Goal: Task Accomplishment & Management: Manage account settings

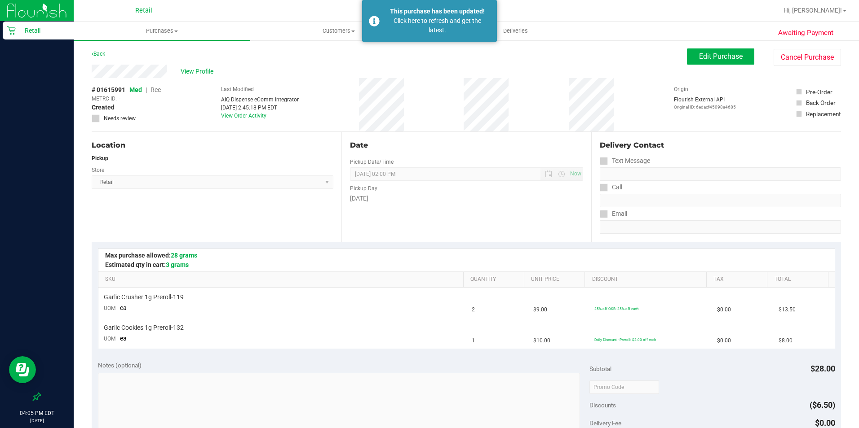
click at [344, 64] on div "Back Edit Purchase Cancel Purchase" at bounding box center [466, 56] width 749 height 16
click at [513, 33] on span "Deliveries" at bounding box center [515, 31] width 49 height 8
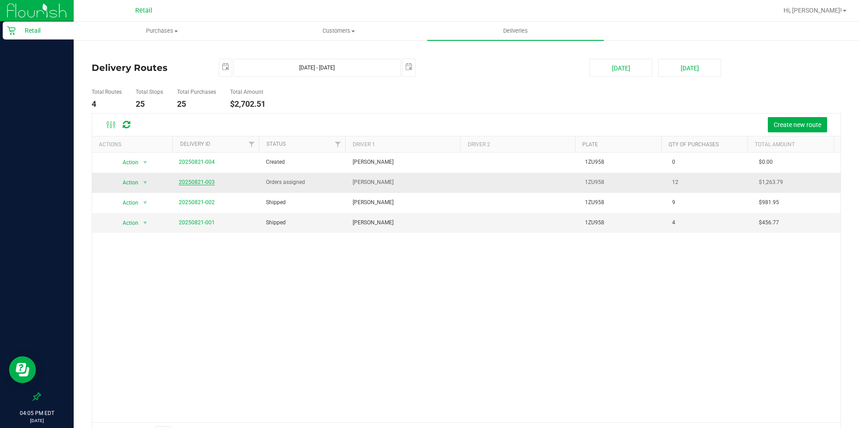
click at [194, 182] on link "20250821-003" at bounding box center [197, 182] width 36 height 6
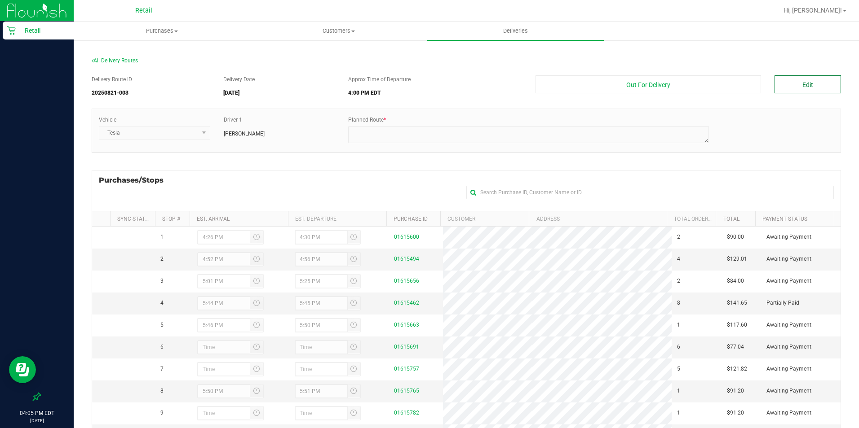
click at [797, 83] on button "Edit" at bounding box center [807, 84] width 66 height 18
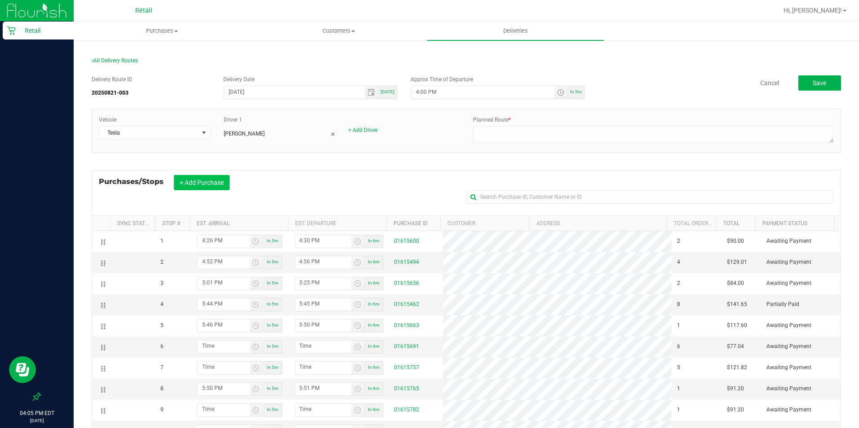
click at [200, 185] on button "+ Add Purchase" at bounding box center [202, 182] width 56 height 15
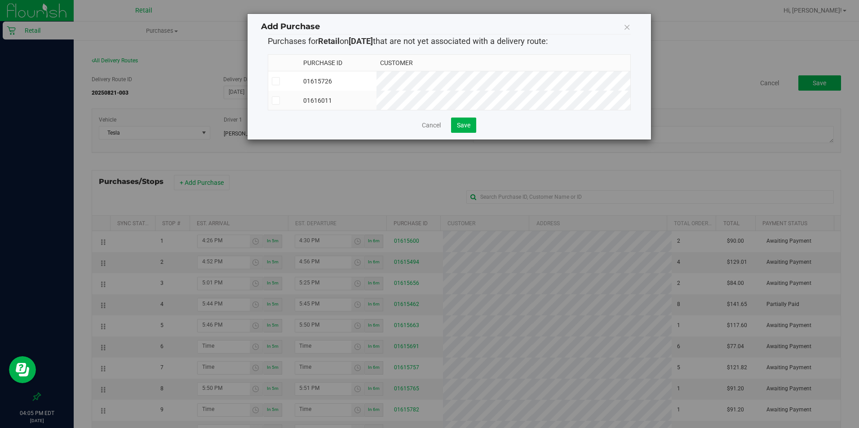
click at [277, 101] on icon at bounding box center [276, 101] width 6 height 0
click at [0, 0] on input "checkbox" at bounding box center [0, 0] width 0 height 0
click at [469, 129] on span "Save" at bounding box center [463, 125] width 13 height 7
click at [628, 29] on icon at bounding box center [626, 27] width 7 height 13
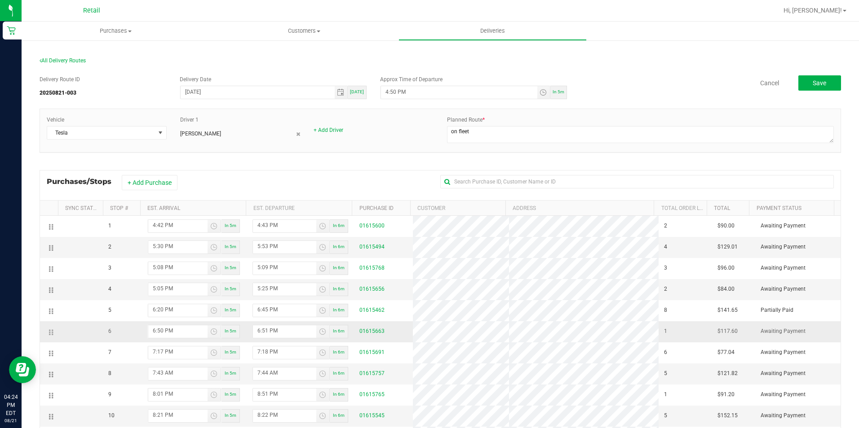
drag, startPoint x: 52, startPoint y: 312, endPoint x: 70, endPoint y: 321, distance: 20.3
click at [70, 322] on td at bounding box center [80, 332] width 45 height 21
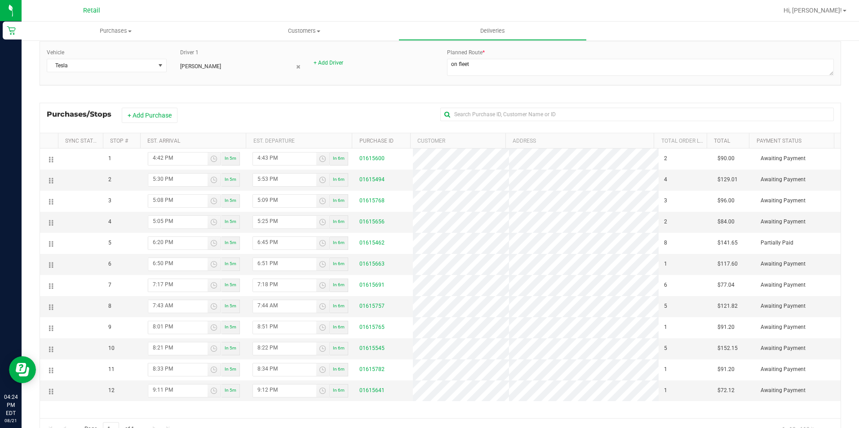
scroll to position [103, 0]
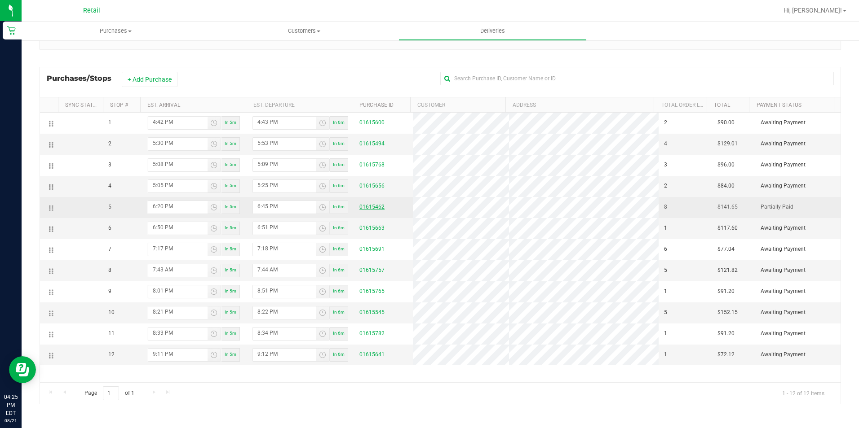
click at [366, 210] on link "01615462" at bounding box center [371, 207] width 25 height 6
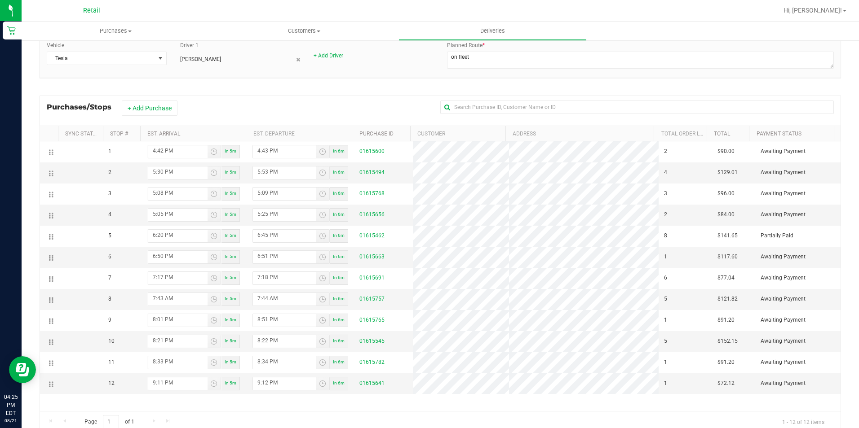
scroll to position [58, 0]
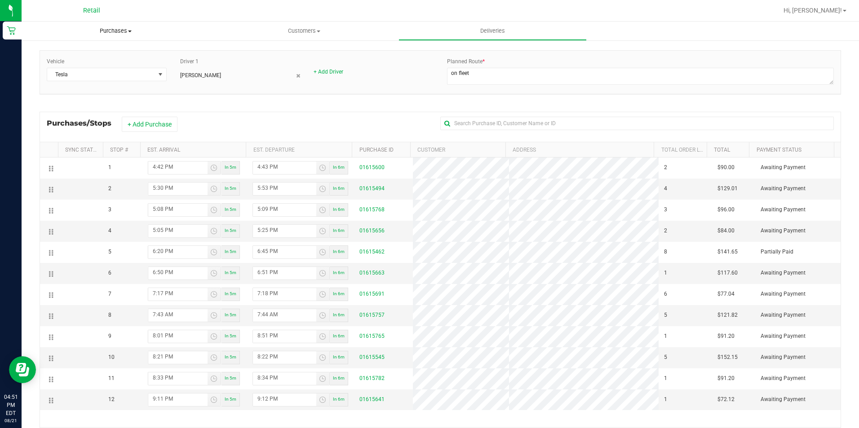
click at [102, 31] on span "Purchases" at bounding box center [116, 31] width 188 height 8
click at [101, 51] on span "Summary of purchases" at bounding box center [68, 54] width 92 height 8
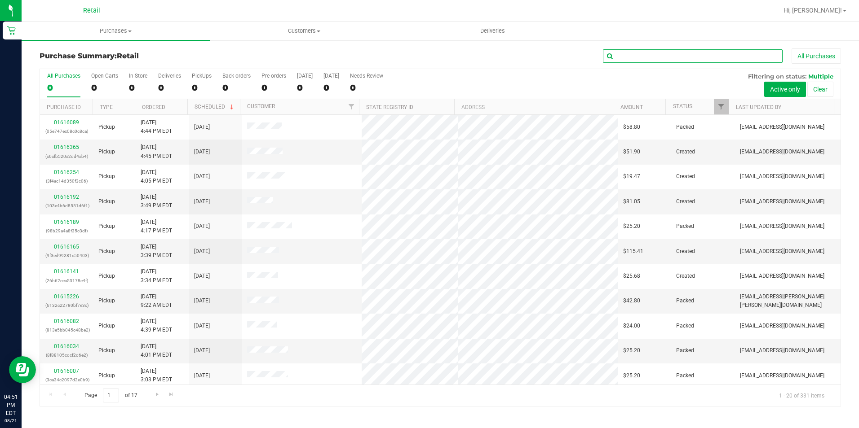
click at [679, 53] on input "text" at bounding box center [693, 55] width 180 height 13
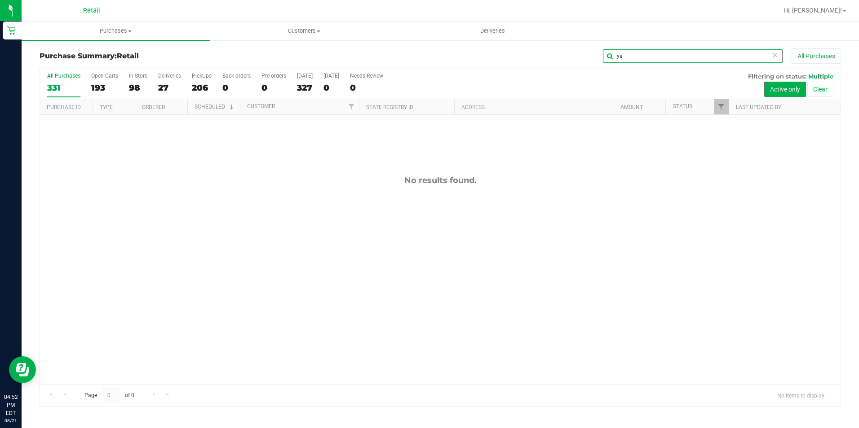
type input "y"
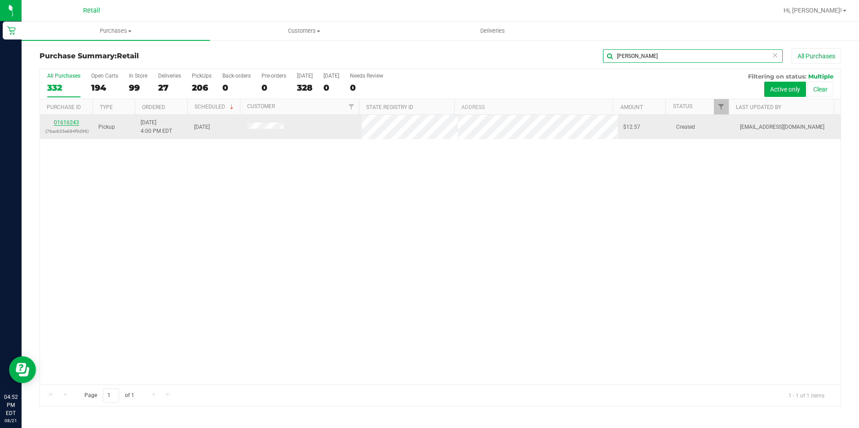
type input "[PERSON_NAME]"
click at [64, 121] on link "01616243" at bounding box center [66, 122] width 25 height 6
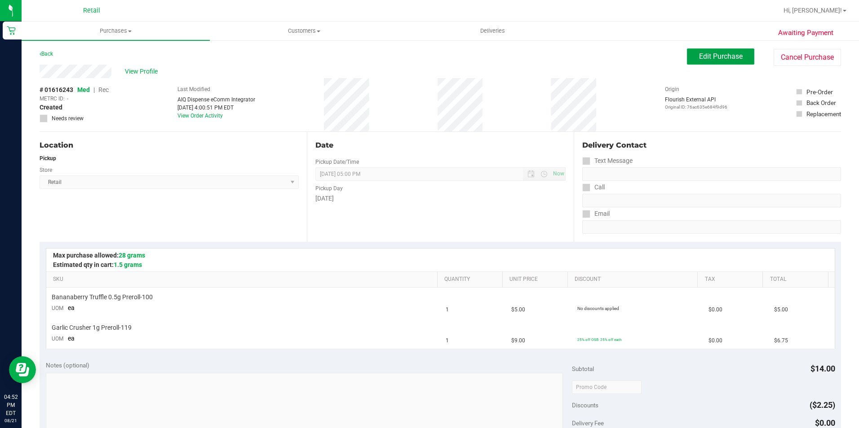
click at [687, 58] on button "Edit Purchase" at bounding box center [720, 56] width 67 height 16
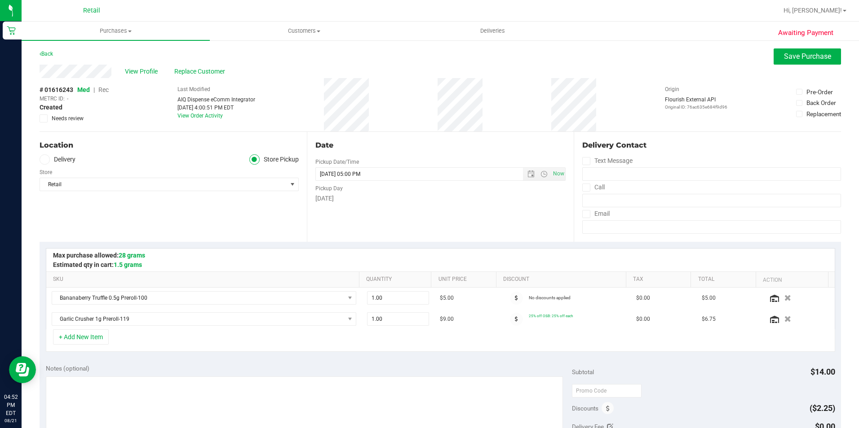
click at [105, 92] on span "Rec" at bounding box center [103, 89] width 10 height 7
drag, startPoint x: 771, startPoint y: 52, endPoint x: 760, endPoint y: 60, distance: 13.2
click at [773, 53] on button "Save Purchase" at bounding box center [806, 56] width 67 height 16
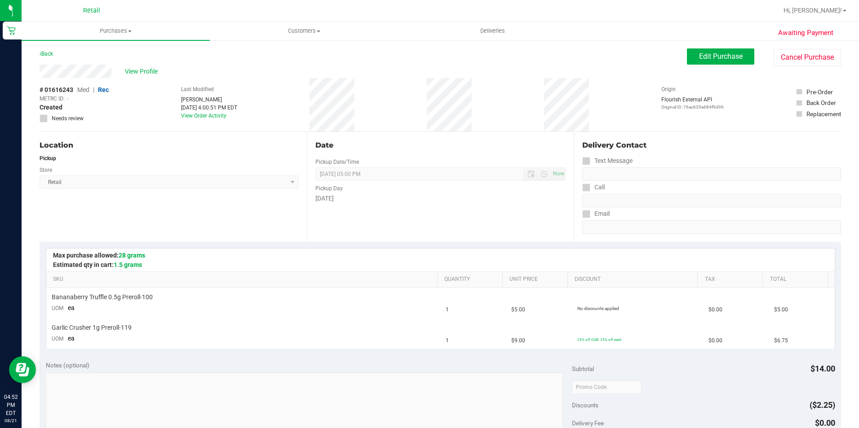
scroll to position [135, 0]
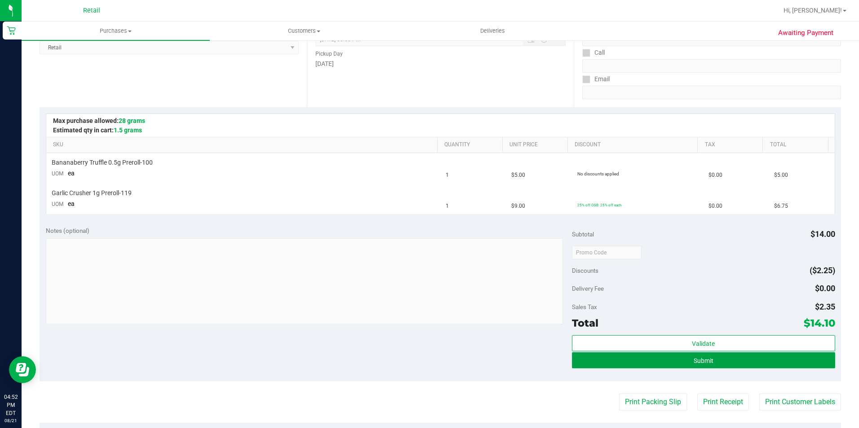
click at [600, 366] on button "Submit" at bounding box center [703, 360] width 263 height 16
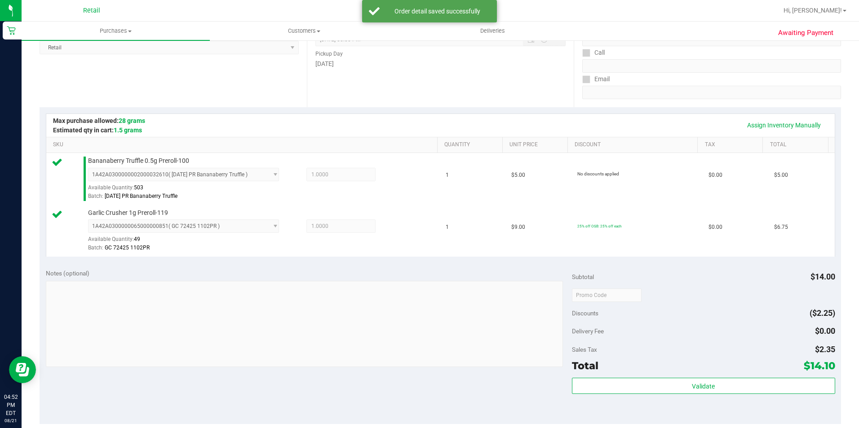
scroll to position [225, 0]
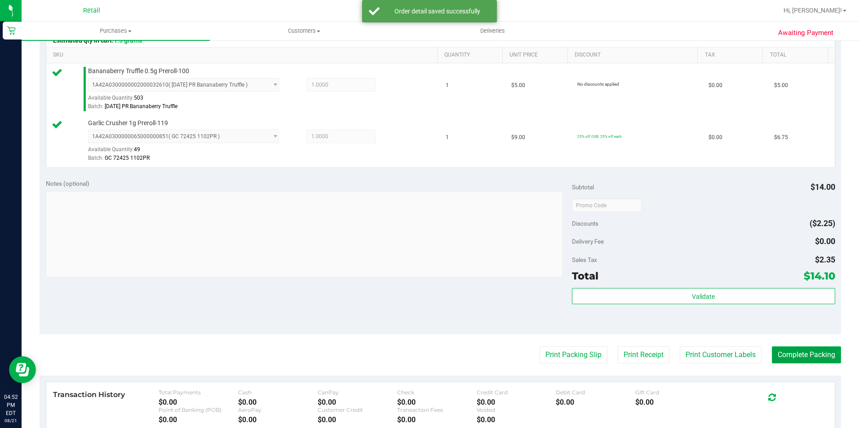
click at [811, 355] on button "Complete Packing" at bounding box center [805, 355] width 69 height 17
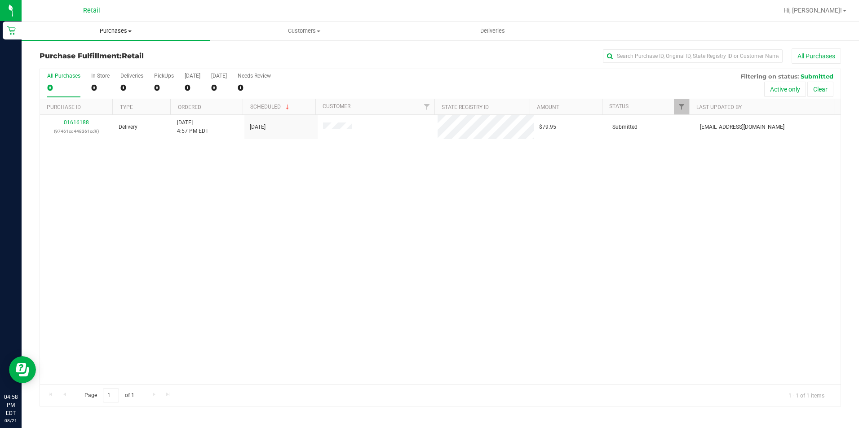
click at [122, 35] on uib-tab-heading "Purchases Summary of purchases Fulfillment All purchases" at bounding box center [116, 31] width 188 height 19
click at [105, 55] on span "Summary of purchases" at bounding box center [68, 54] width 92 height 8
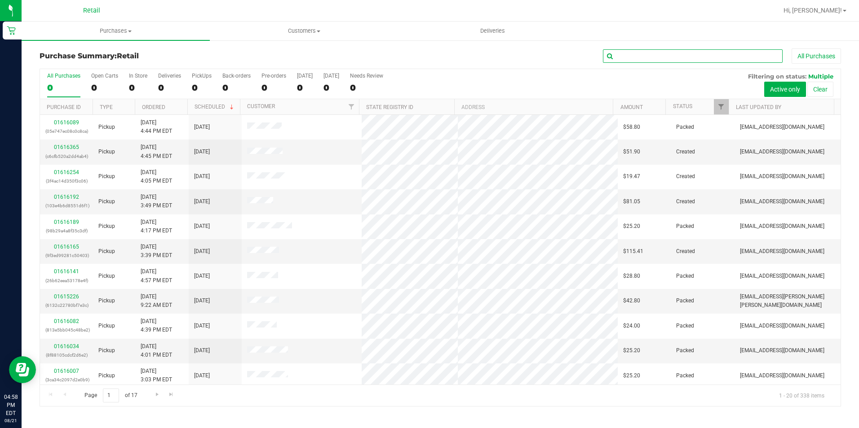
click at [631, 53] on input "text" at bounding box center [693, 55] width 180 height 13
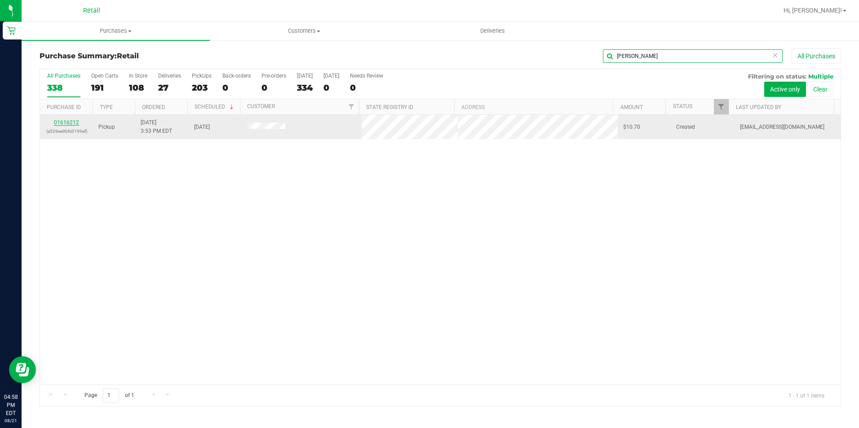
type input "[PERSON_NAME]"
click at [76, 123] on link "01616212" at bounding box center [66, 122] width 25 height 6
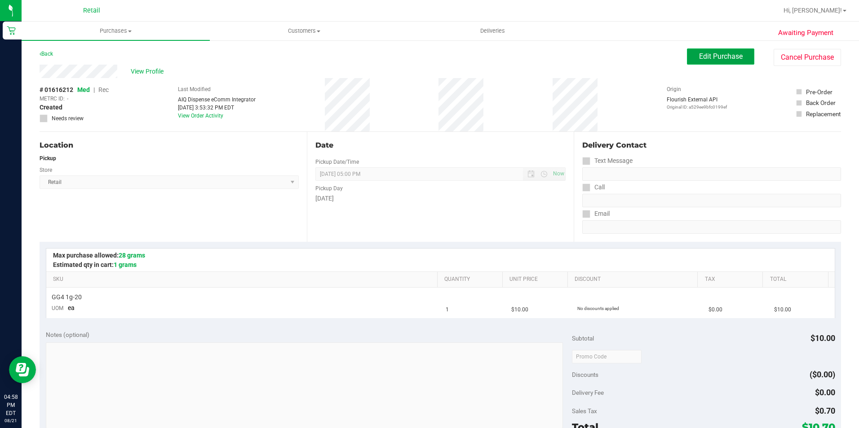
click at [699, 55] on span "Edit Purchase" at bounding box center [721, 56] width 44 height 9
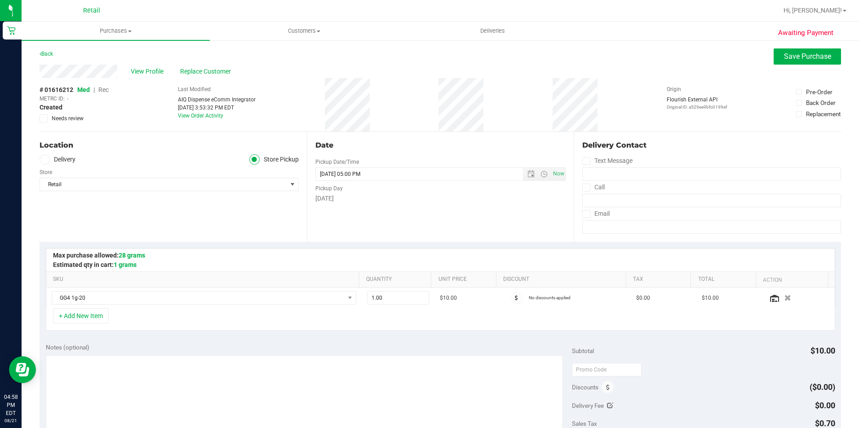
click at [105, 91] on span "Rec" at bounding box center [103, 89] width 10 height 7
click at [784, 52] on span "Save Purchase" at bounding box center [807, 56] width 47 height 9
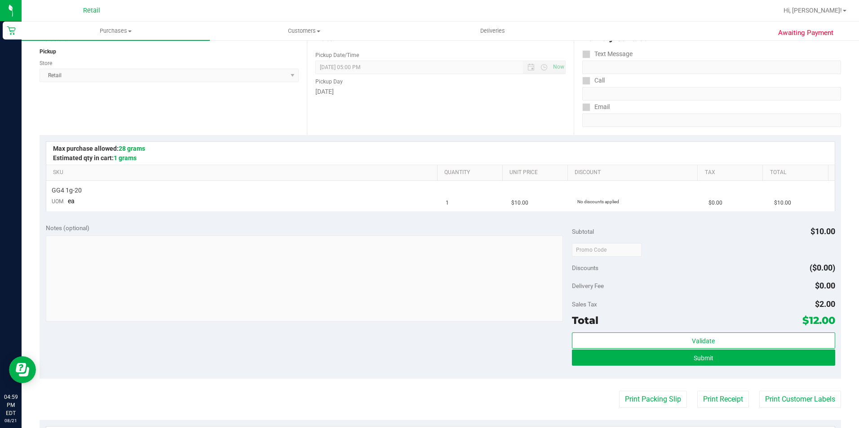
scroll to position [135, 0]
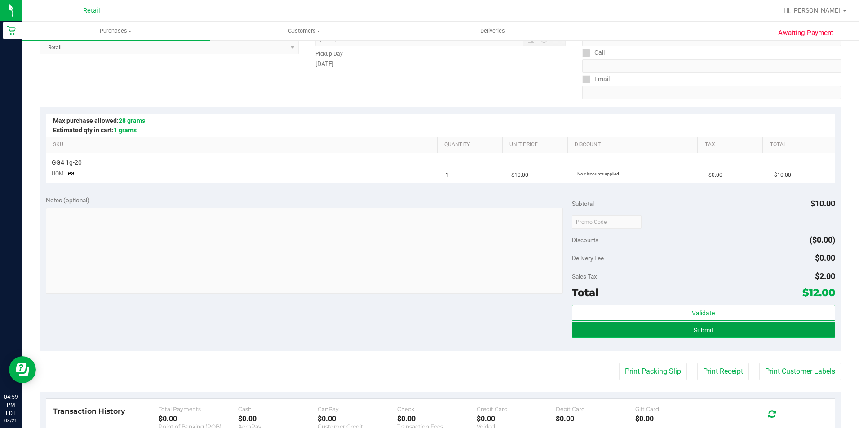
click at [596, 332] on button "Submit" at bounding box center [703, 330] width 263 height 16
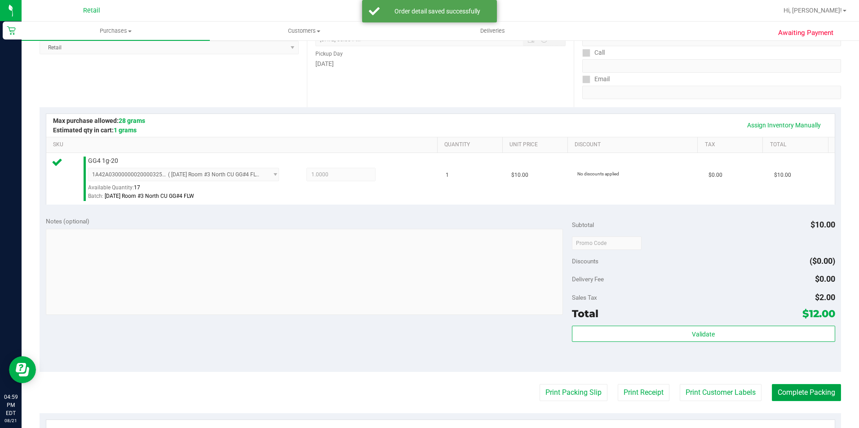
click at [779, 394] on button "Complete Packing" at bounding box center [805, 392] width 69 height 17
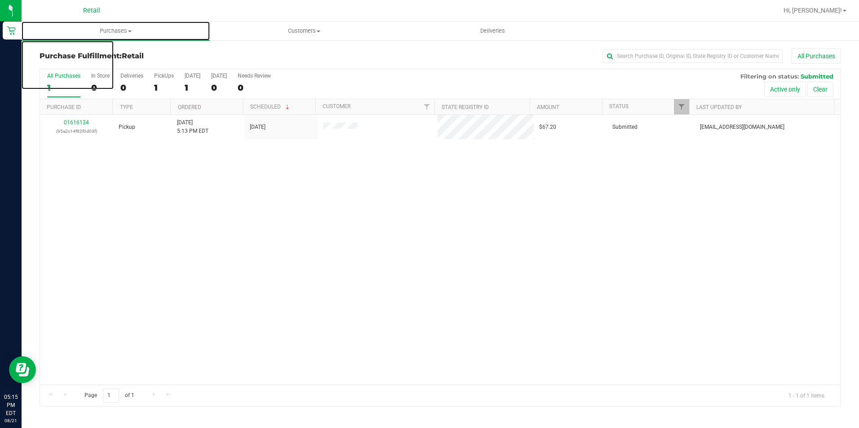
click at [108, 35] on uib-tab-heading "Purchases Summary of purchases Fulfillment All purchases" at bounding box center [116, 31] width 188 height 19
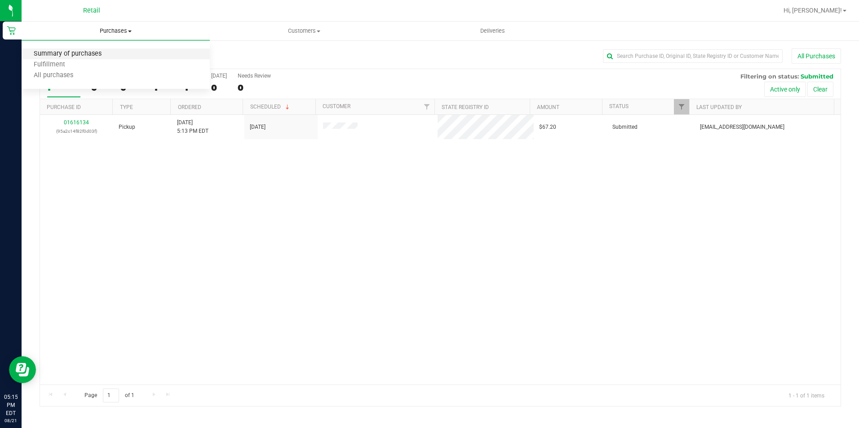
click at [106, 52] on span "Summary of purchases" at bounding box center [68, 54] width 92 height 8
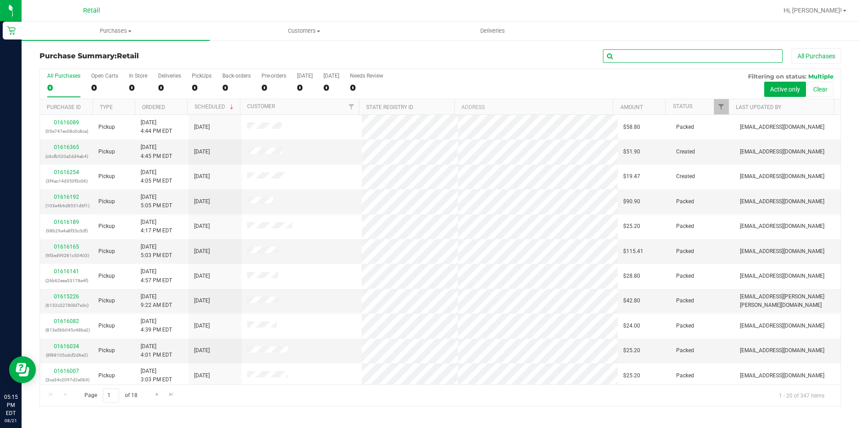
click at [661, 55] on input "text" at bounding box center [693, 55] width 180 height 13
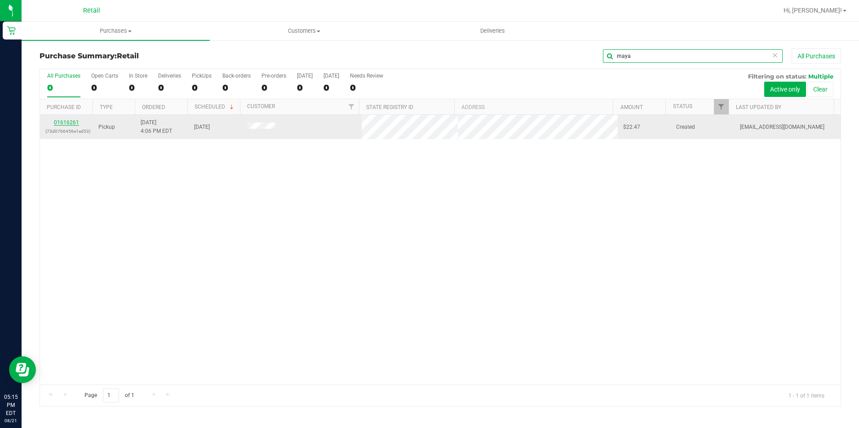
type input "maya"
click at [73, 123] on link "01616261" at bounding box center [66, 122] width 25 height 6
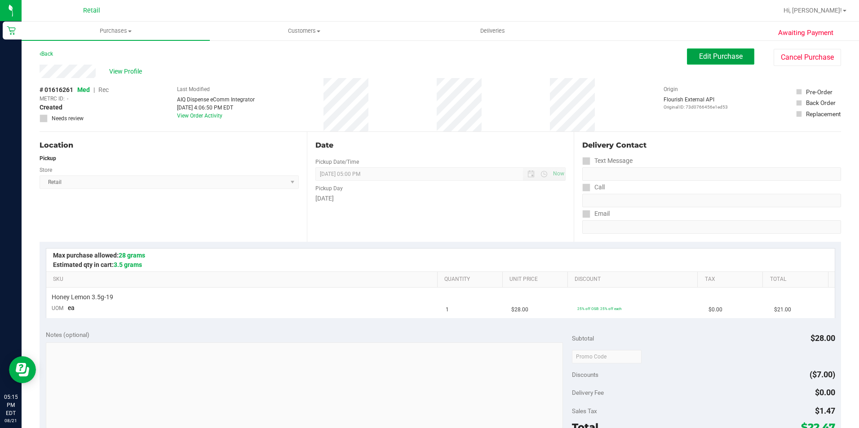
click at [701, 62] on button "Edit Purchase" at bounding box center [720, 56] width 67 height 16
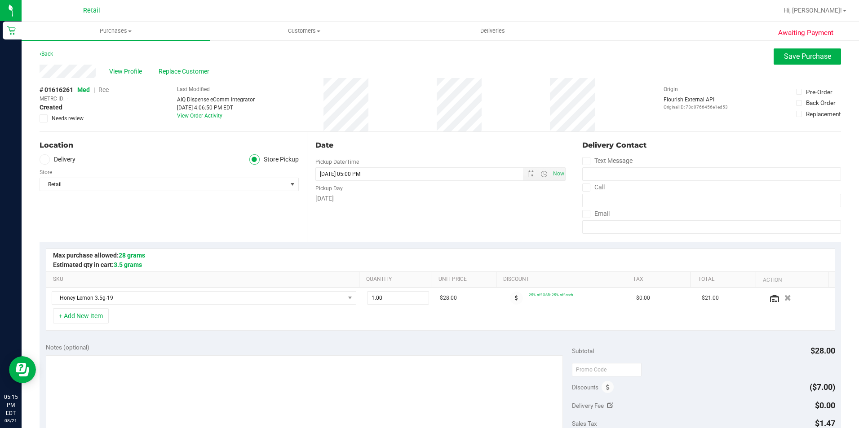
click at [105, 92] on span "Rec" at bounding box center [103, 89] width 10 height 7
click at [773, 60] on button "Save Purchase" at bounding box center [806, 56] width 67 height 16
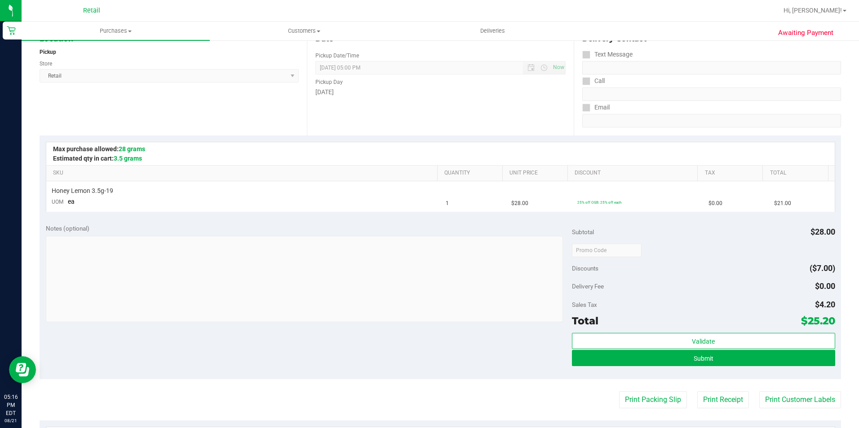
scroll to position [135, 0]
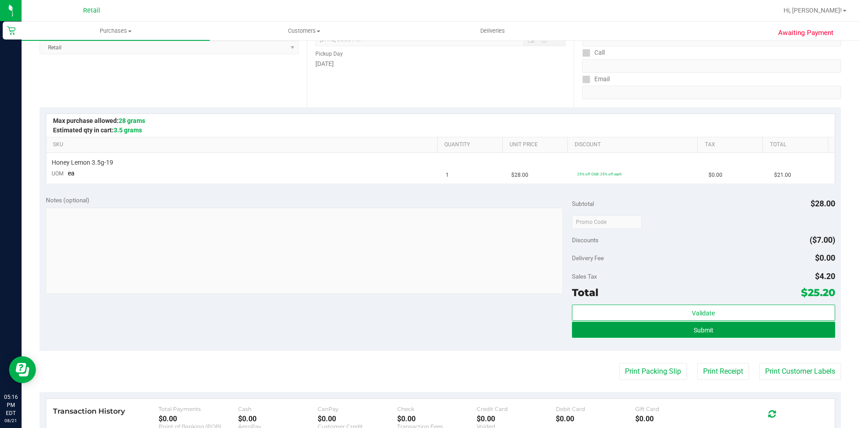
click at [615, 333] on button "Submit" at bounding box center [703, 330] width 263 height 16
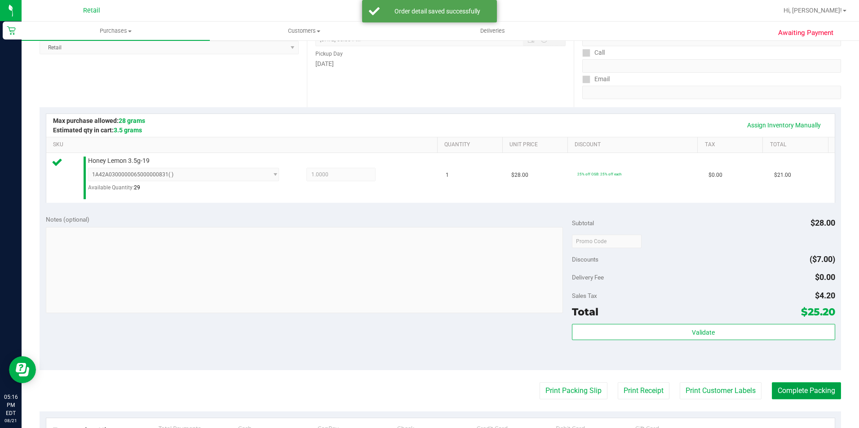
click at [794, 389] on button "Complete Packing" at bounding box center [805, 391] width 69 height 17
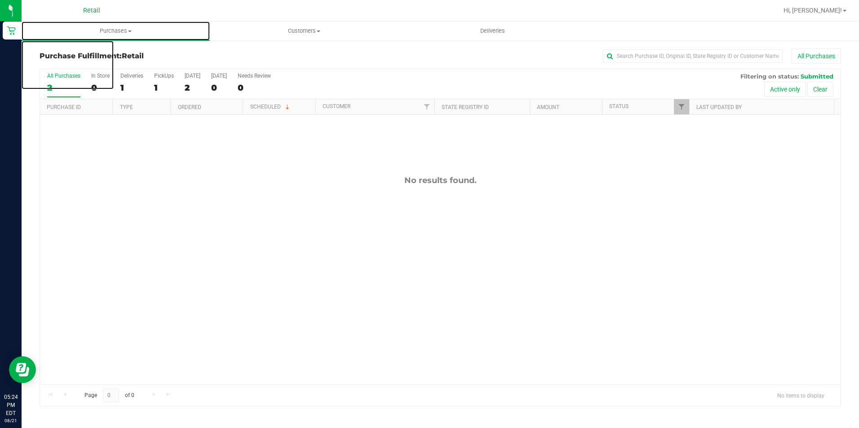
click at [110, 33] on span "Purchases" at bounding box center [116, 31] width 188 height 8
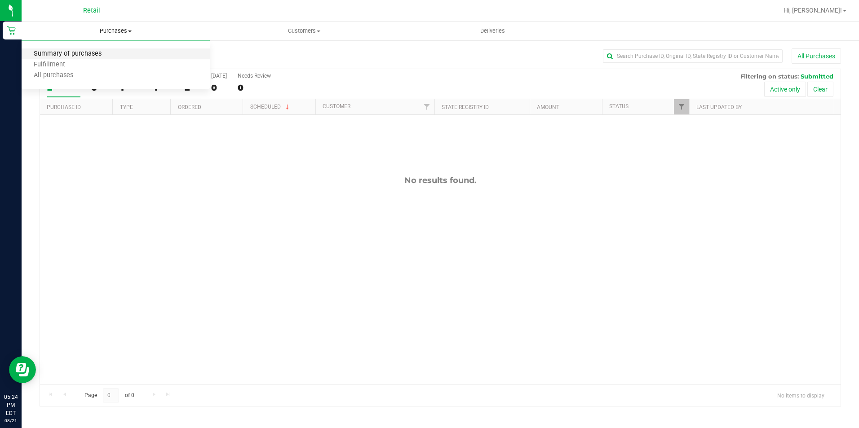
click at [92, 53] on span "Summary of purchases" at bounding box center [68, 54] width 92 height 8
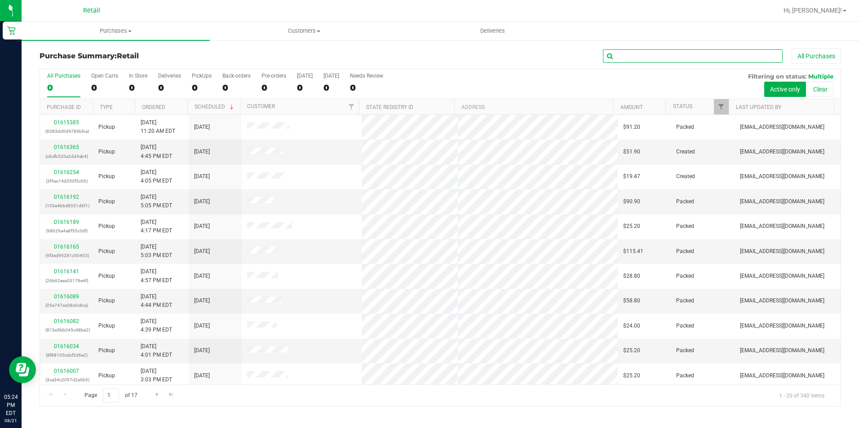
click at [634, 57] on input "text" at bounding box center [693, 55] width 180 height 13
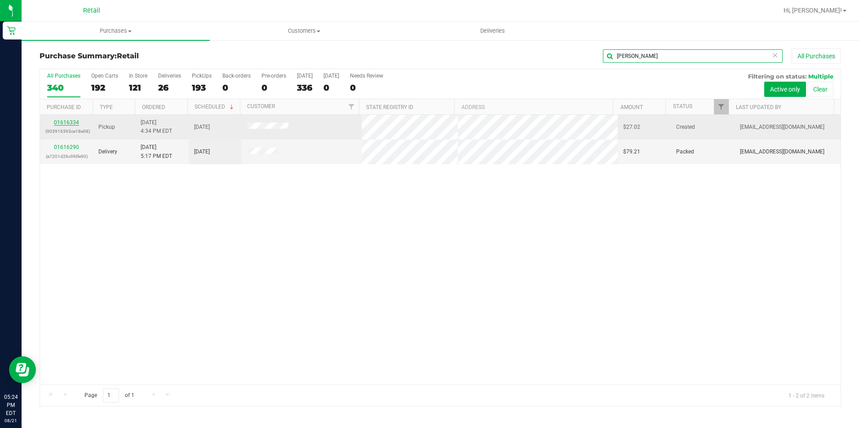
type input "[PERSON_NAME]"
click at [65, 124] on link "01616334" at bounding box center [66, 122] width 25 height 6
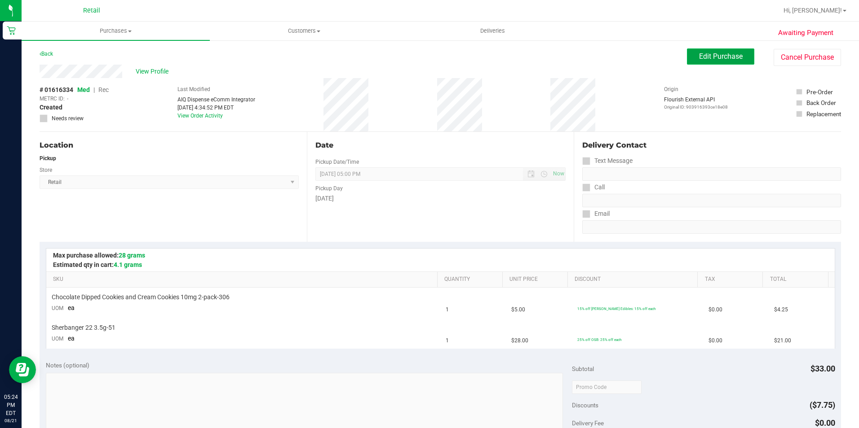
click at [704, 55] on span "Edit Purchase" at bounding box center [721, 56] width 44 height 9
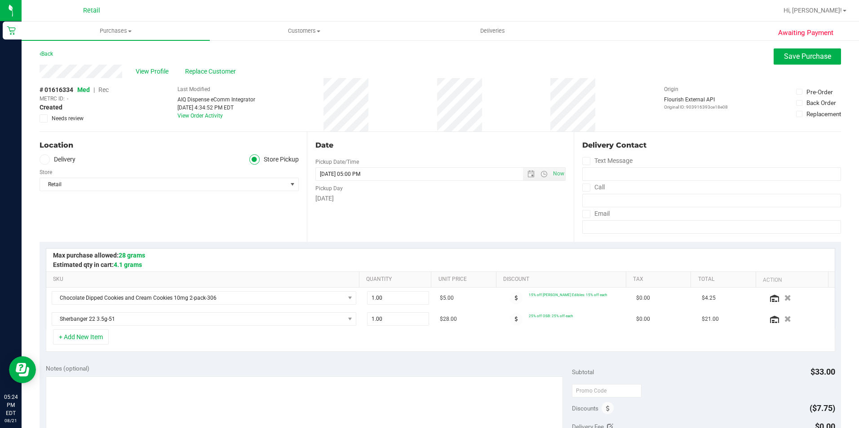
click at [107, 90] on span "Rec" at bounding box center [103, 89] width 10 height 7
click at [784, 59] on span "Save Purchase" at bounding box center [807, 56] width 47 height 9
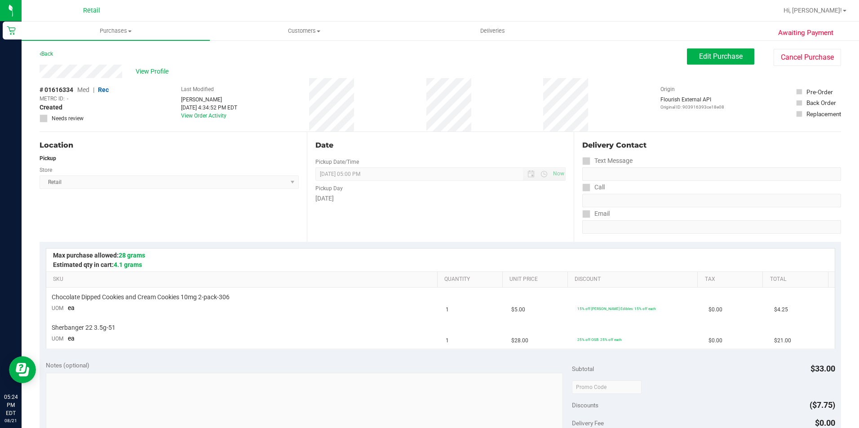
scroll to position [135, 0]
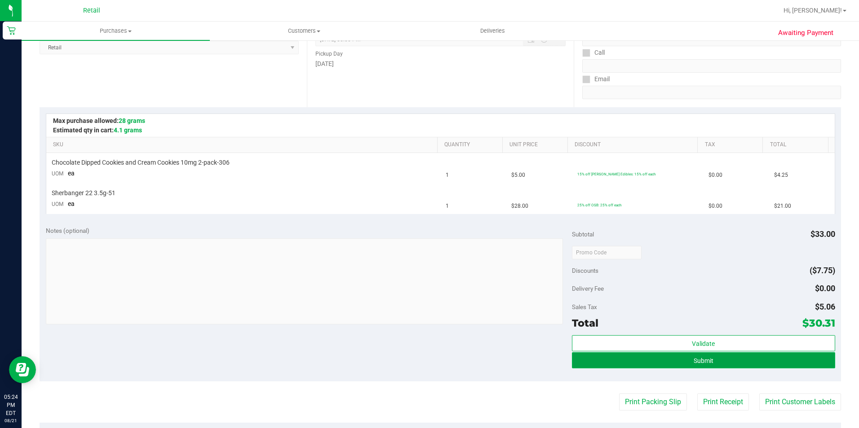
click at [615, 362] on button "Submit" at bounding box center [703, 360] width 263 height 16
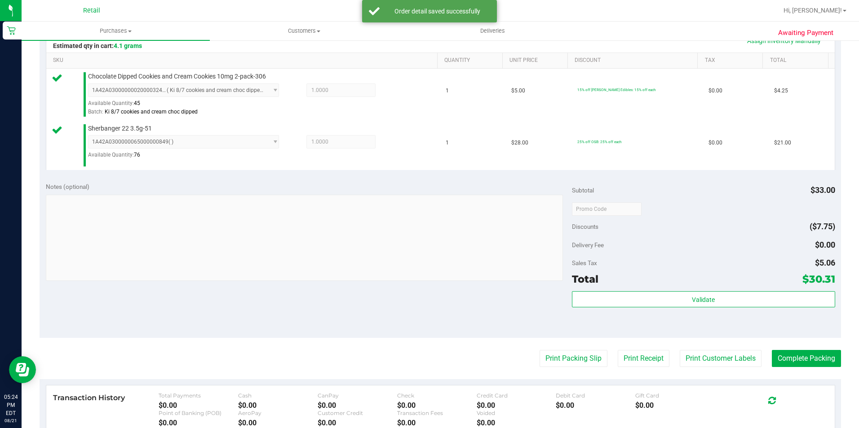
scroll to position [225, 0]
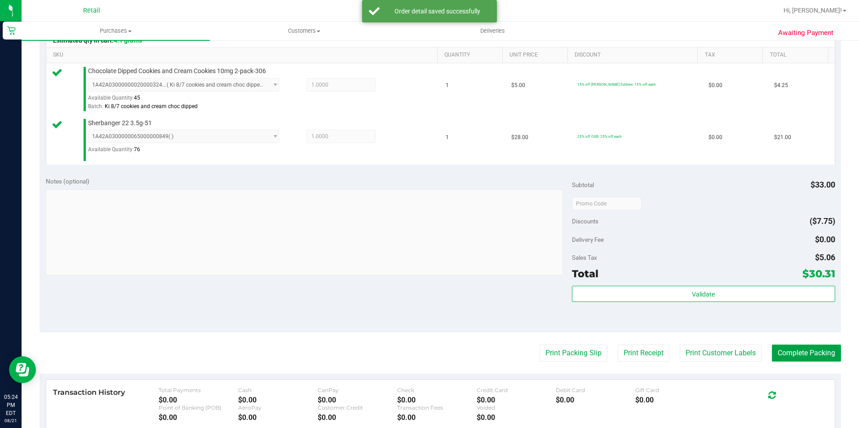
drag, startPoint x: 794, startPoint y: 350, endPoint x: 786, endPoint y: 350, distance: 8.5
click at [792, 350] on button "Complete Packing" at bounding box center [805, 353] width 69 height 17
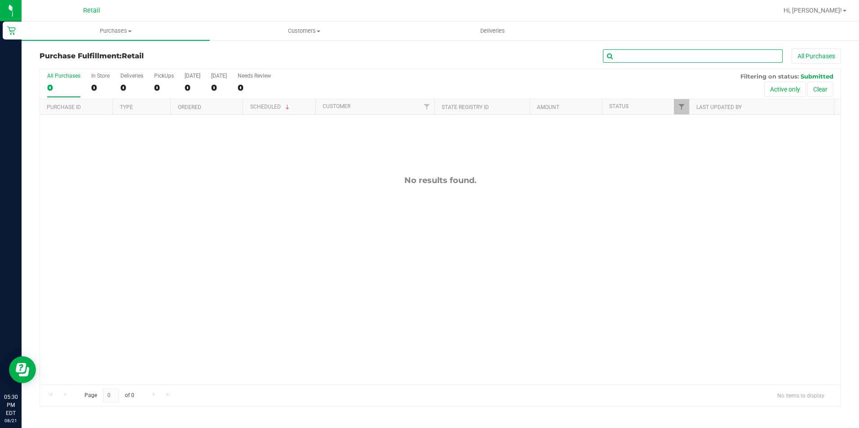
click at [703, 58] on input "text" at bounding box center [693, 55] width 180 height 13
type input "vas"
click at [105, 30] on span "Purchases" at bounding box center [116, 31] width 188 height 8
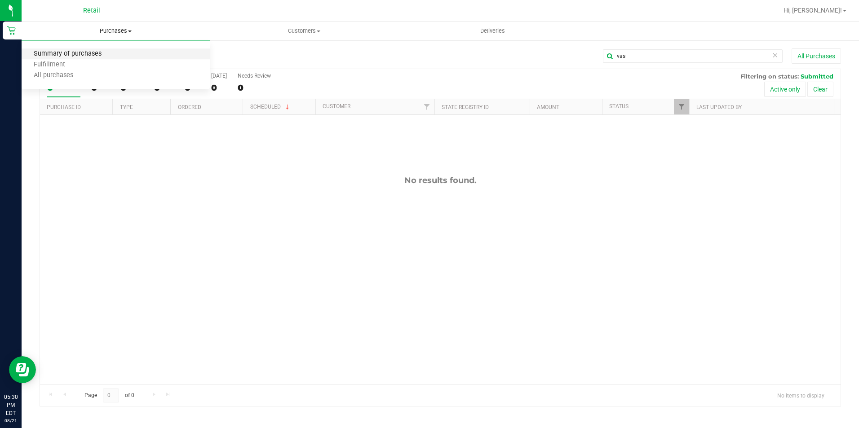
click at [112, 52] on span "Summary of purchases" at bounding box center [68, 54] width 92 height 8
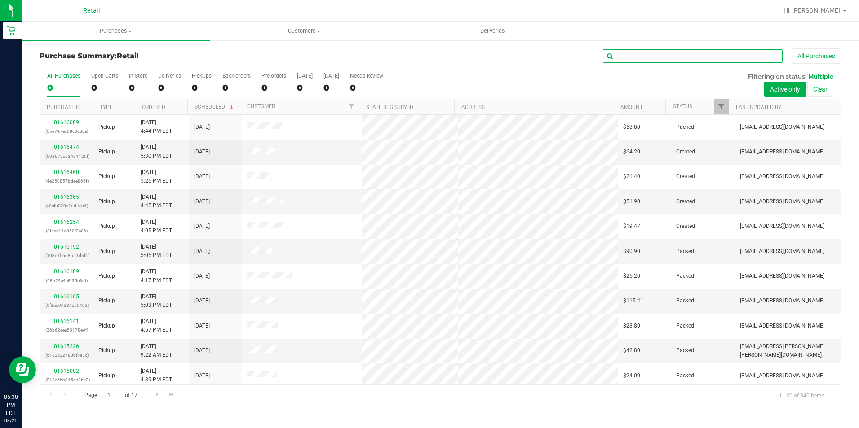
click at [626, 51] on input "text" at bounding box center [693, 55] width 180 height 13
click at [627, 55] on input "text" at bounding box center [693, 55] width 180 height 13
click at [628, 56] on input "text" at bounding box center [693, 55] width 180 height 13
type input "vas"
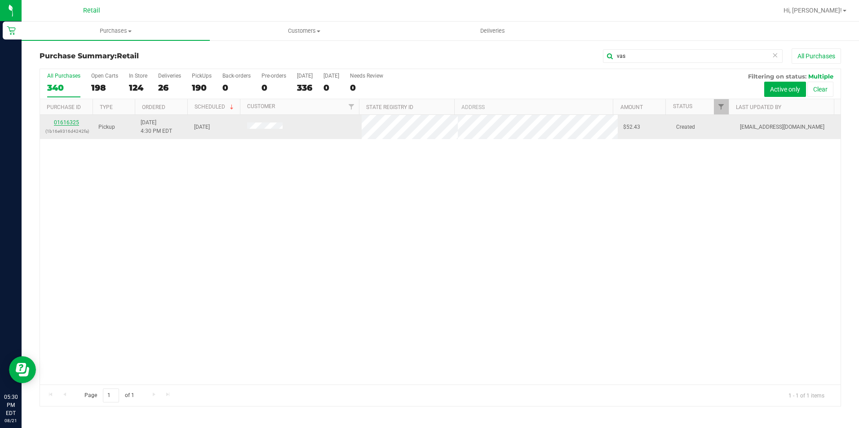
click at [70, 125] on link "01616325" at bounding box center [66, 122] width 25 height 6
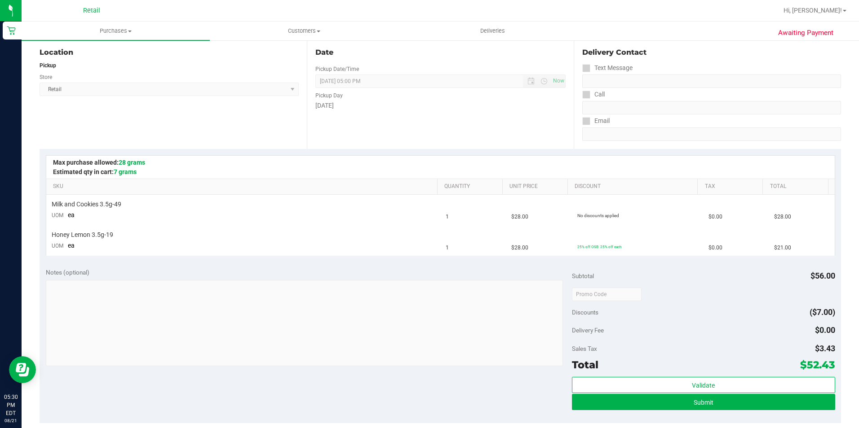
scroll to position [180, 0]
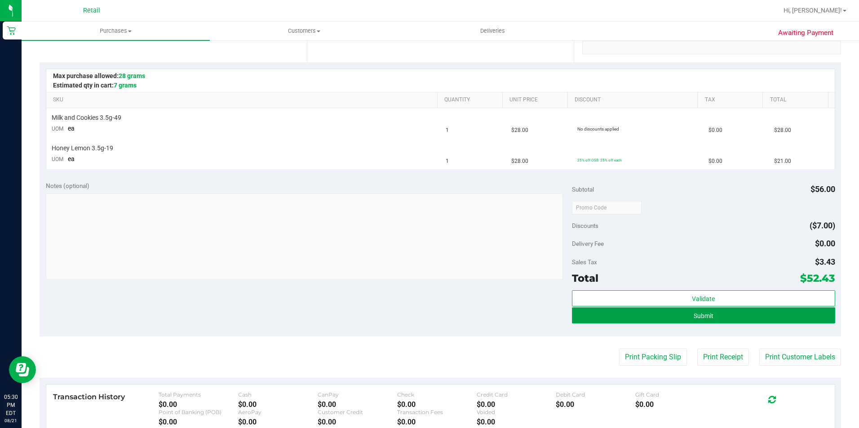
click at [749, 309] on button "Submit" at bounding box center [703, 316] width 263 height 16
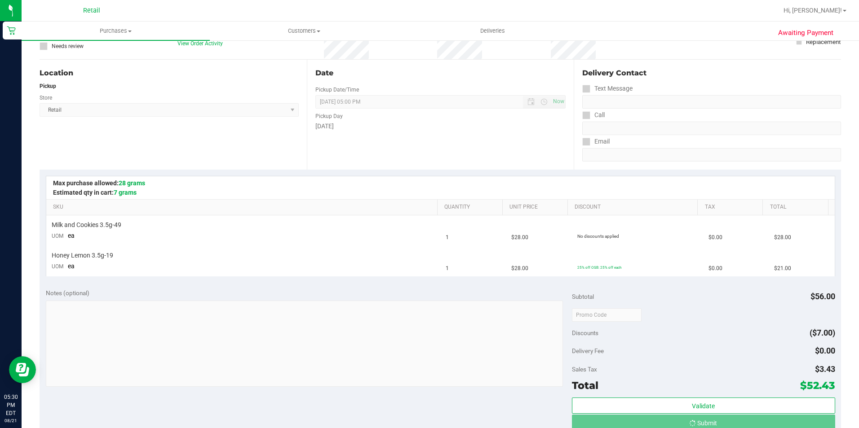
scroll to position [0, 0]
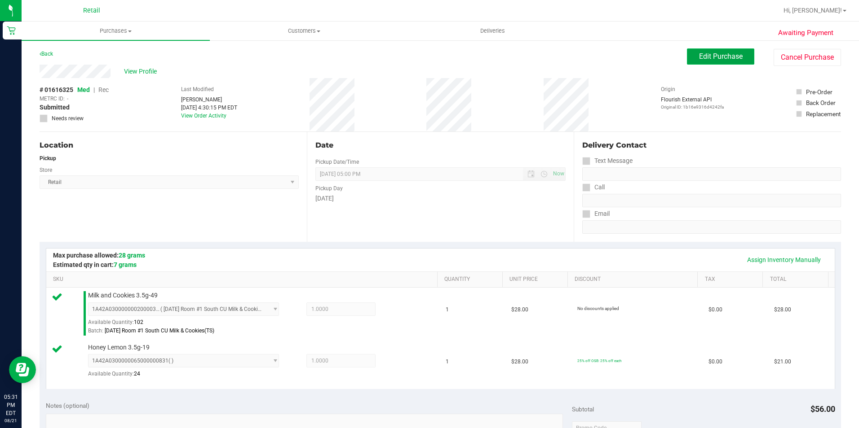
click at [724, 59] on span "Edit Purchase" at bounding box center [721, 56] width 44 height 9
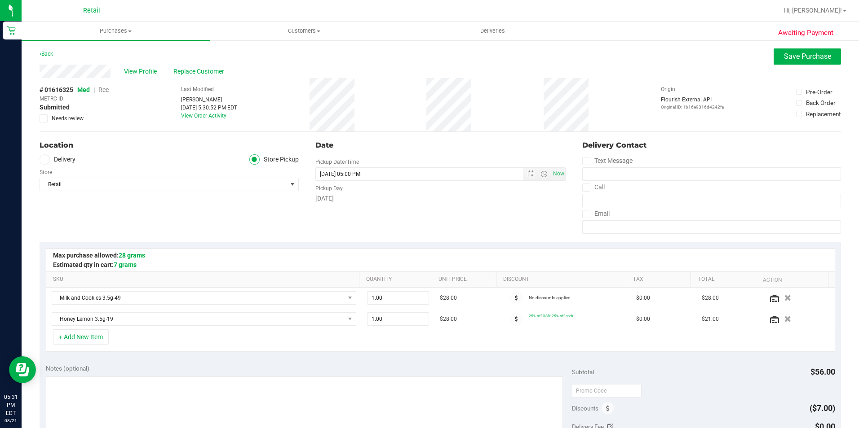
click at [106, 88] on span "Rec" at bounding box center [103, 89] width 10 height 7
click at [816, 57] on span "Save Purchase" at bounding box center [807, 56] width 47 height 9
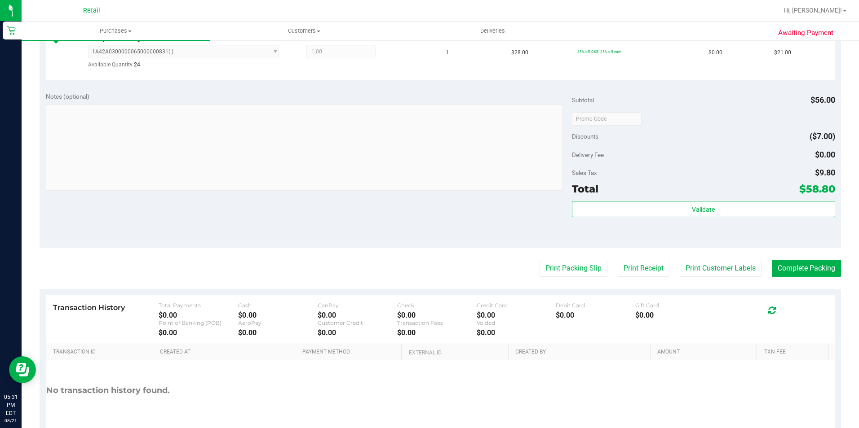
scroll to position [356, 0]
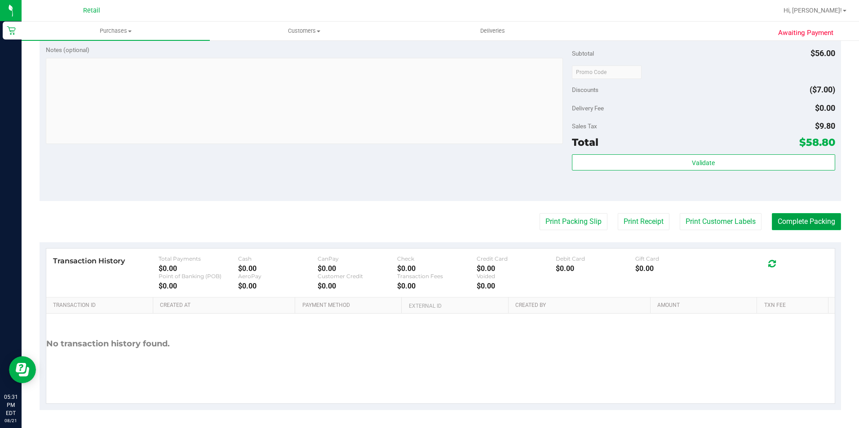
click at [794, 219] on button "Complete Packing" at bounding box center [805, 221] width 69 height 17
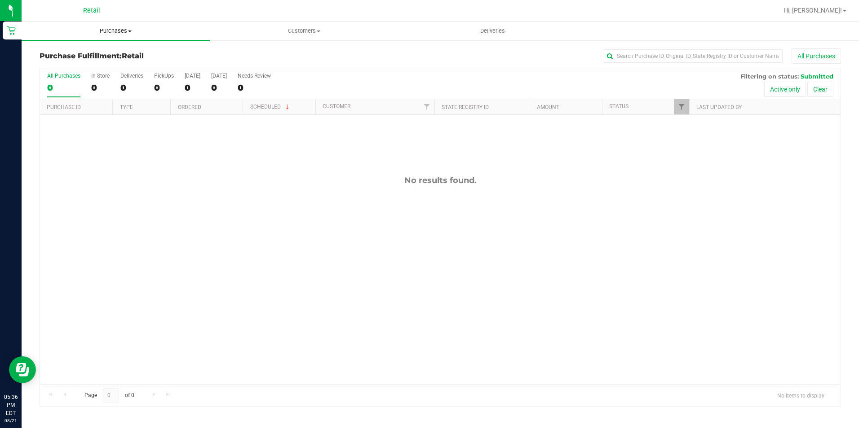
click at [88, 32] on span "Purchases" at bounding box center [116, 31] width 188 height 8
click at [130, 55] on li "Summary of purchases" at bounding box center [116, 54] width 188 height 11
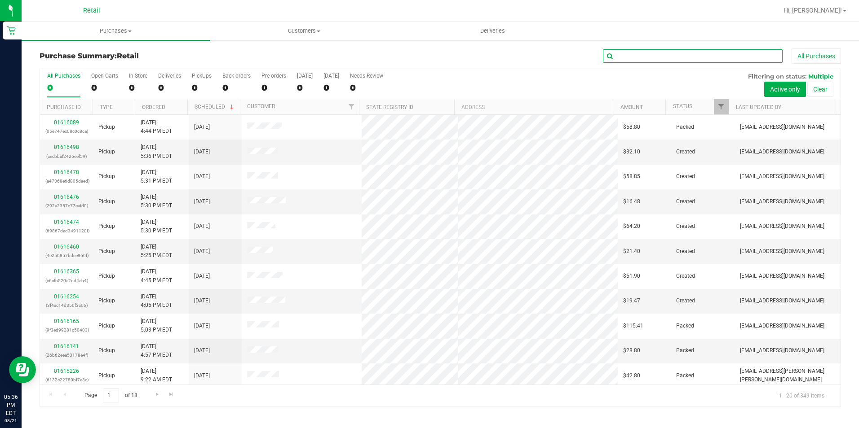
click at [652, 60] on input "text" at bounding box center [693, 55] width 180 height 13
click at [647, 71] on div "All Purchases 0 Open Carts 0 In Store 0 Deliveries 0 PickUps 0 Back-orders 0 Pr…" at bounding box center [440, 72] width 800 height 7
click at [646, 55] on input "text" at bounding box center [693, 55] width 180 height 13
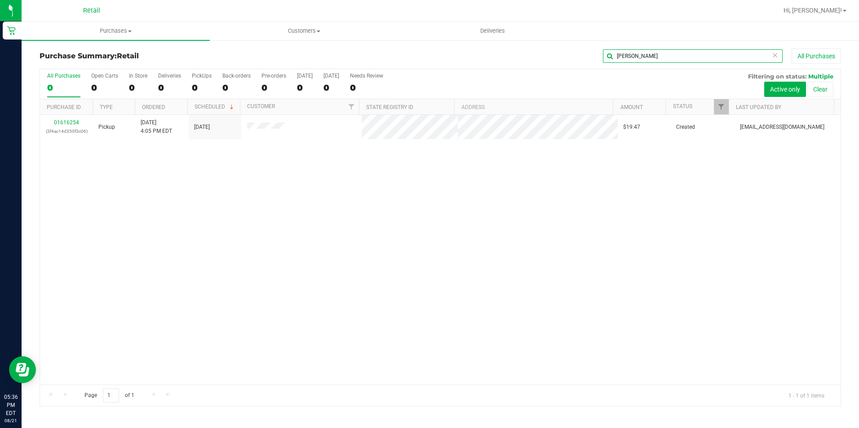
type input "[PERSON_NAME]"
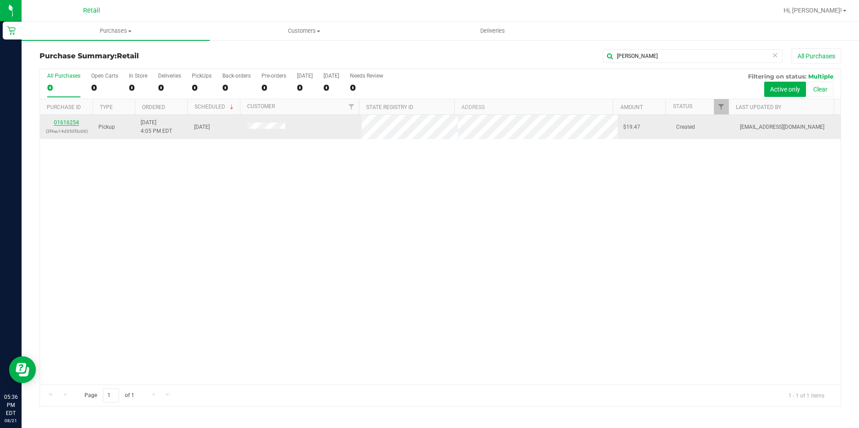
click at [74, 122] on link "01616254" at bounding box center [66, 122] width 25 height 6
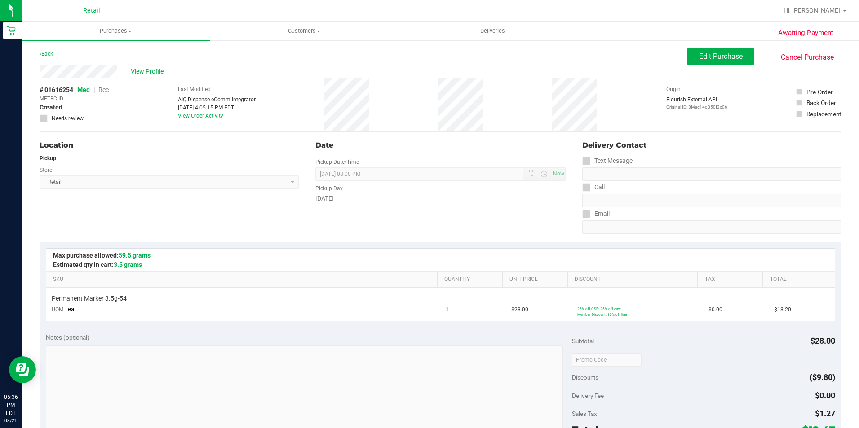
scroll to position [288, 0]
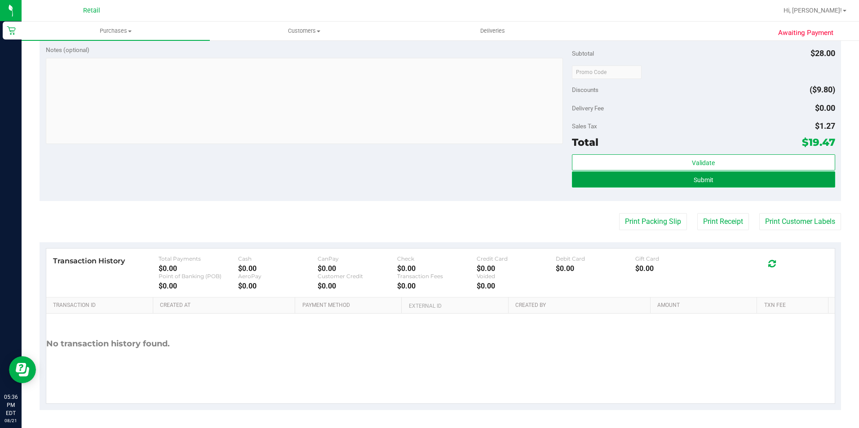
click at [679, 183] on button "Submit" at bounding box center [703, 180] width 263 height 16
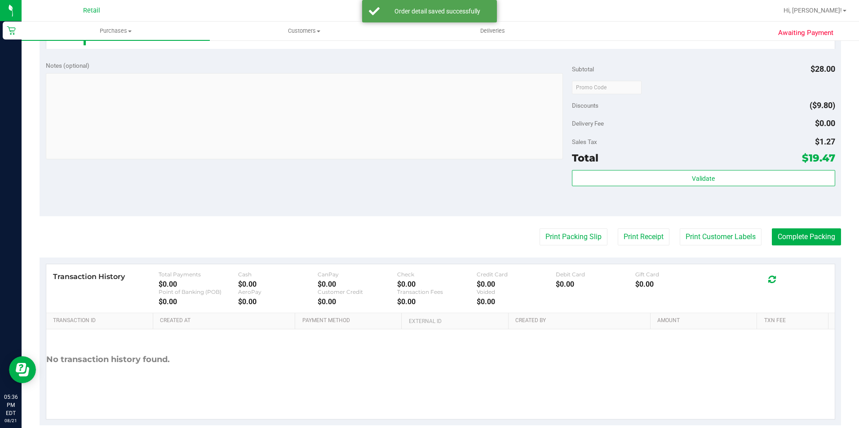
scroll to position [304, 0]
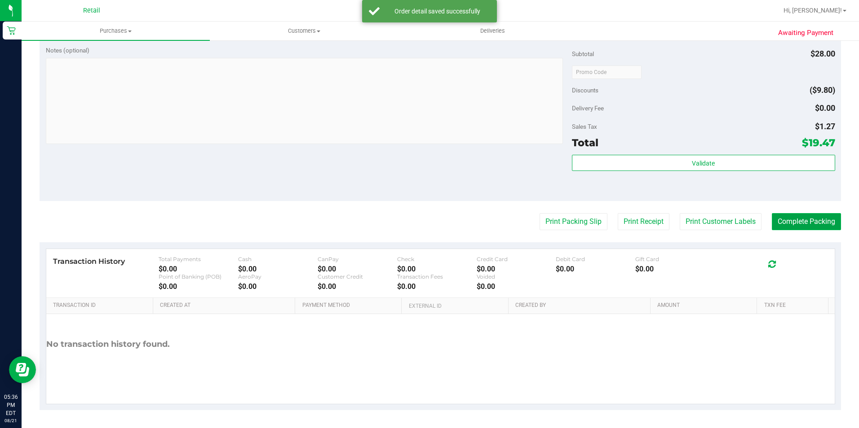
click at [812, 223] on button "Complete Packing" at bounding box center [805, 221] width 69 height 17
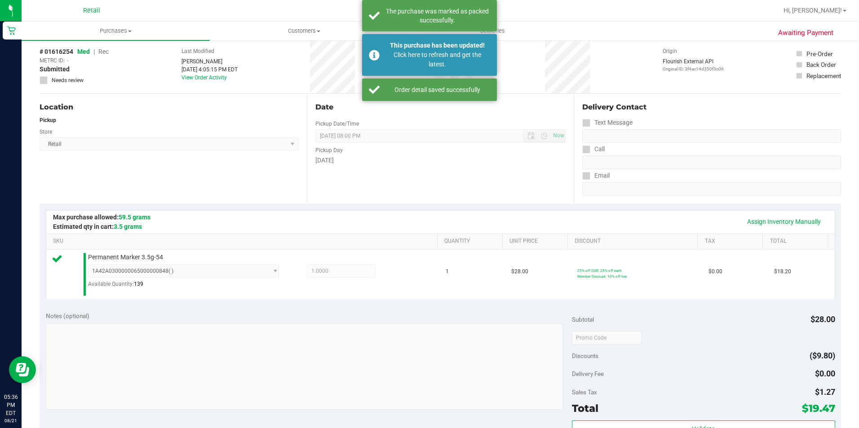
scroll to position [0, 0]
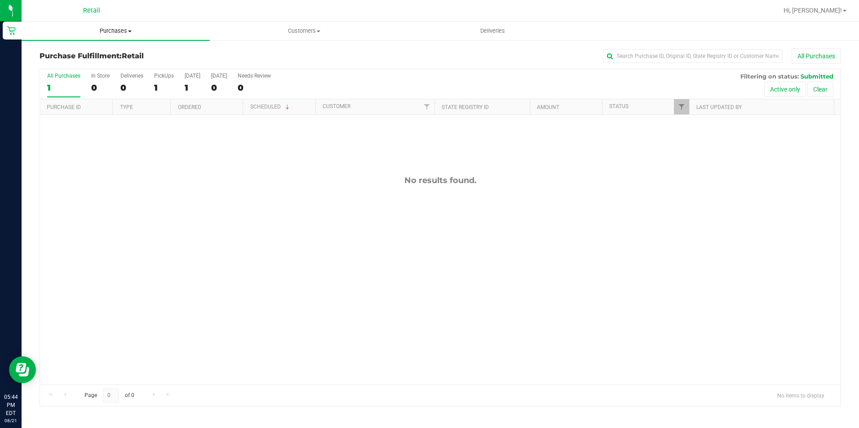
click at [101, 30] on span "Purchases" at bounding box center [116, 31] width 188 height 8
click at [106, 49] on li "Summary of purchases" at bounding box center [116, 54] width 188 height 11
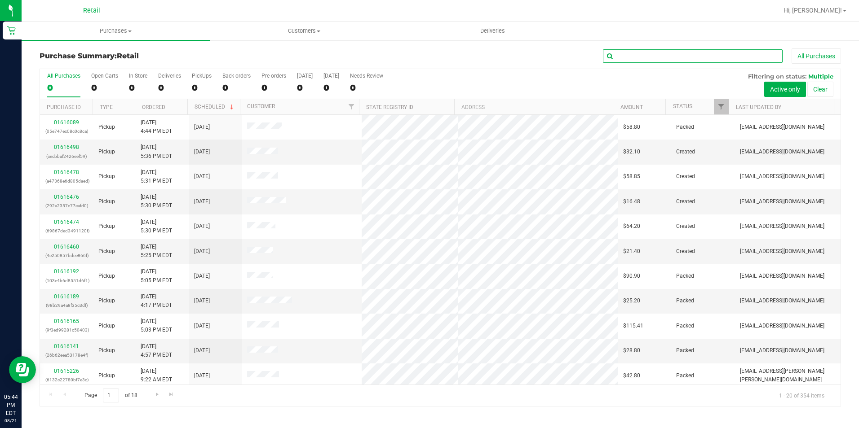
click at [640, 59] on input "text" at bounding box center [693, 55] width 180 height 13
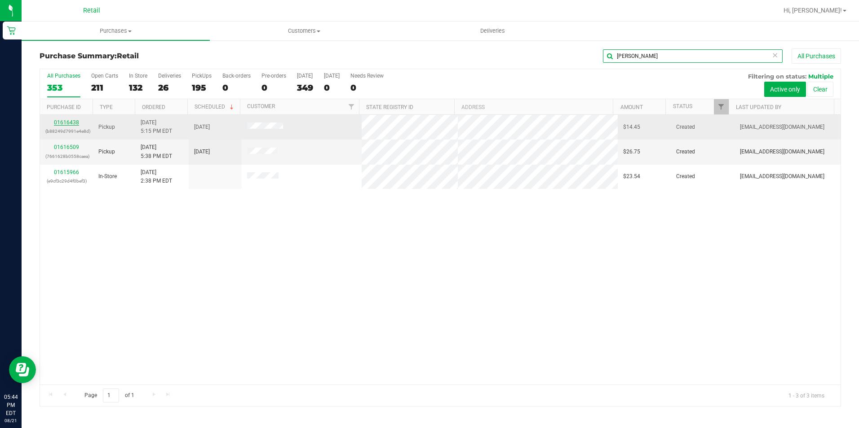
type input "[PERSON_NAME]"
click at [61, 124] on link "01616438" at bounding box center [66, 122] width 25 height 6
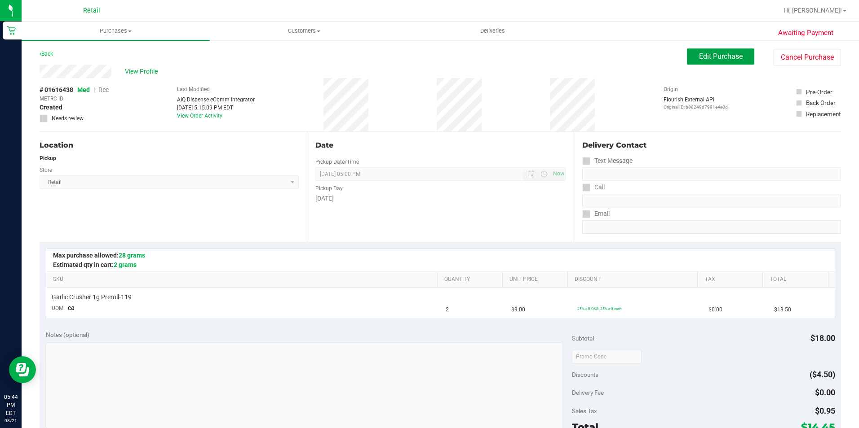
click at [701, 54] on span "Edit Purchase" at bounding box center [721, 56] width 44 height 9
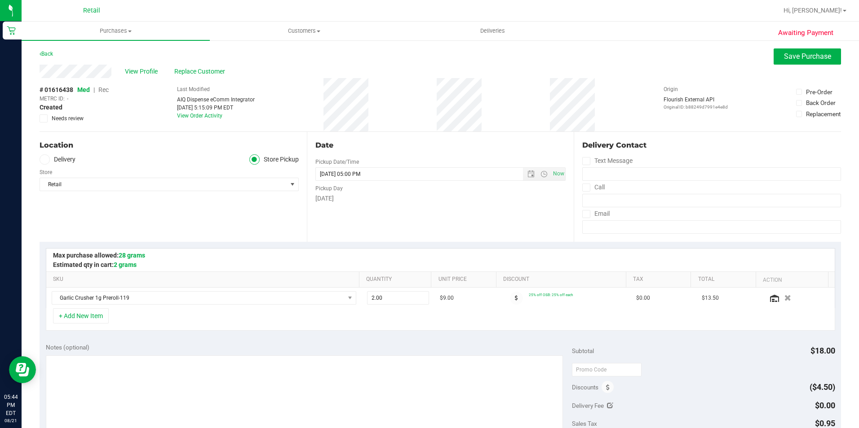
click at [105, 87] on span "Rec" at bounding box center [103, 89] width 10 height 7
click at [773, 62] on button "Save Purchase" at bounding box center [806, 56] width 67 height 16
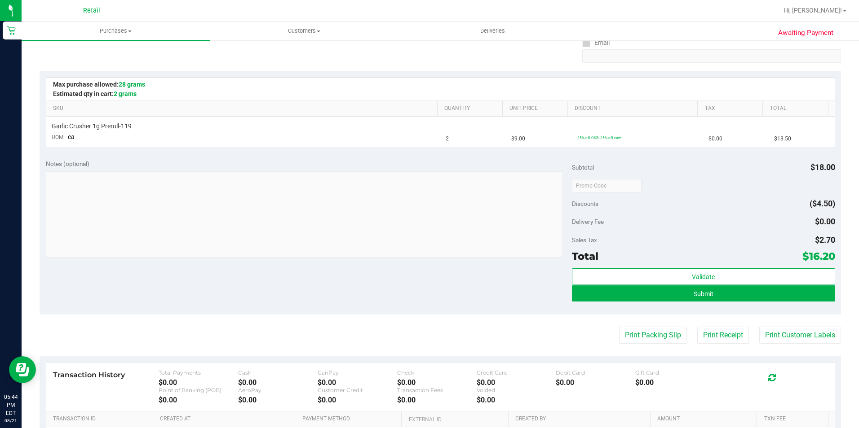
scroll to position [180, 0]
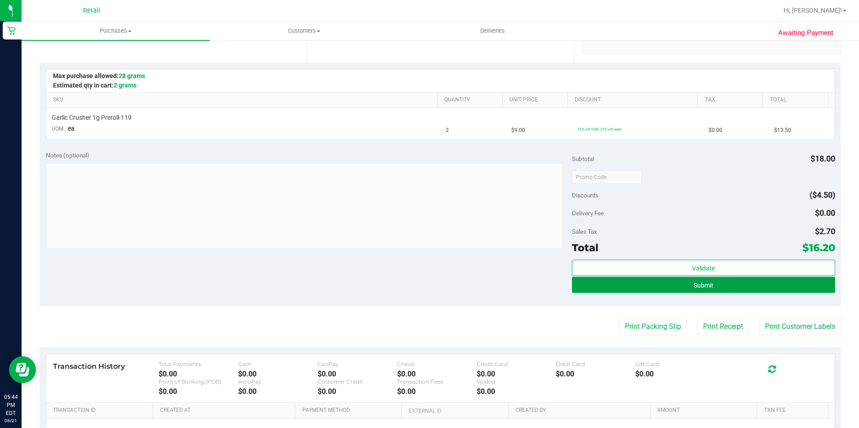
click at [651, 289] on button "Submit" at bounding box center [703, 285] width 263 height 16
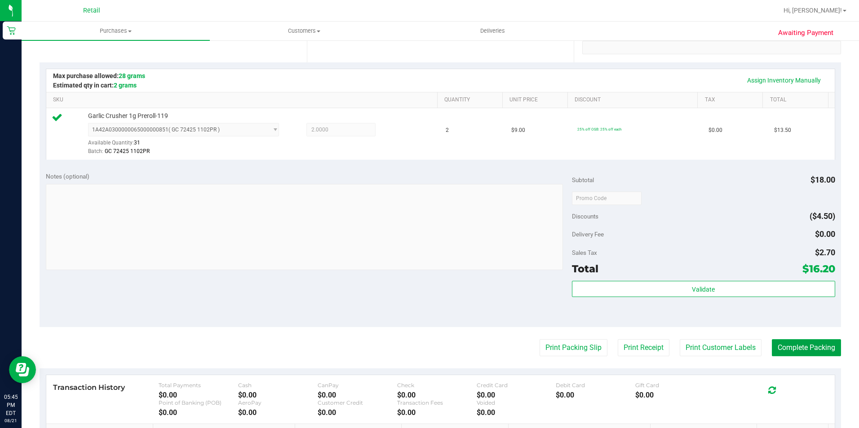
click at [783, 346] on button "Complete Packing" at bounding box center [805, 347] width 69 height 17
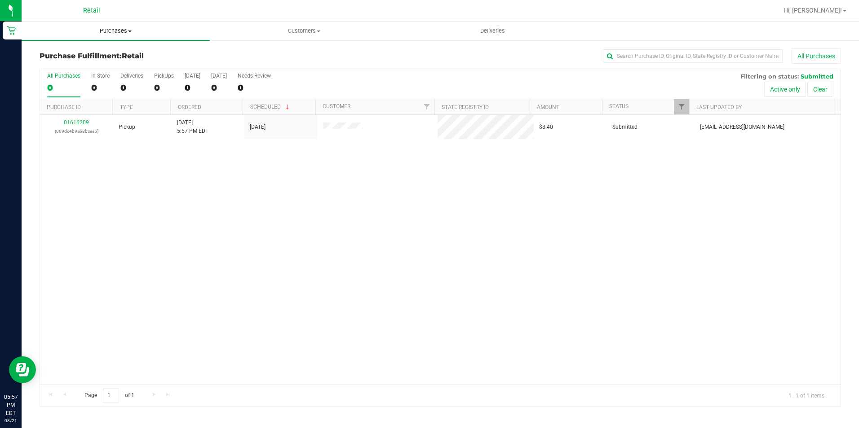
drag, startPoint x: 101, startPoint y: 31, endPoint x: 123, endPoint y: 31, distance: 22.0
click at [101, 31] on span "Purchases" at bounding box center [116, 31] width 188 height 8
click at [123, 31] on span "Purchases" at bounding box center [116, 31] width 188 height 8
click at [110, 30] on span "Purchases" at bounding box center [116, 31] width 188 height 8
click at [77, 53] on span "Summary of purchases" at bounding box center [68, 54] width 92 height 8
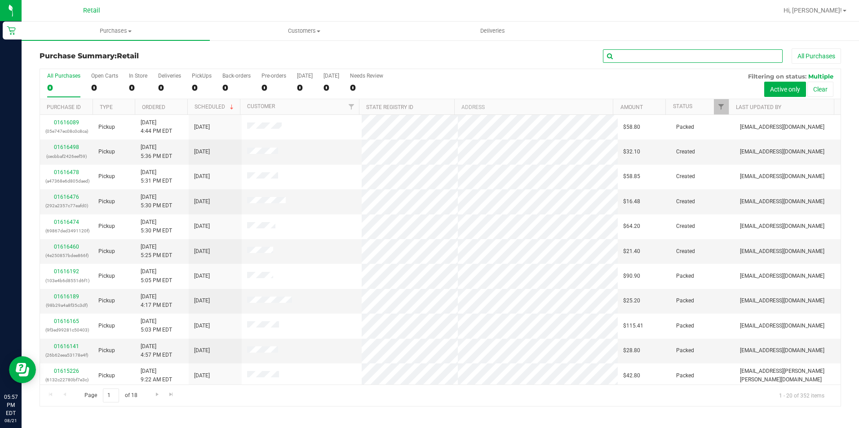
click at [627, 54] on input "text" at bounding box center [693, 55] width 180 height 13
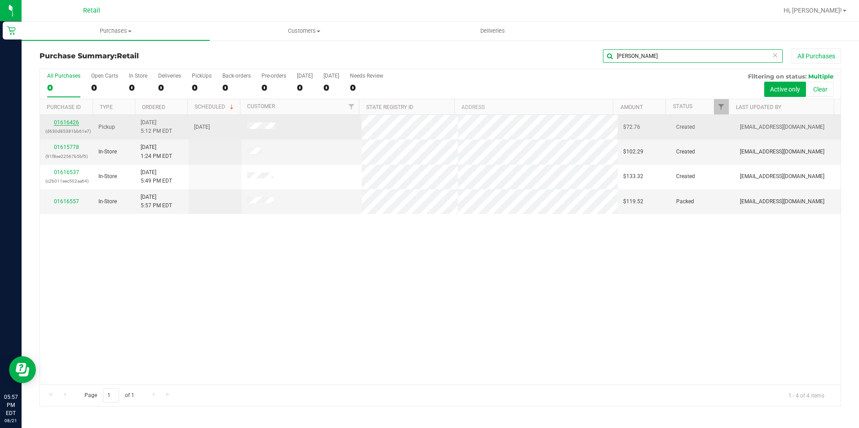
type input "[PERSON_NAME]"
click at [72, 121] on link "01616426" at bounding box center [66, 122] width 25 height 6
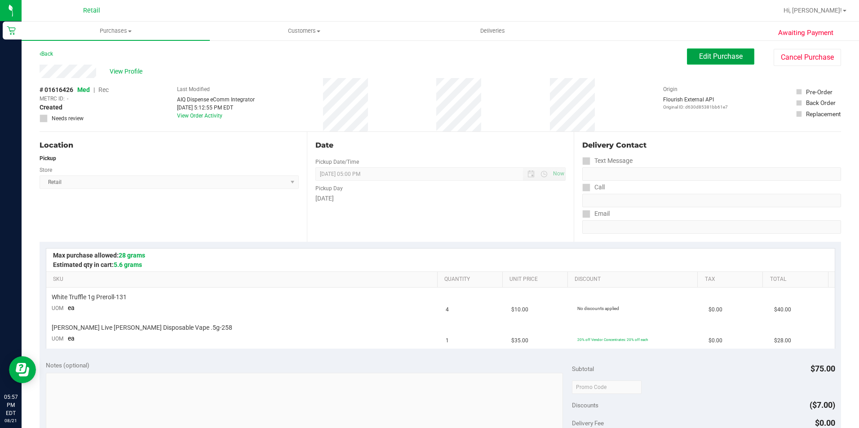
click at [698, 62] on button "Edit Purchase" at bounding box center [720, 56] width 67 height 16
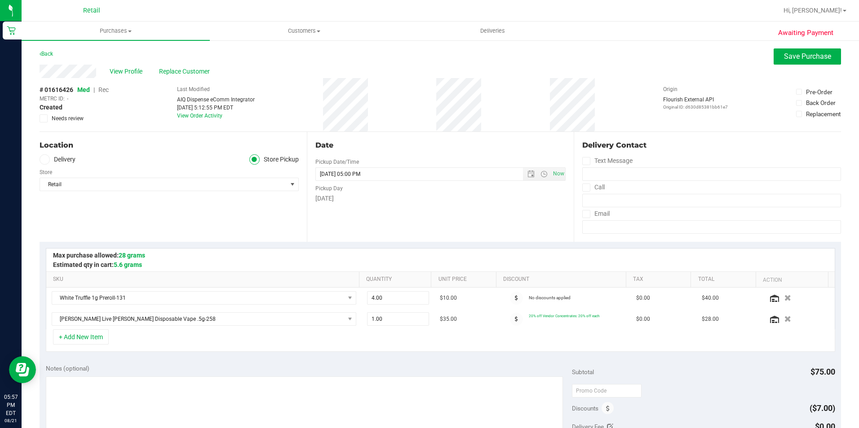
click at [102, 90] on span "Rec" at bounding box center [103, 89] width 10 height 7
click at [797, 57] on span "Save Purchase" at bounding box center [807, 56] width 47 height 9
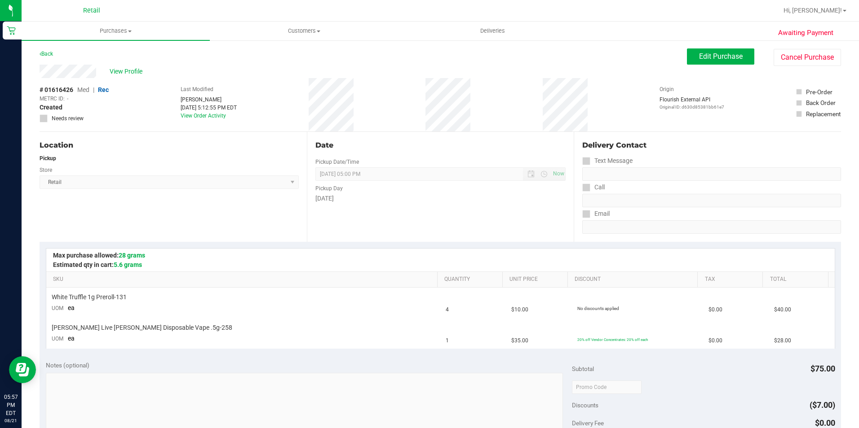
scroll to position [135, 0]
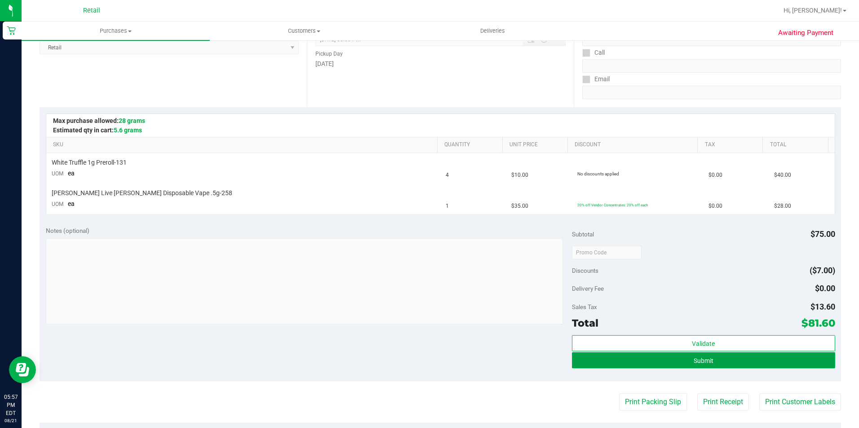
click at [577, 358] on button "Submit" at bounding box center [703, 360] width 263 height 16
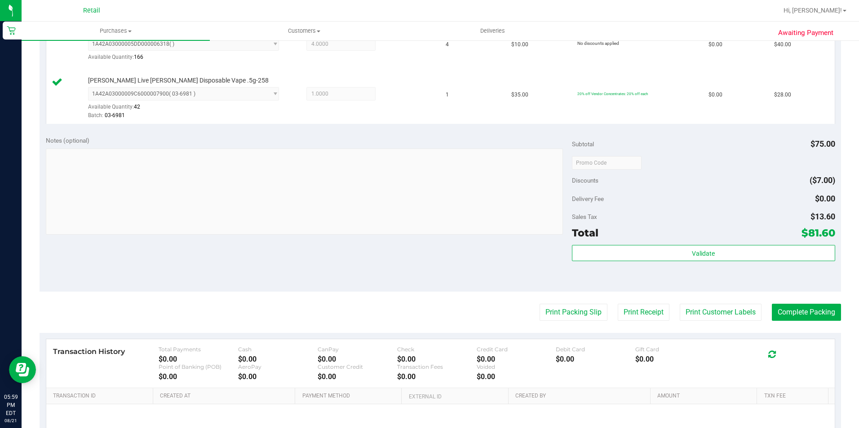
scroll to position [269, 0]
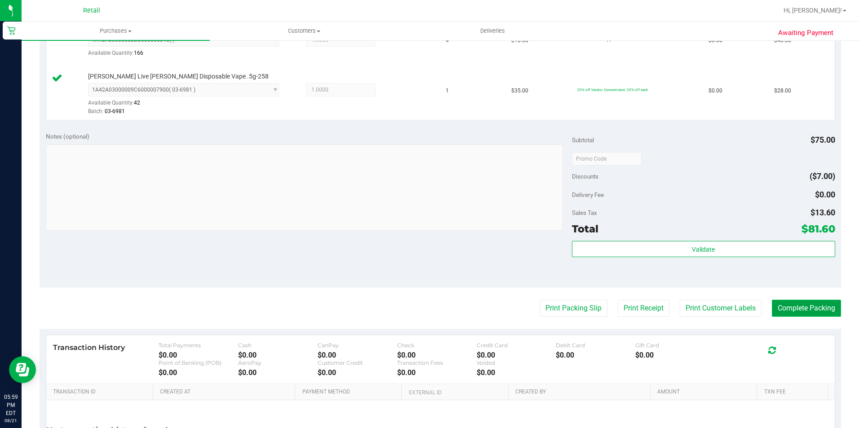
click at [792, 303] on button "Complete Packing" at bounding box center [805, 308] width 69 height 17
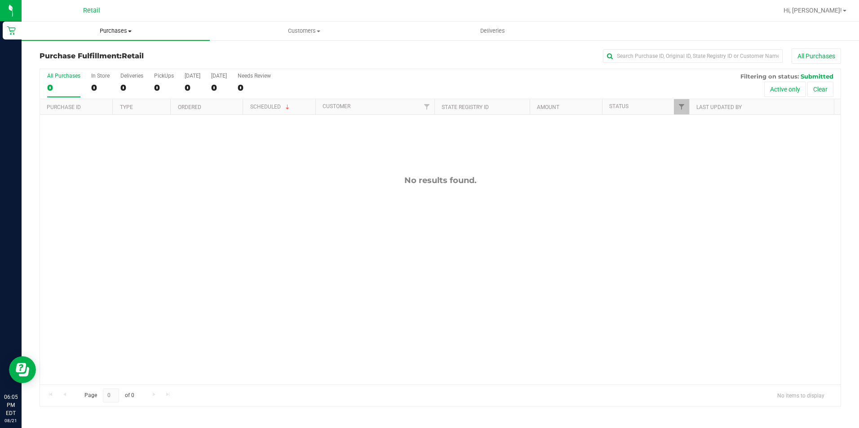
click at [114, 28] on span "Purchases" at bounding box center [116, 31] width 188 height 8
click at [105, 54] on span "Summary of purchases" at bounding box center [68, 54] width 92 height 8
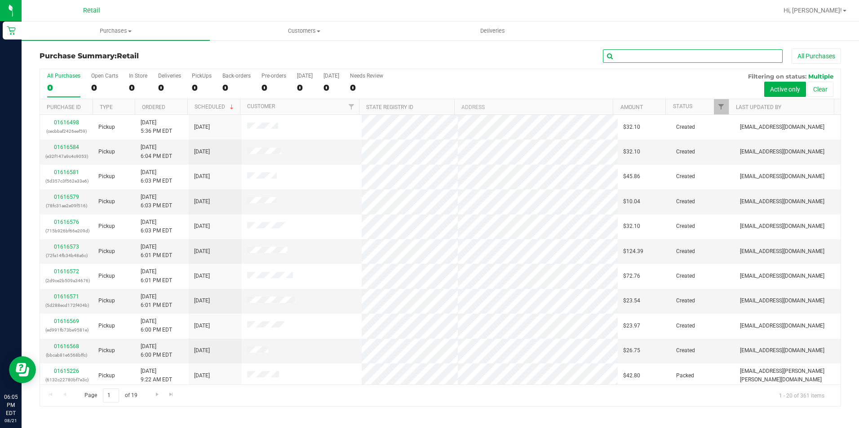
click at [646, 59] on input "text" at bounding box center [693, 55] width 180 height 13
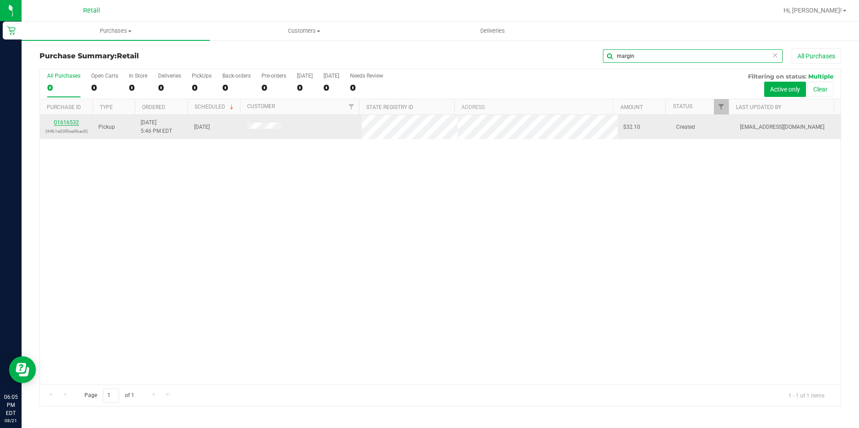
type input "margin"
click at [59, 122] on link "01616532" at bounding box center [66, 122] width 25 height 6
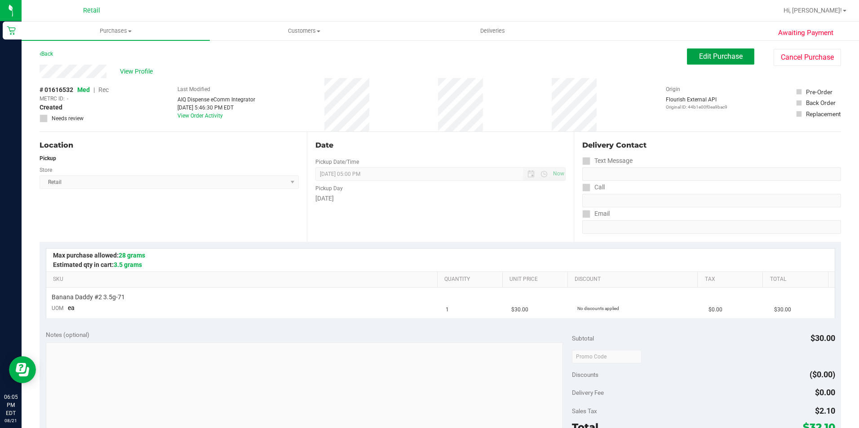
click at [687, 53] on button "Edit Purchase" at bounding box center [720, 56] width 67 height 16
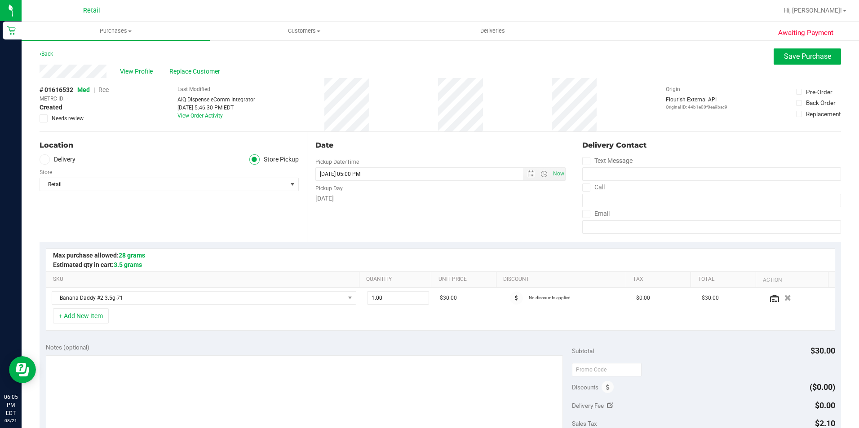
click at [105, 92] on span "Rec" at bounding box center [103, 89] width 10 height 7
click at [773, 60] on button "Save Purchase" at bounding box center [806, 56] width 67 height 16
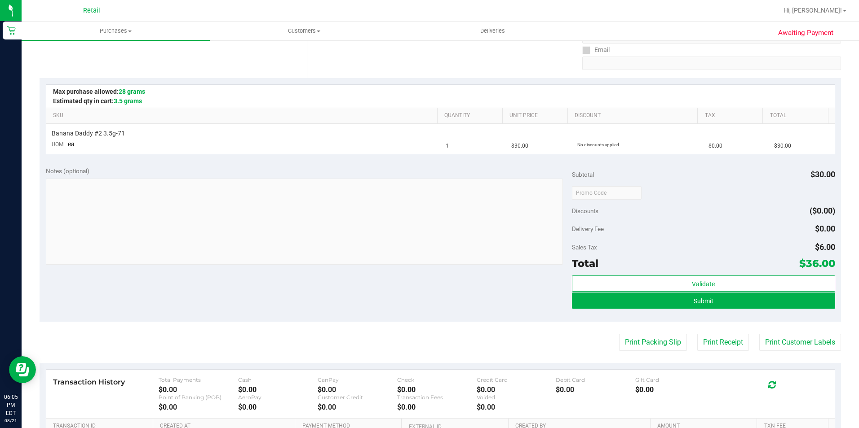
scroll to position [180, 0]
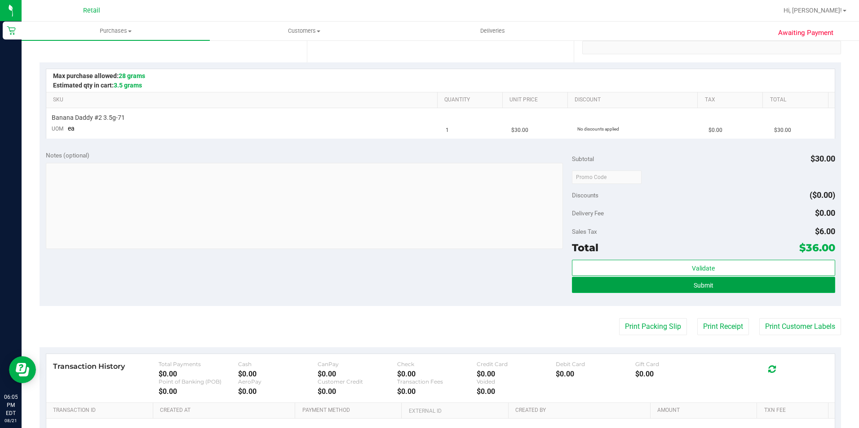
click at [647, 279] on button "Submit" at bounding box center [703, 285] width 263 height 16
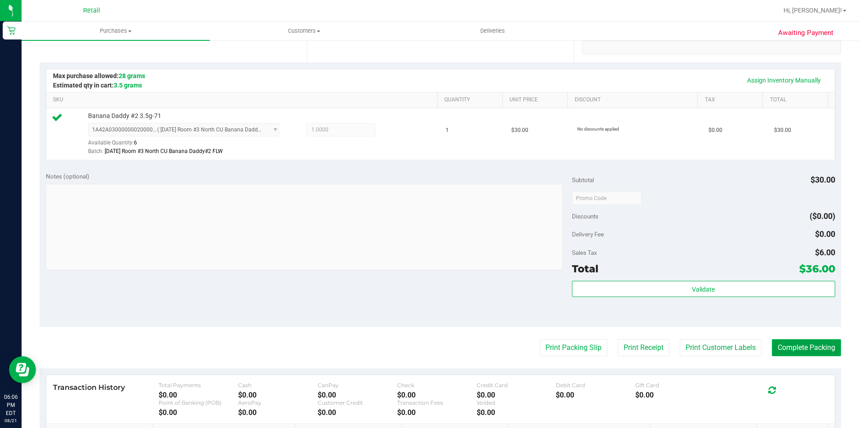
click at [786, 351] on button "Complete Packing" at bounding box center [805, 347] width 69 height 17
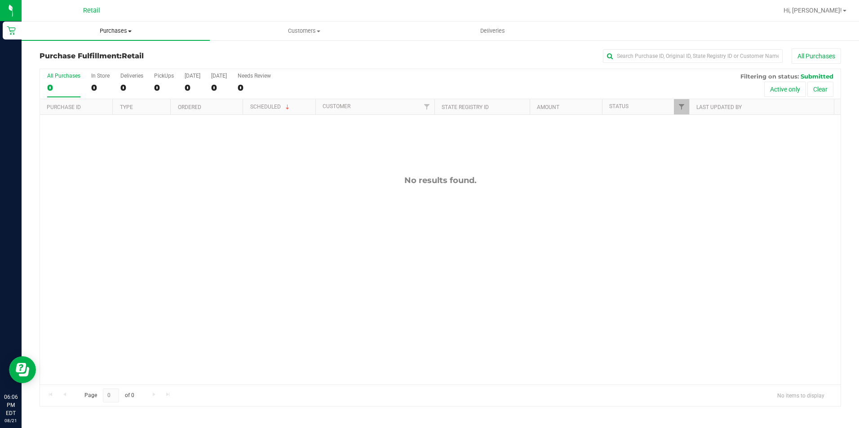
click at [109, 32] on span "Purchases" at bounding box center [116, 31] width 188 height 8
click at [98, 53] on span "Summary of purchases" at bounding box center [68, 54] width 92 height 8
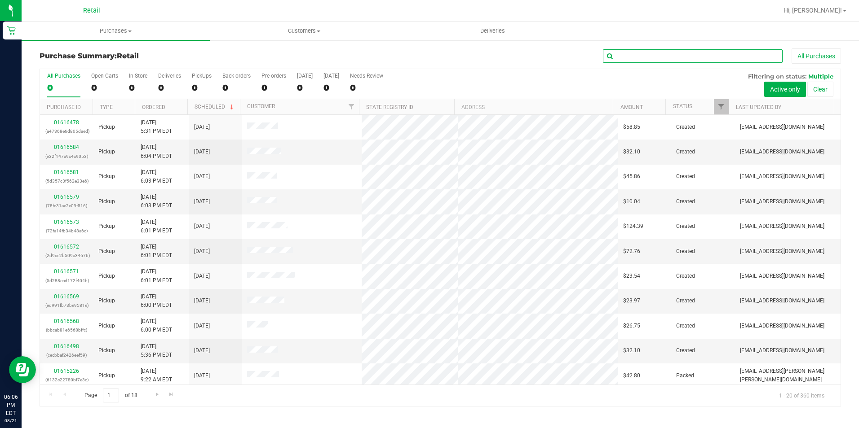
click at [634, 57] on input "text" at bounding box center [693, 55] width 180 height 13
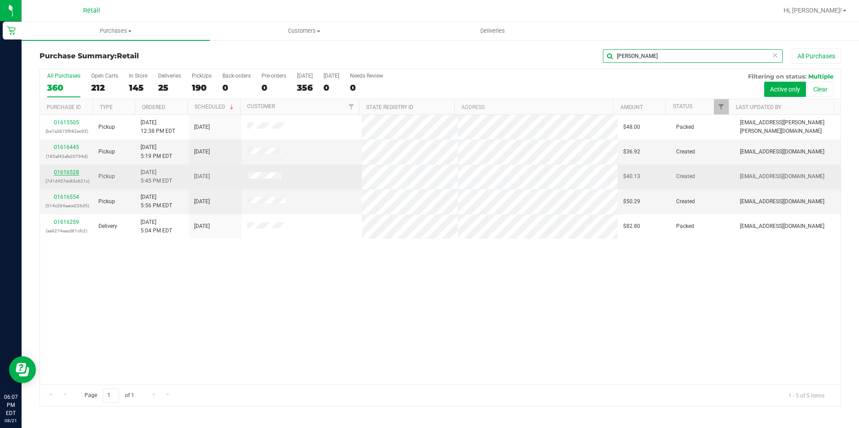
type input "[PERSON_NAME]"
click at [64, 175] on link "01616528" at bounding box center [66, 172] width 25 height 6
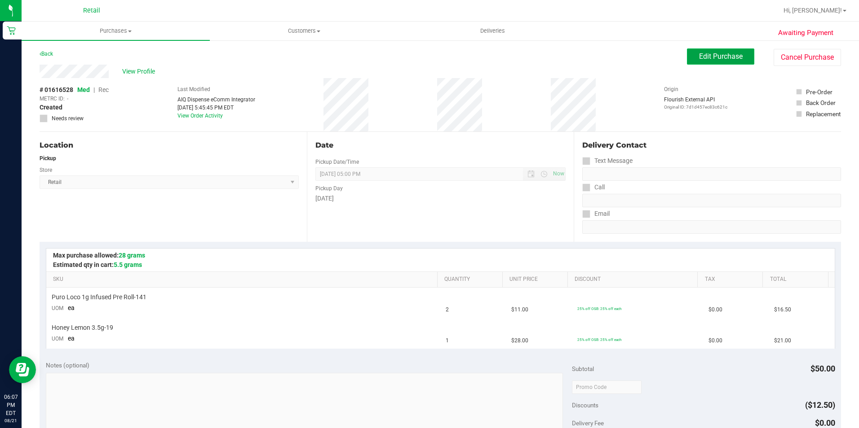
click at [716, 62] on button "Edit Purchase" at bounding box center [720, 56] width 67 height 16
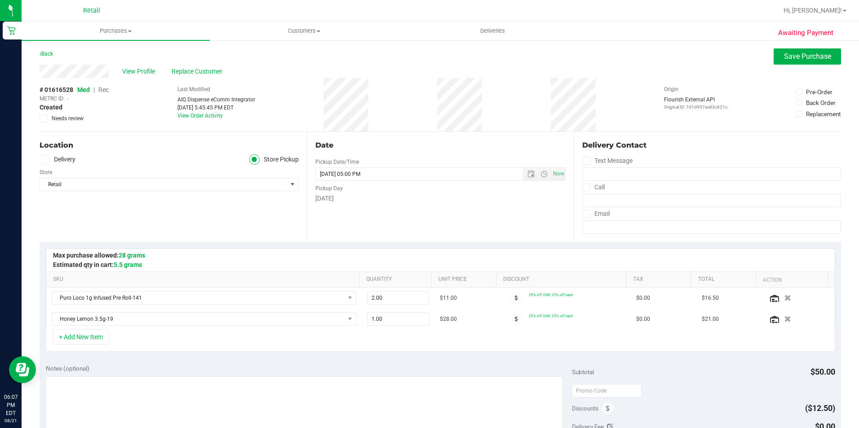
click at [99, 88] on span "Med | Rec" at bounding box center [92, 89] width 31 height 7
click at [106, 93] on span "Rec" at bounding box center [103, 89] width 10 height 7
click at [777, 65] on div "View Profile Replace Customer" at bounding box center [440, 71] width 801 height 13
click at [773, 52] on button "Save Purchase" at bounding box center [806, 56] width 67 height 16
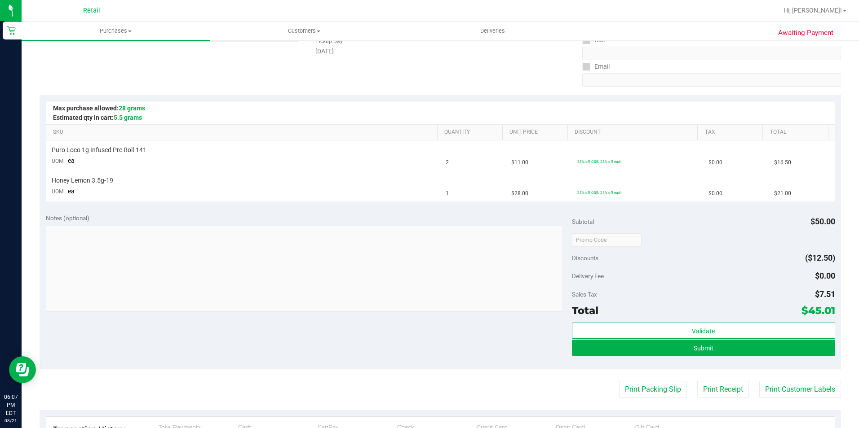
scroll to position [180, 0]
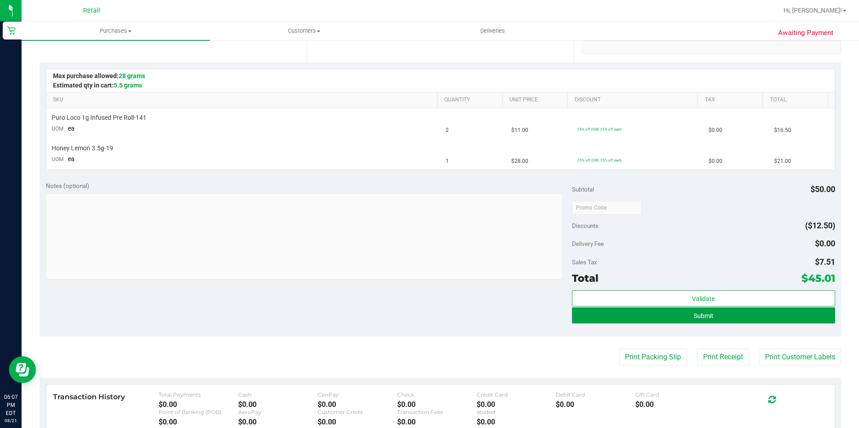
click at [590, 310] on button "Submit" at bounding box center [703, 316] width 263 height 16
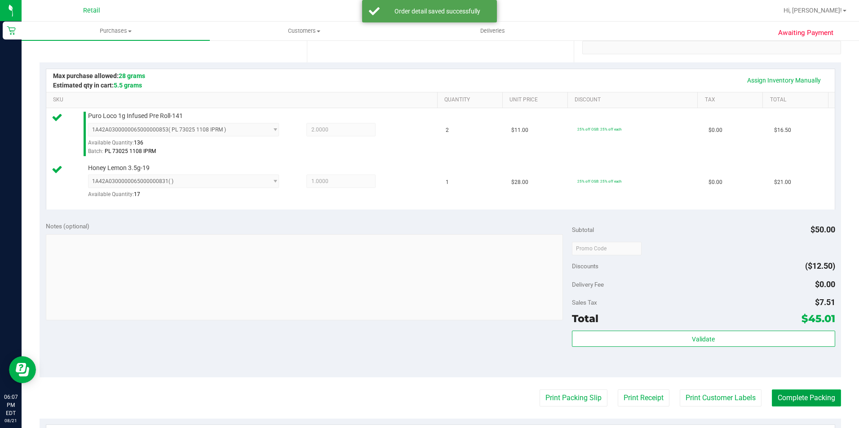
click at [806, 397] on button "Complete Packing" at bounding box center [805, 398] width 69 height 17
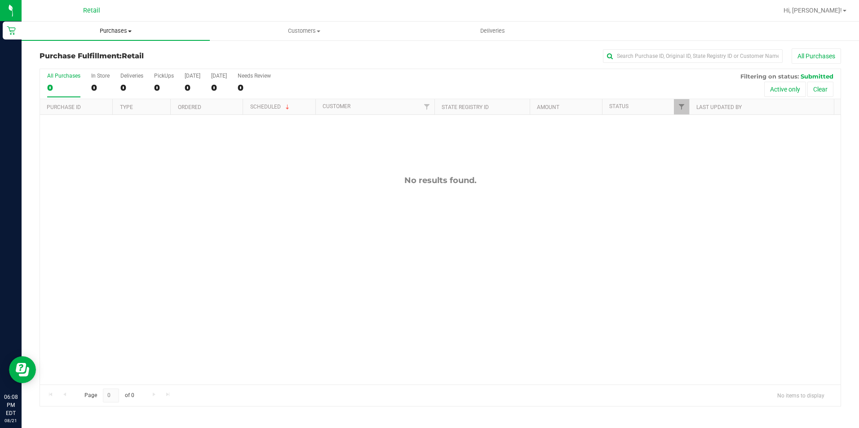
click at [102, 33] on span "Purchases" at bounding box center [116, 31] width 188 height 8
click at [94, 56] on span "Summary of purchases" at bounding box center [68, 54] width 92 height 8
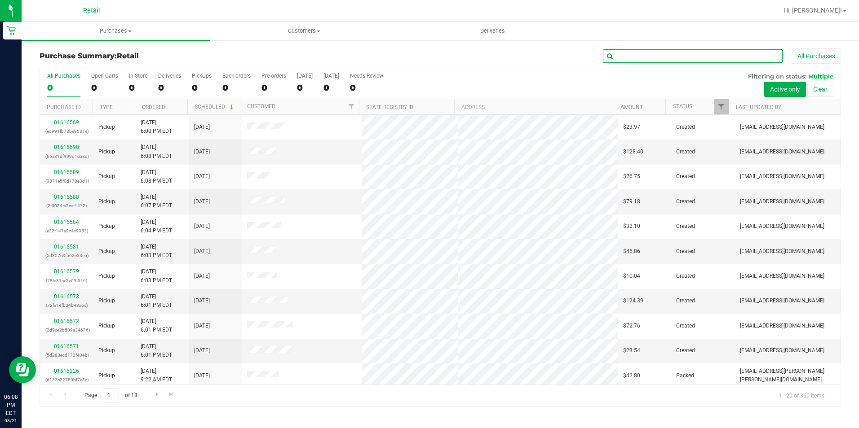
click at [648, 60] on input "text" at bounding box center [693, 55] width 180 height 13
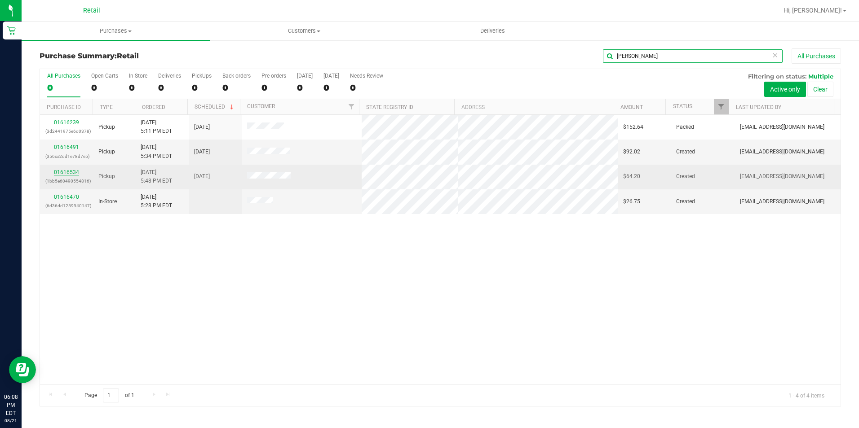
type input "[PERSON_NAME]"
click at [67, 172] on link "01616534" at bounding box center [66, 172] width 25 height 6
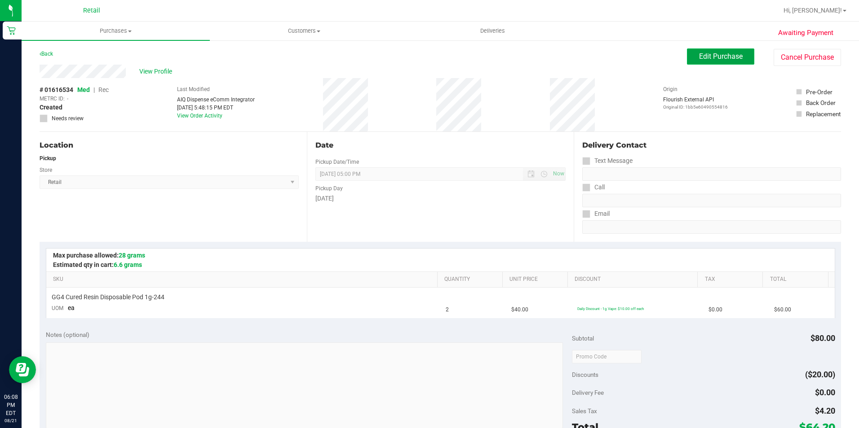
click at [710, 62] on button "Edit Purchase" at bounding box center [720, 56] width 67 height 16
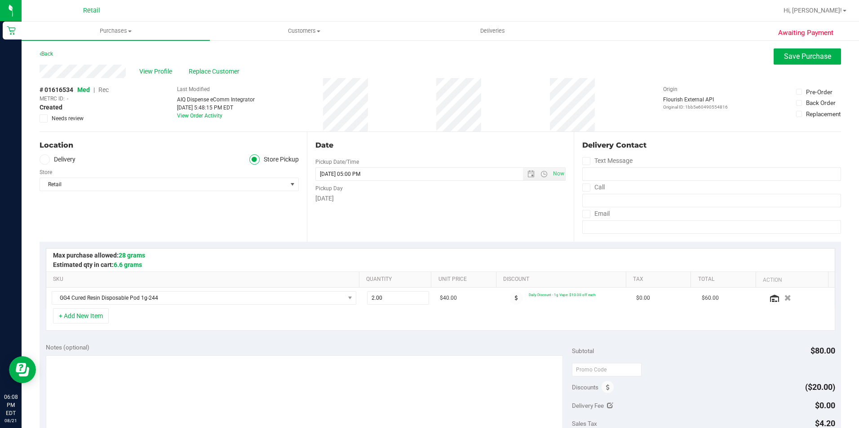
click at [103, 89] on span "Rec" at bounding box center [103, 89] width 10 height 7
click at [800, 52] on span "Save Purchase" at bounding box center [807, 56] width 47 height 9
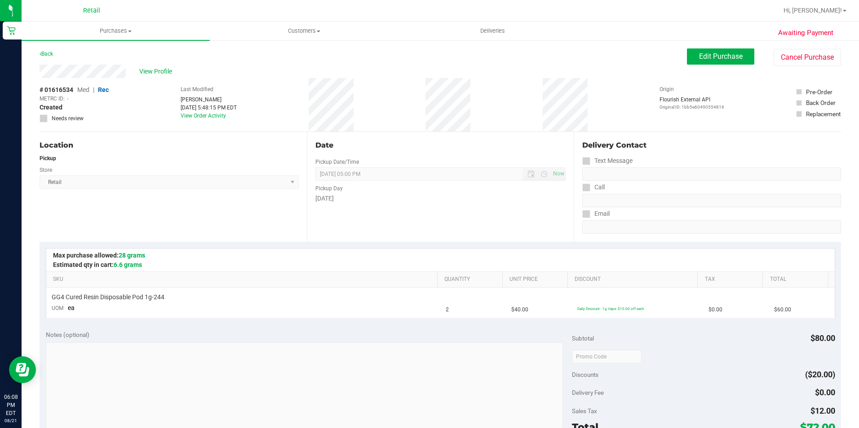
scroll to position [225, 0]
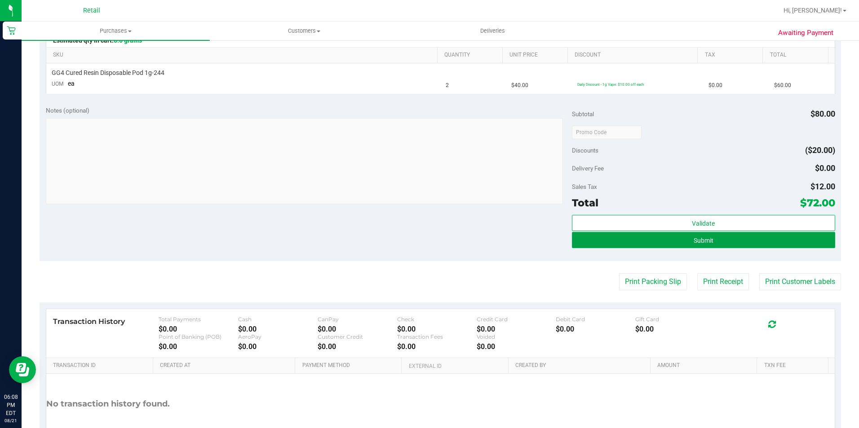
click at [615, 246] on button "Submit" at bounding box center [703, 240] width 263 height 16
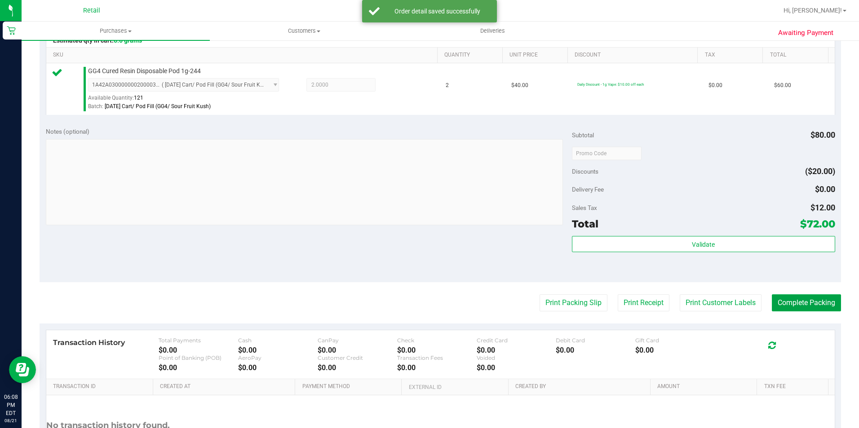
click at [783, 301] on button "Complete Packing" at bounding box center [805, 303] width 69 height 17
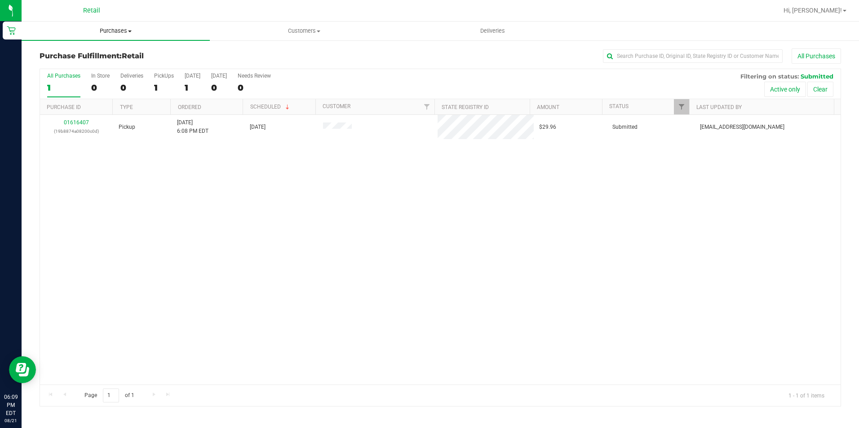
click at [103, 35] on span "Purchases" at bounding box center [116, 31] width 188 height 8
click at [86, 53] on span "Summary of purchases" at bounding box center [68, 54] width 92 height 8
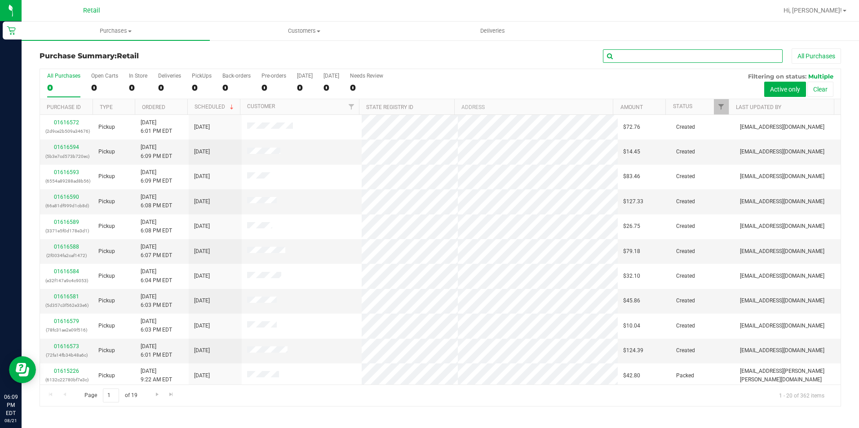
click at [634, 54] on input "text" at bounding box center [693, 55] width 180 height 13
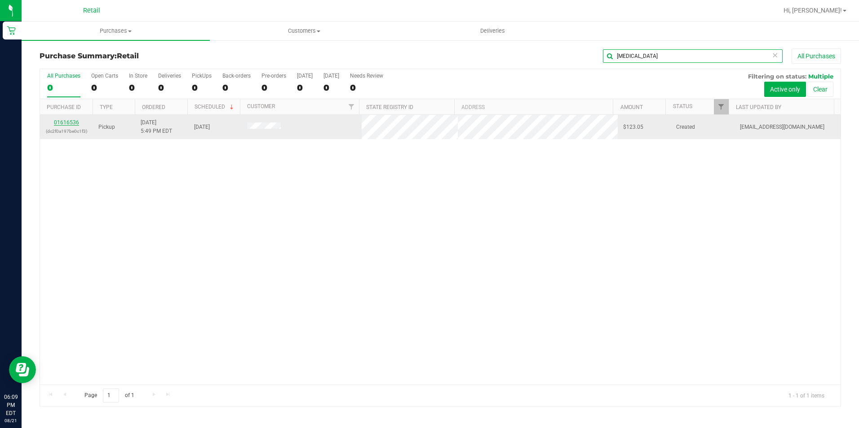
type input "[MEDICAL_DATA]"
click at [63, 123] on link "01616536" at bounding box center [66, 122] width 25 height 6
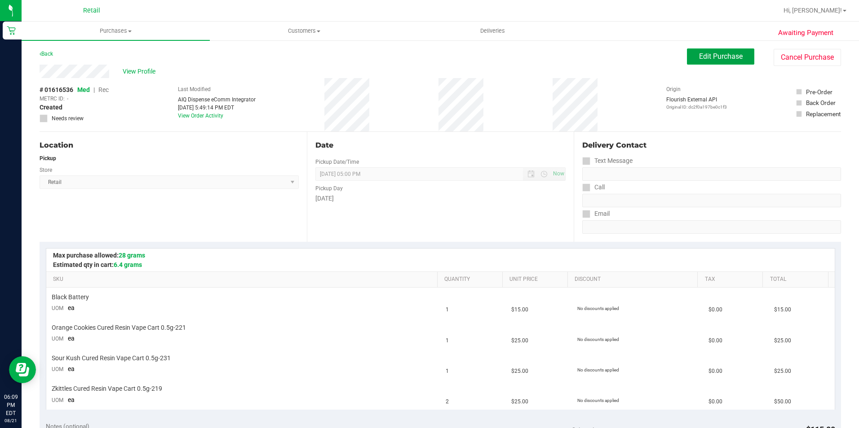
click at [708, 57] on span "Edit Purchase" at bounding box center [721, 56] width 44 height 9
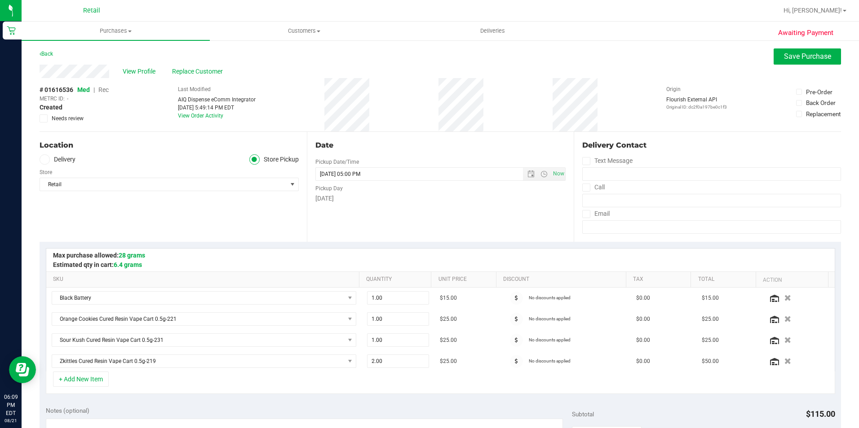
click at [104, 91] on span "Rec" at bounding box center [103, 89] width 10 height 7
click at [784, 57] on span "Save Purchase" at bounding box center [807, 56] width 47 height 9
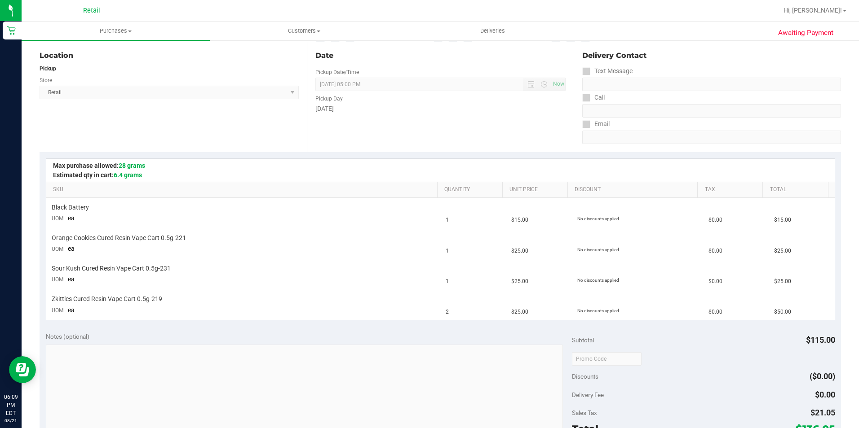
scroll to position [225, 0]
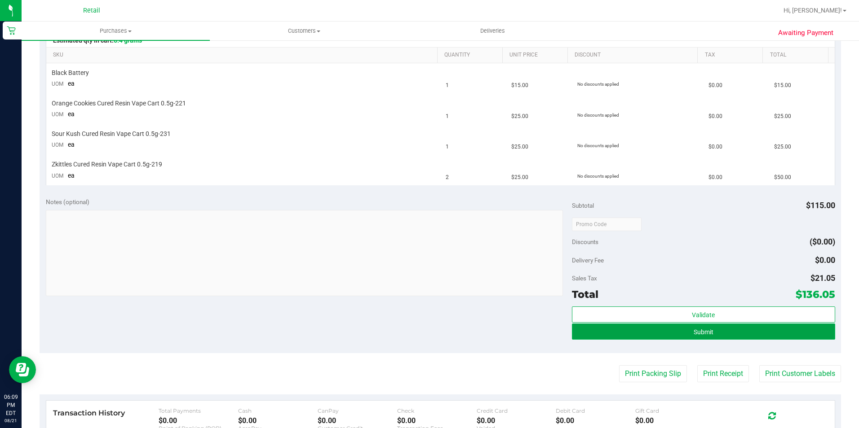
click at [596, 332] on button "Submit" at bounding box center [703, 332] width 263 height 16
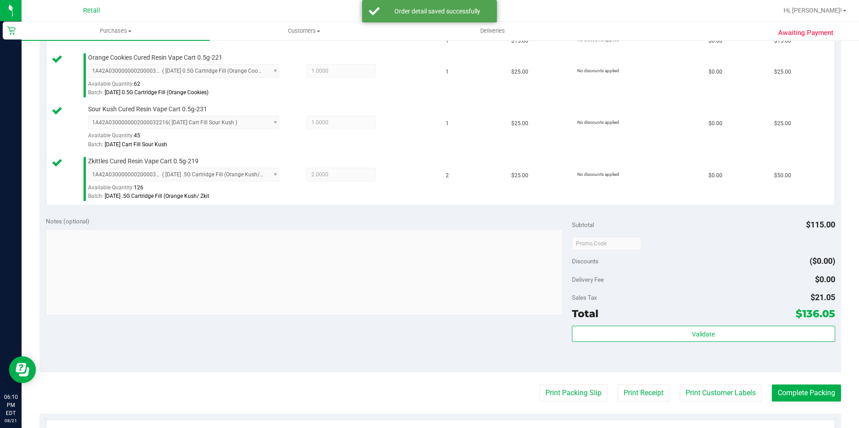
scroll to position [269, 0]
click at [781, 387] on button "Complete Packing" at bounding box center [805, 392] width 69 height 17
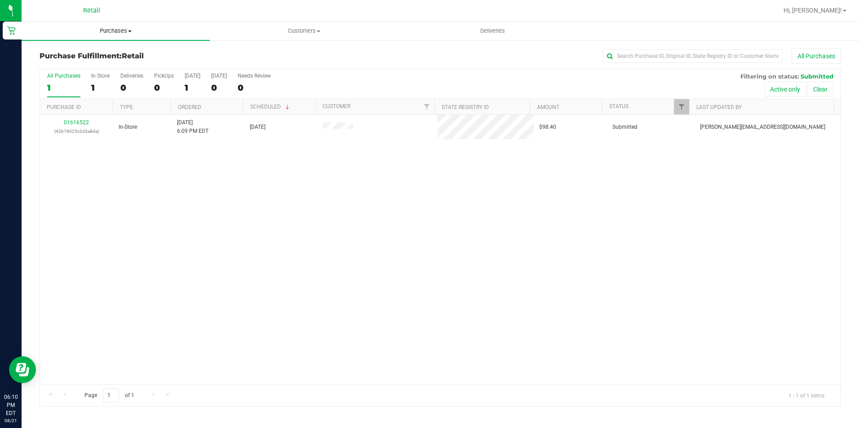
click at [124, 34] on span "Purchases" at bounding box center [116, 31] width 188 height 8
click at [89, 52] on span "Summary of purchases" at bounding box center [68, 54] width 92 height 8
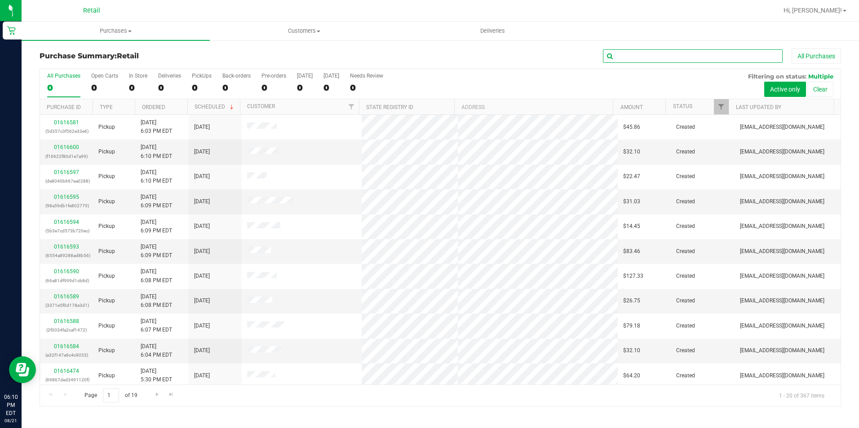
click at [644, 53] on input "text" at bounding box center [693, 55] width 180 height 13
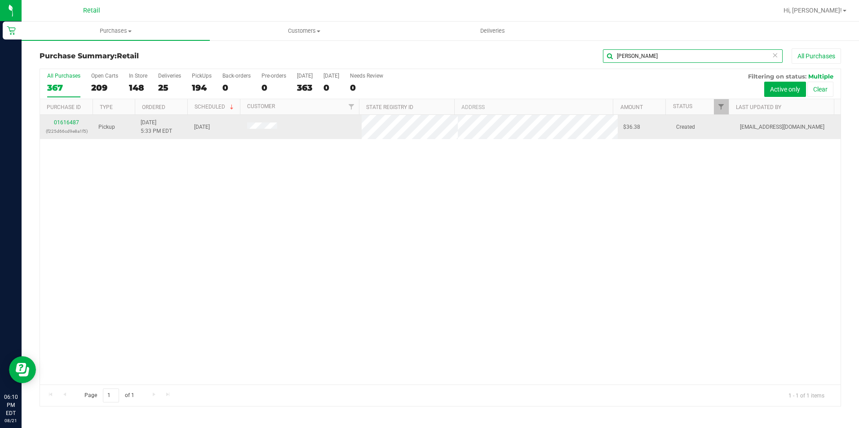
type input "[PERSON_NAME]"
click at [66, 120] on link "01616487" at bounding box center [66, 122] width 25 height 6
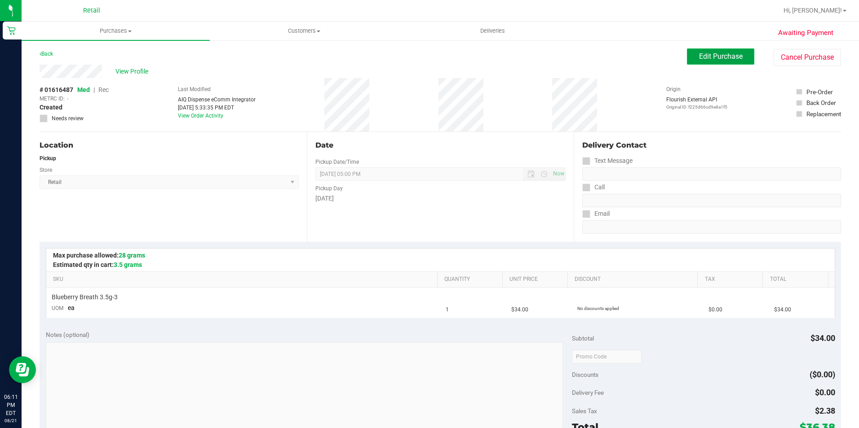
click at [705, 58] on span "Edit Purchase" at bounding box center [721, 56] width 44 height 9
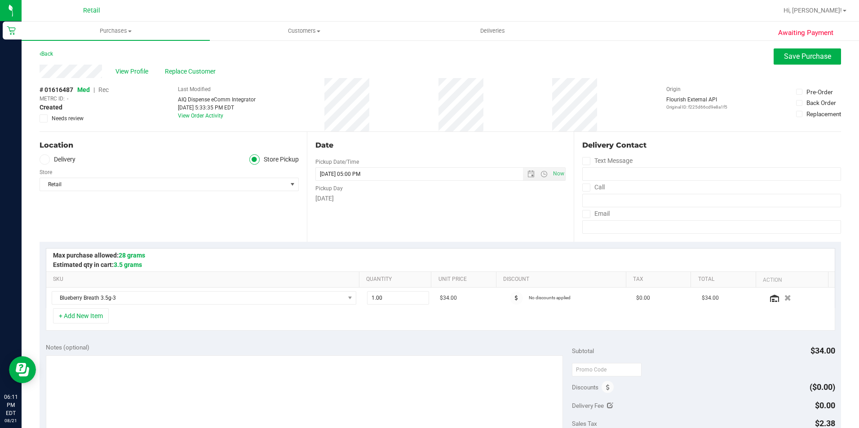
click at [103, 91] on span "Rec" at bounding box center [103, 89] width 10 height 7
click at [774, 58] on button "Save Purchase" at bounding box center [806, 56] width 67 height 16
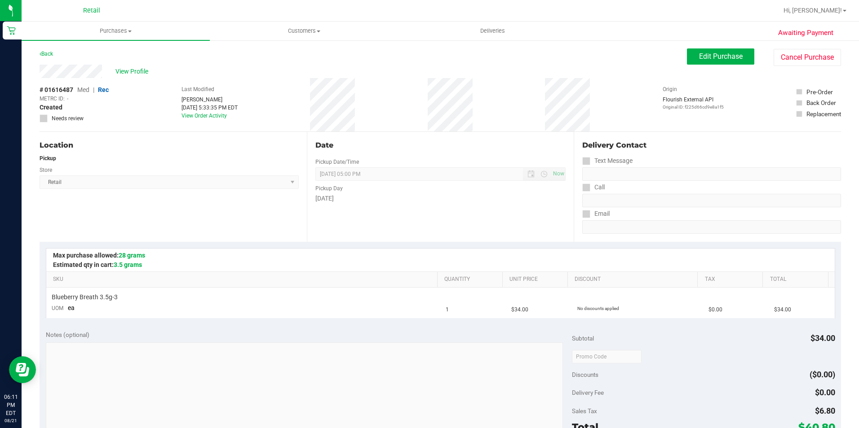
scroll to position [135, 0]
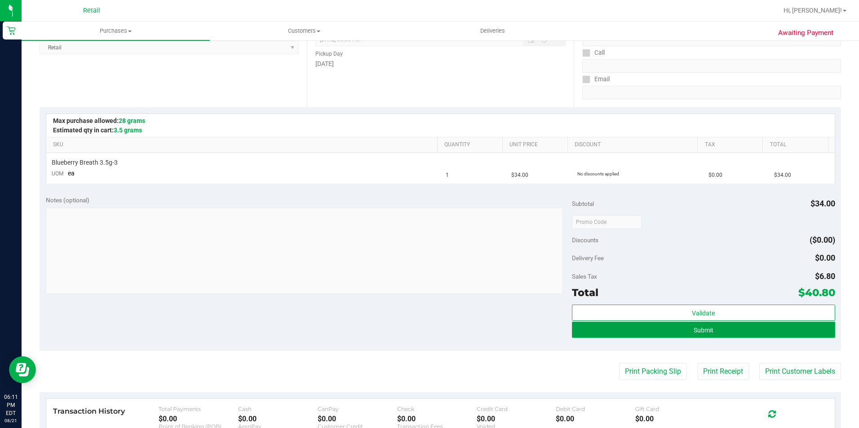
click at [598, 328] on button "Submit" at bounding box center [703, 330] width 263 height 16
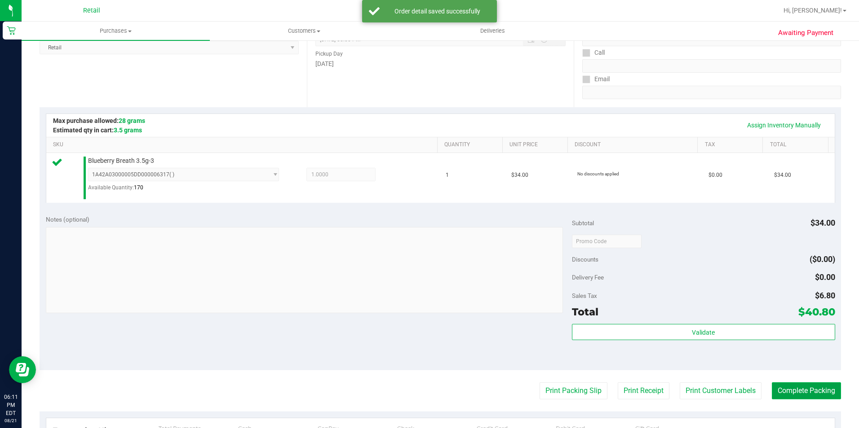
click at [794, 384] on button "Complete Packing" at bounding box center [805, 391] width 69 height 17
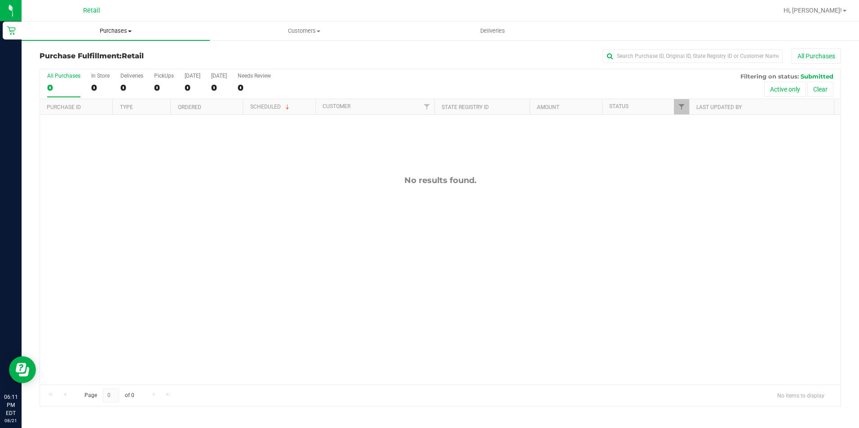
click at [119, 26] on uib-tab-heading "Purchases Summary of purchases Fulfillment All purchases" at bounding box center [116, 31] width 188 height 19
click at [90, 53] on span "Summary of purchases" at bounding box center [68, 54] width 92 height 8
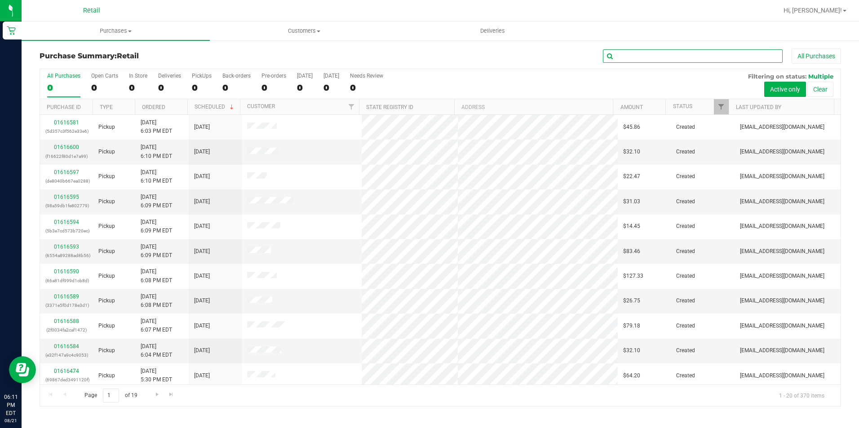
click at [632, 54] on input "text" at bounding box center [693, 55] width 180 height 13
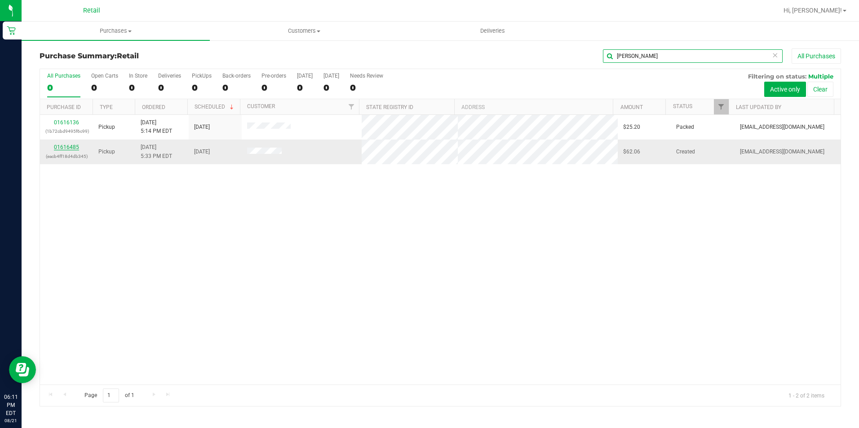
type input "[PERSON_NAME]"
click at [71, 150] on link "01616485" at bounding box center [66, 147] width 25 height 6
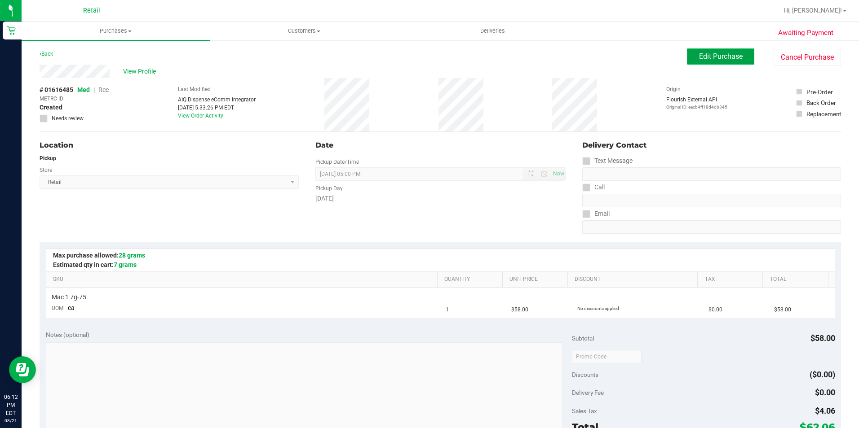
click at [713, 51] on button "Edit Purchase" at bounding box center [720, 56] width 67 height 16
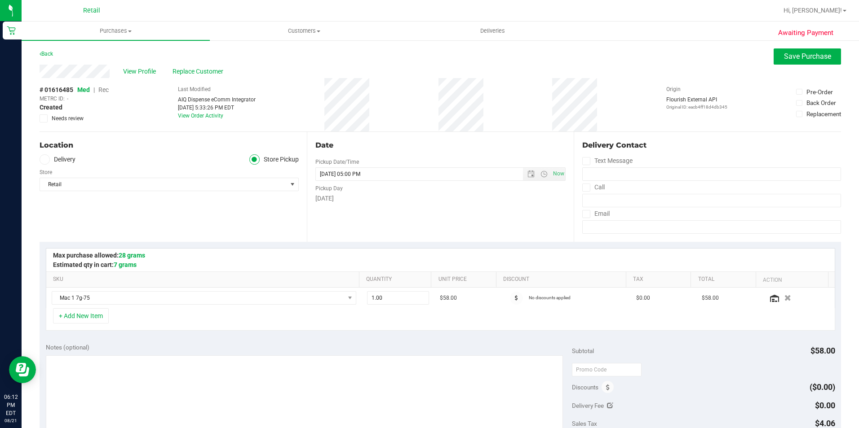
click at [104, 91] on span "Rec" at bounding box center [103, 89] width 10 height 7
click at [784, 54] on span "Save Purchase" at bounding box center [807, 56] width 47 height 9
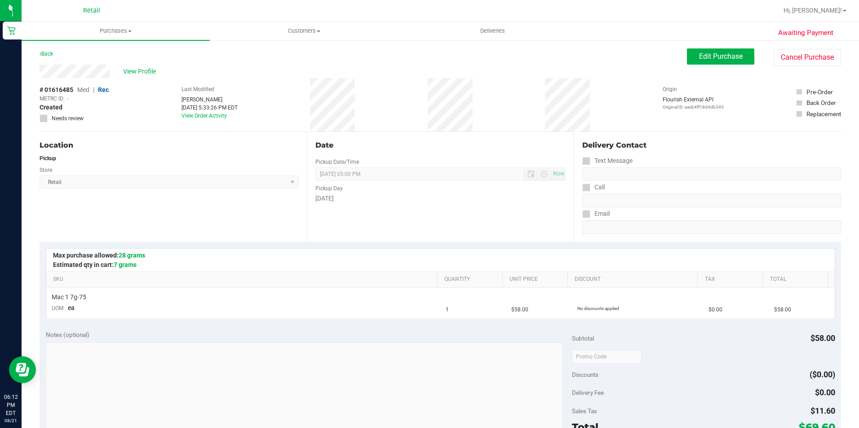
scroll to position [135, 0]
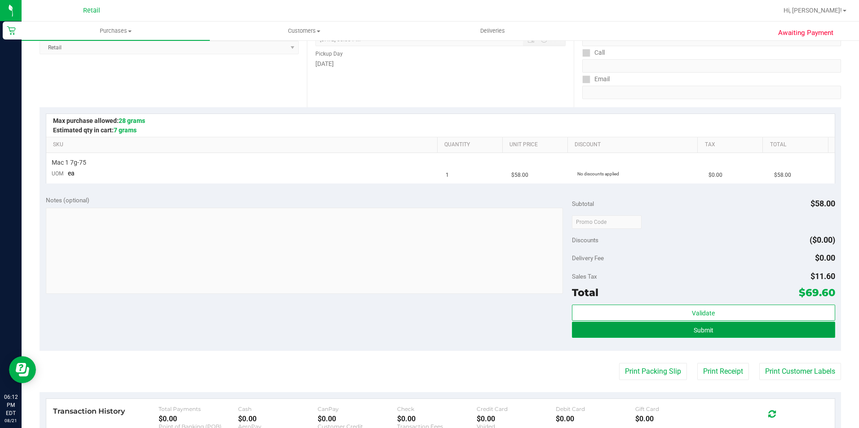
click at [634, 336] on button "Submit" at bounding box center [703, 330] width 263 height 16
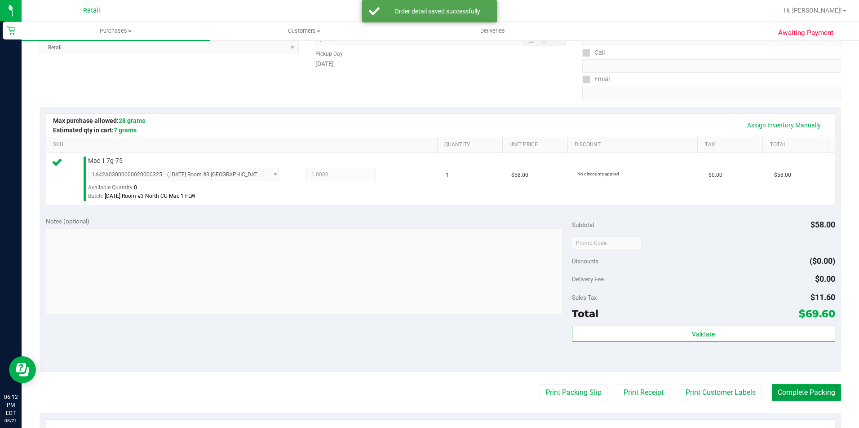
click at [808, 401] on button "Complete Packing" at bounding box center [805, 392] width 69 height 17
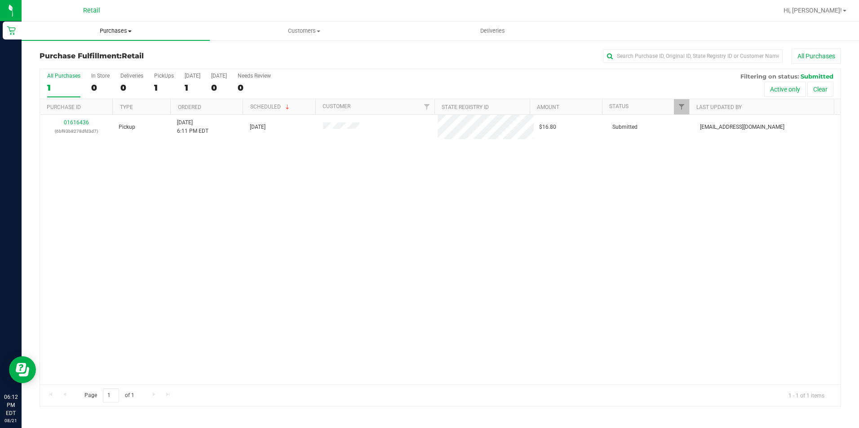
click at [102, 34] on span "Purchases" at bounding box center [116, 31] width 188 height 8
click at [99, 49] on li "Summary of purchases" at bounding box center [116, 54] width 188 height 11
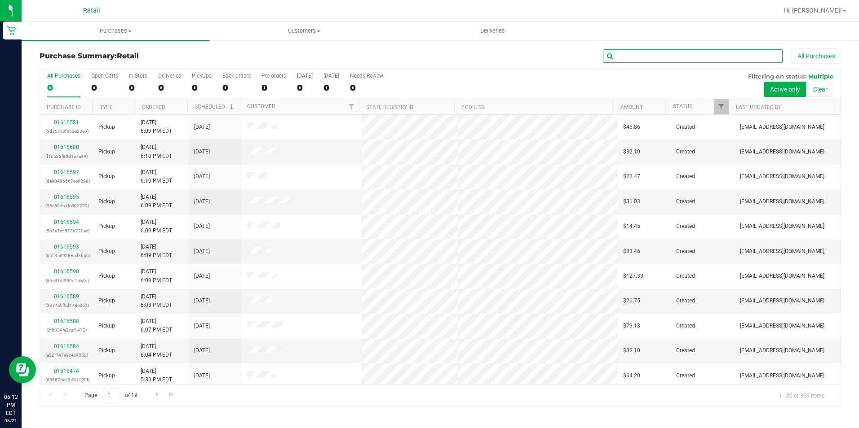
click at [643, 59] on input "text" at bounding box center [693, 55] width 180 height 13
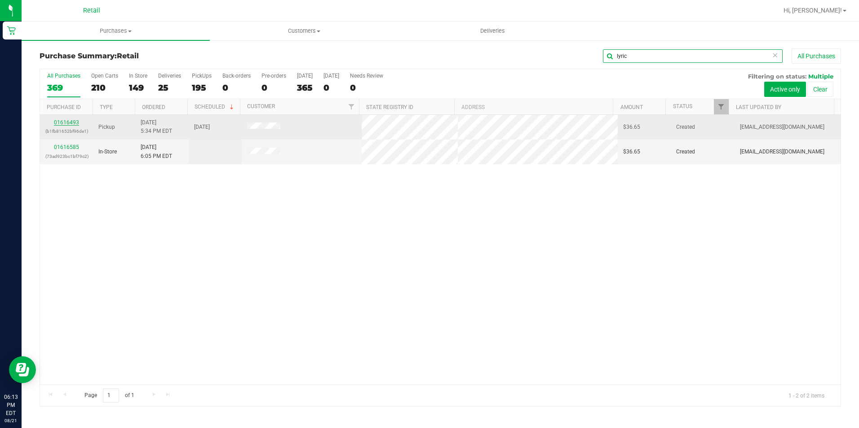
type input "lyric"
click at [64, 122] on link "01616493" at bounding box center [66, 122] width 25 height 6
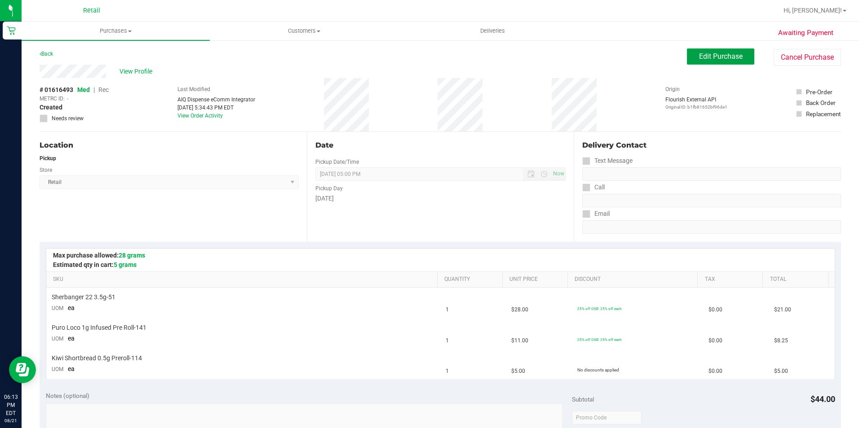
click at [691, 55] on button "Edit Purchase" at bounding box center [720, 56] width 67 height 16
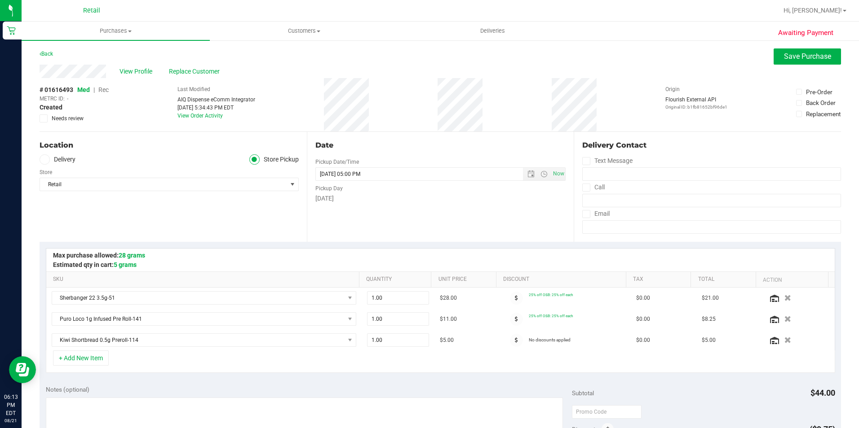
click at [102, 89] on span "Rec" at bounding box center [103, 89] width 10 height 7
click at [782, 62] on button "Save Purchase" at bounding box center [806, 56] width 67 height 16
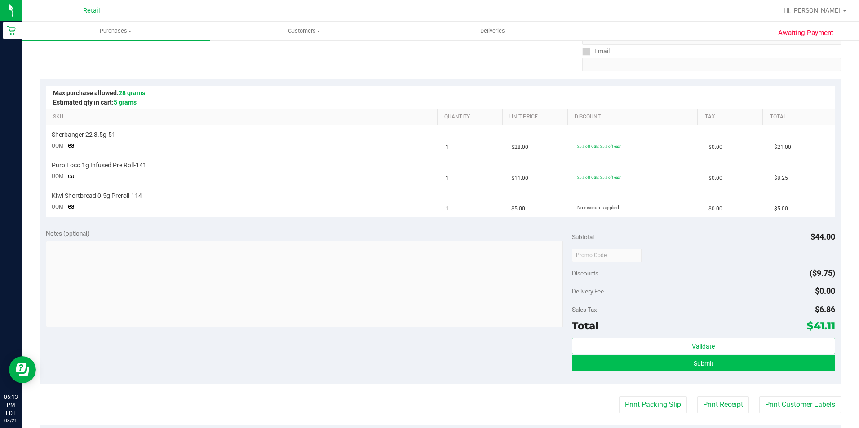
scroll to position [180, 0]
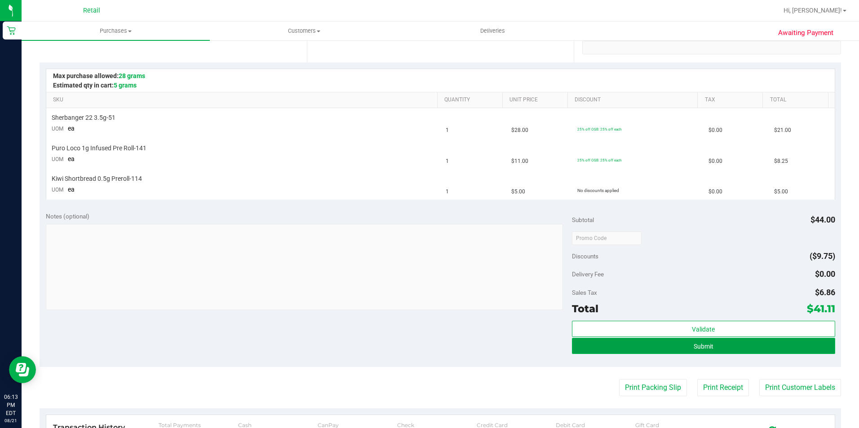
click at [606, 342] on button "Submit" at bounding box center [703, 346] width 263 height 16
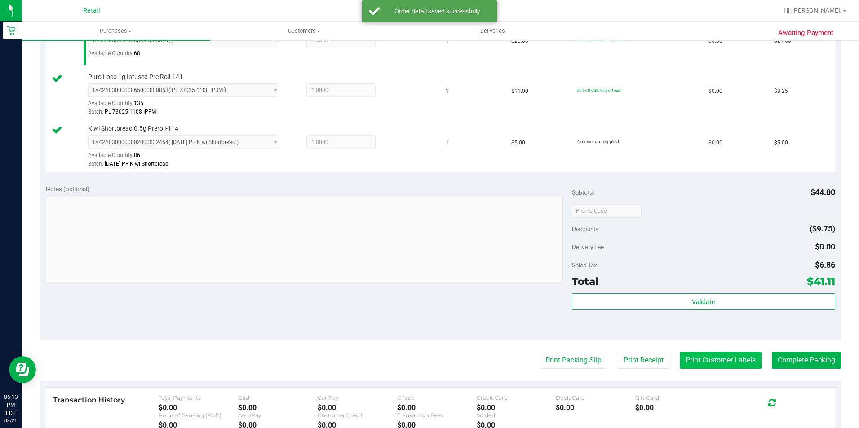
scroll to position [269, 0]
click at [774, 361] on button "Complete Packing" at bounding box center [805, 360] width 69 height 17
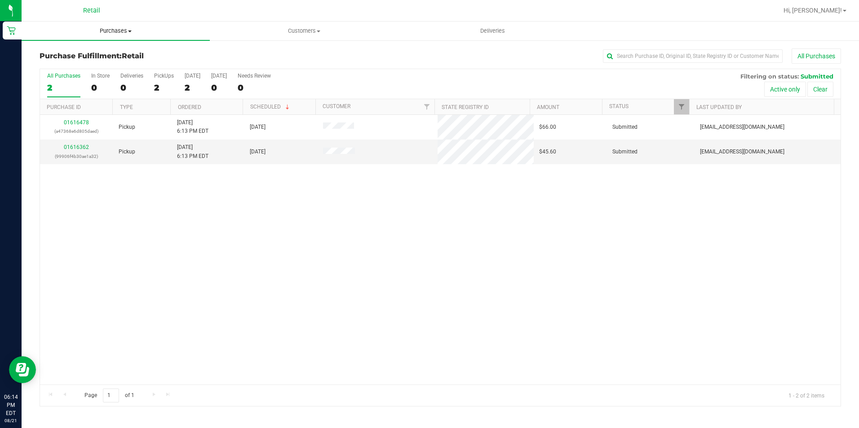
click at [108, 28] on span "Purchases" at bounding box center [116, 31] width 188 height 8
click at [97, 55] on span "Summary of purchases" at bounding box center [68, 54] width 92 height 8
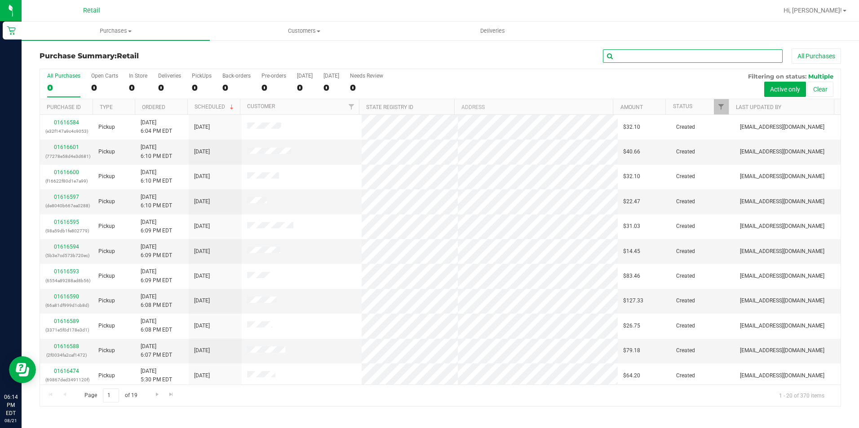
click at [626, 50] on input "text" at bounding box center [693, 55] width 180 height 13
click at [626, 54] on input "text" at bounding box center [693, 55] width 180 height 13
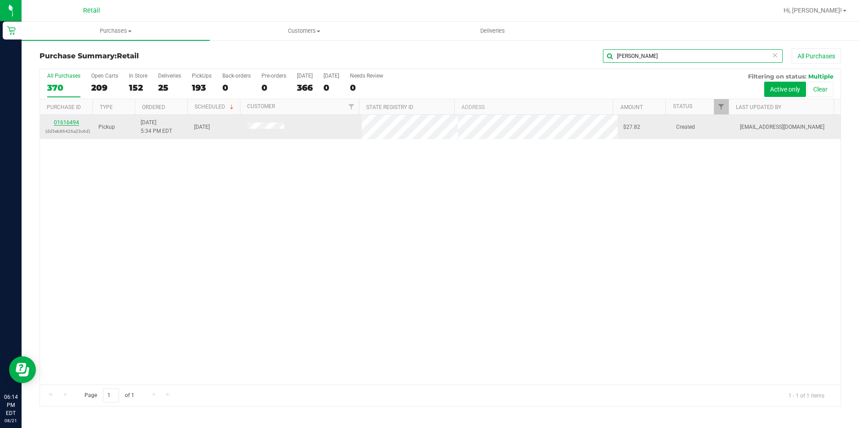
type input "[PERSON_NAME]"
click at [62, 121] on link "01616494" at bounding box center [66, 122] width 25 height 6
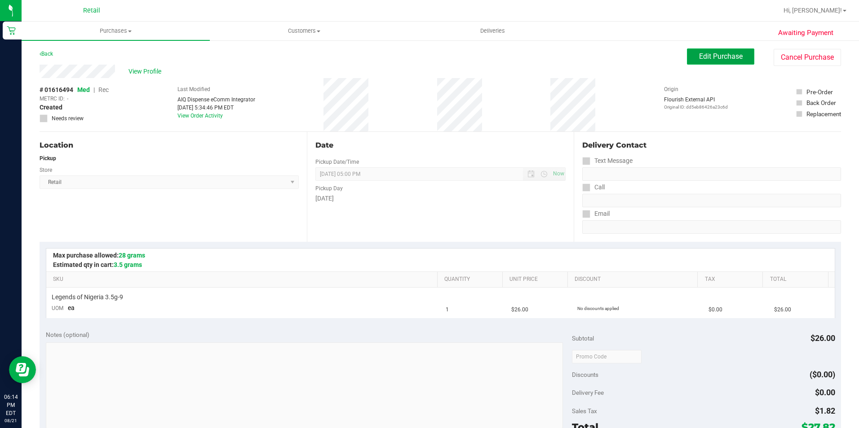
click at [715, 55] on span "Edit Purchase" at bounding box center [721, 56] width 44 height 9
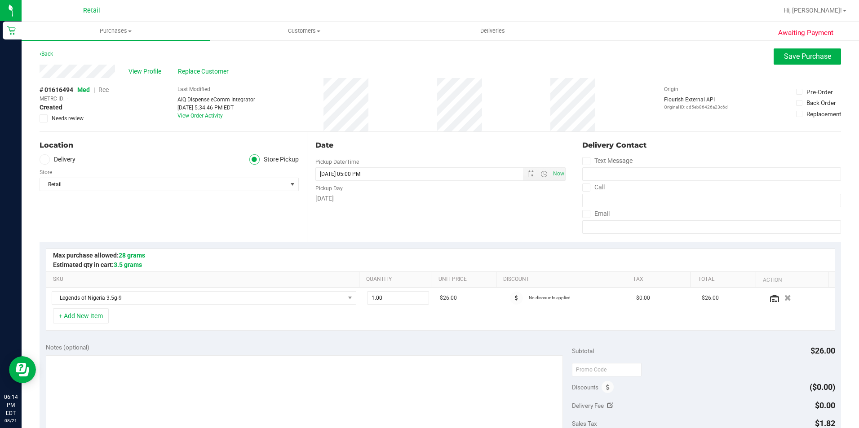
click at [101, 88] on span "Rec" at bounding box center [103, 89] width 10 height 7
click at [784, 60] on span "Save Purchase" at bounding box center [807, 56] width 47 height 9
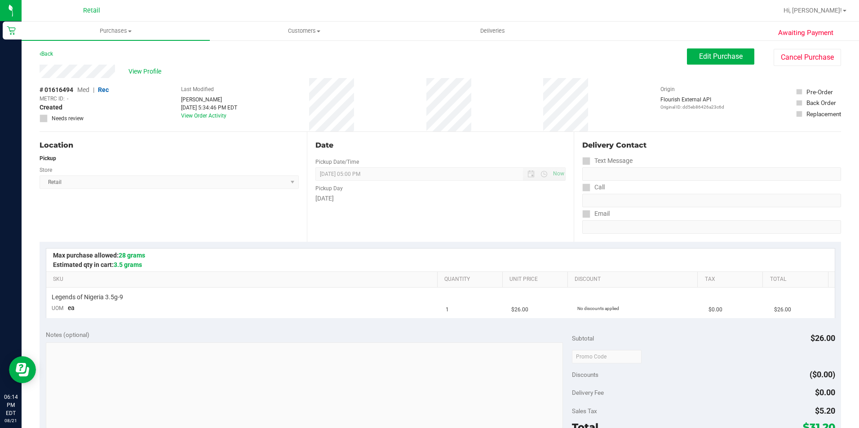
scroll to position [135, 0]
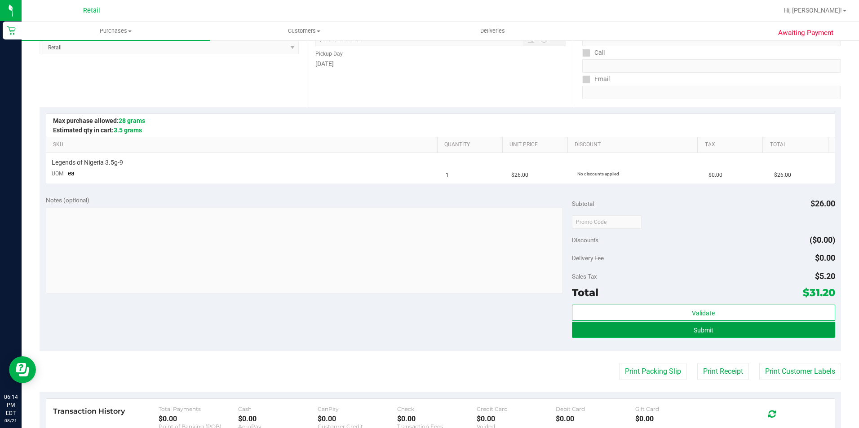
click at [644, 329] on button "Submit" at bounding box center [703, 330] width 263 height 16
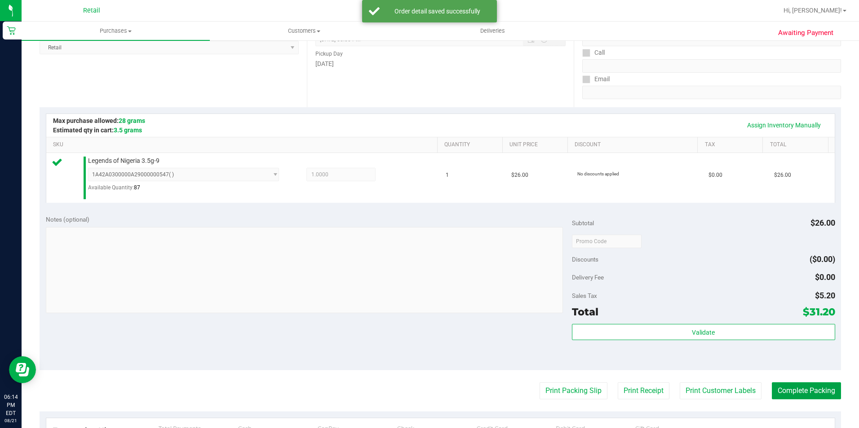
click at [784, 388] on button "Complete Packing" at bounding box center [805, 391] width 69 height 17
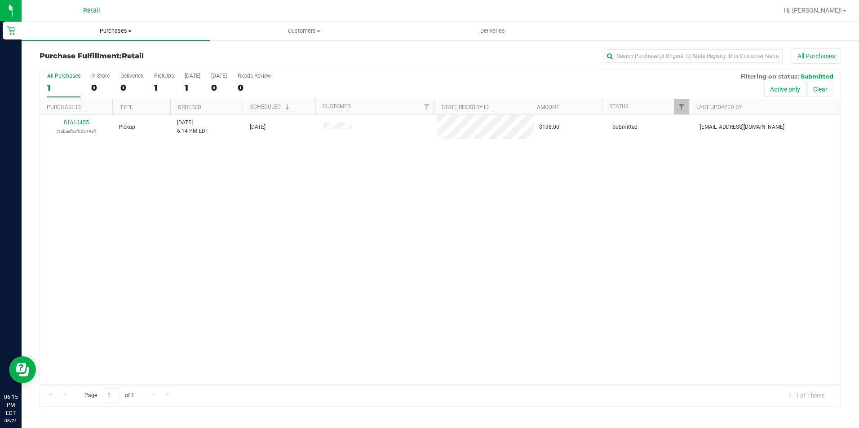
click at [121, 31] on span "Purchases" at bounding box center [116, 31] width 188 height 8
click at [89, 52] on span "Summary of purchases" at bounding box center [68, 54] width 92 height 8
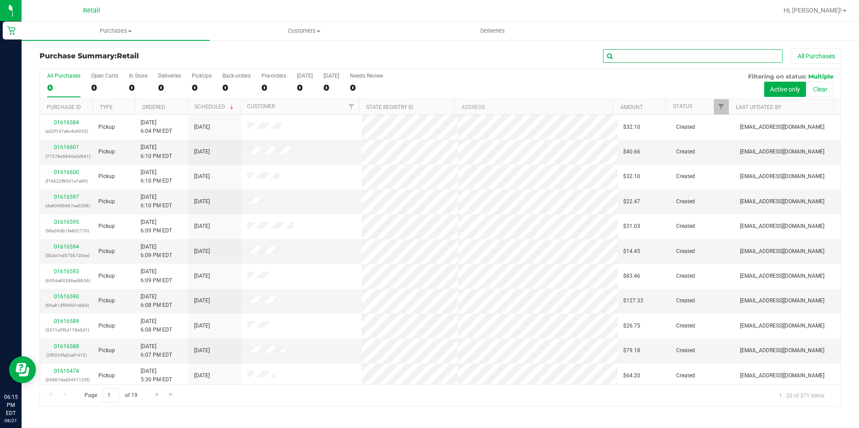
click at [635, 55] on input "text" at bounding box center [693, 55] width 180 height 13
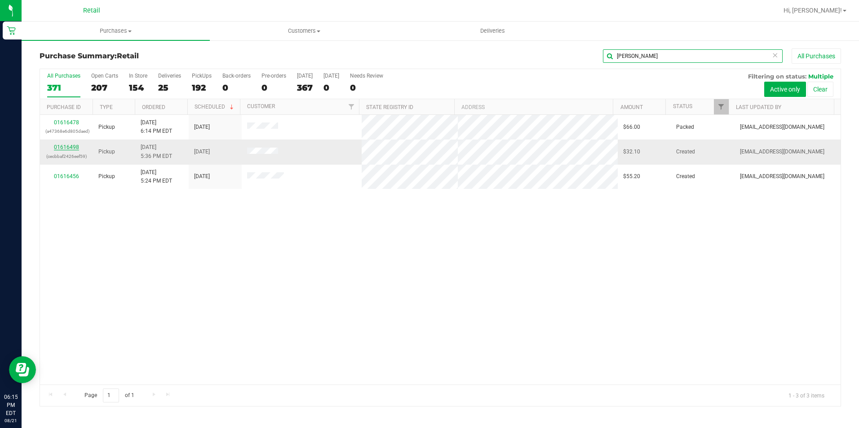
type input "[PERSON_NAME]"
click at [64, 150] on link "01616498" at bounding box center [66, 147] width 25 height 6
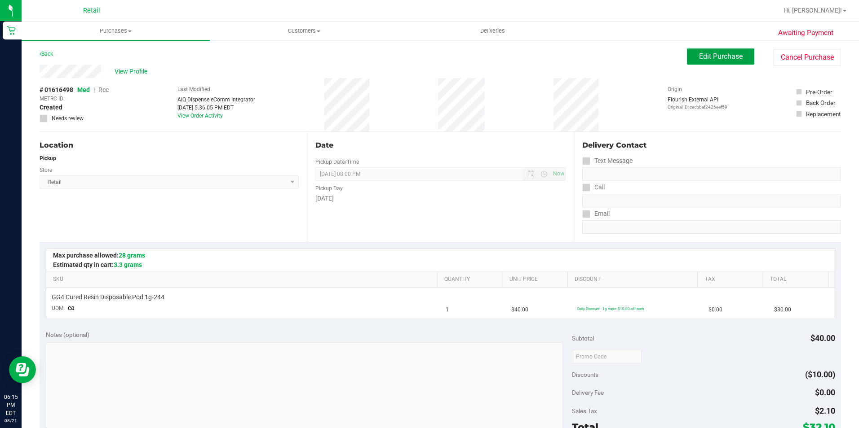
click at [714, 53] on span "Edit Purchase" at bounding box center [721, 56] width 44 height 9
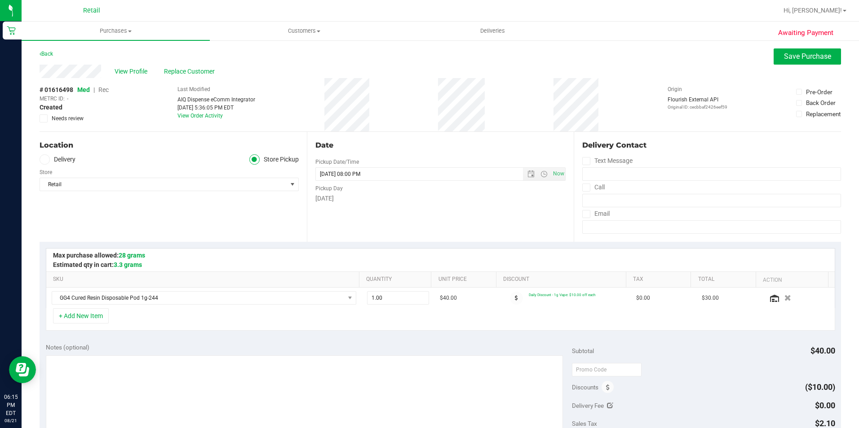
click at [104, 90] on span "Rec" at bounding box center [103, 89] width 10 height 7
click at [785, 53] on span "Save Purchase" at bounding box center [807, 56] width 47 height 9
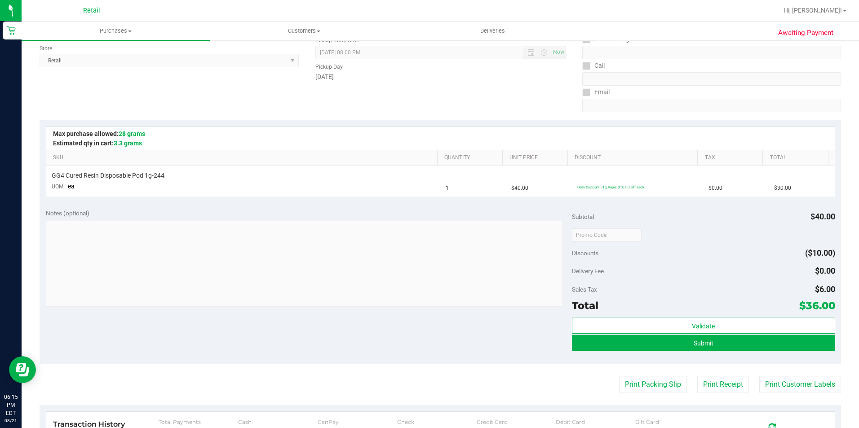
scroll to position [135, 0]
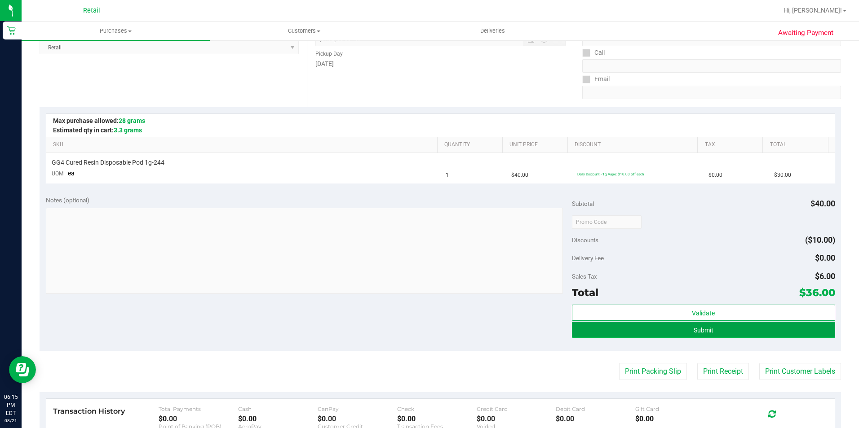
click at [623, 332] on button "Submit" at bounding box center [703, 330] width 263 height 16
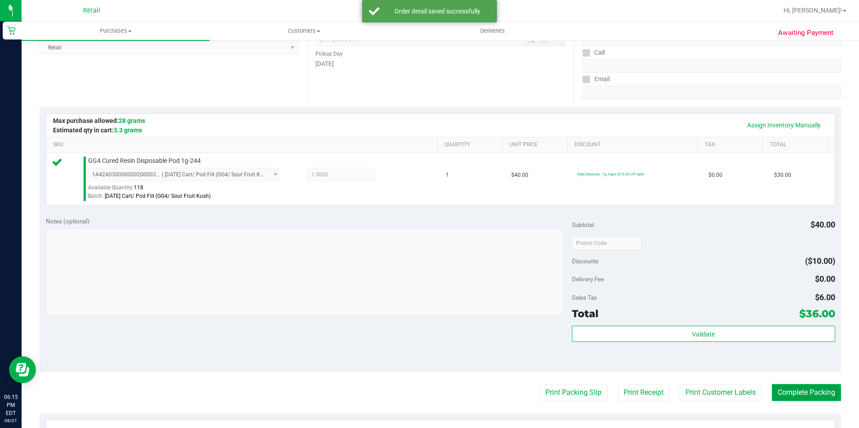
click at [785, 392] on button "Complete Packing" at bounding box center [805, 392] width 69 height 17
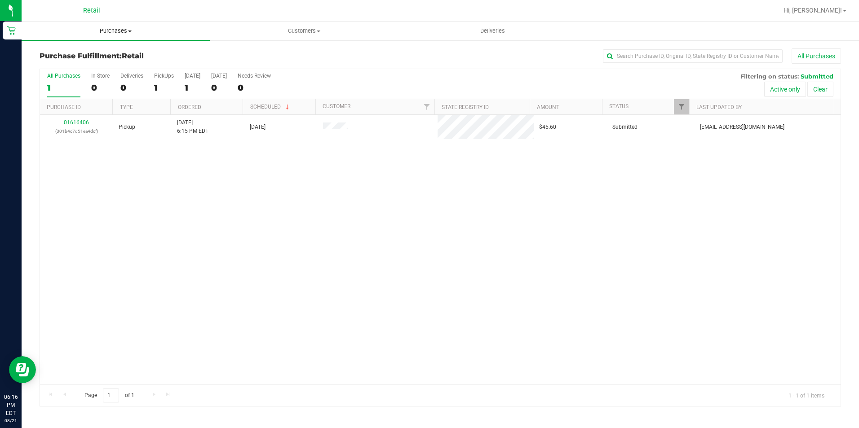
click at [130, 32] on span "Purchases" at bounding box center [116, 31] width 188 height 8
click at [98, 50] on span "Summary of purchases" at bounding box center [68, 54] width 92 height 8
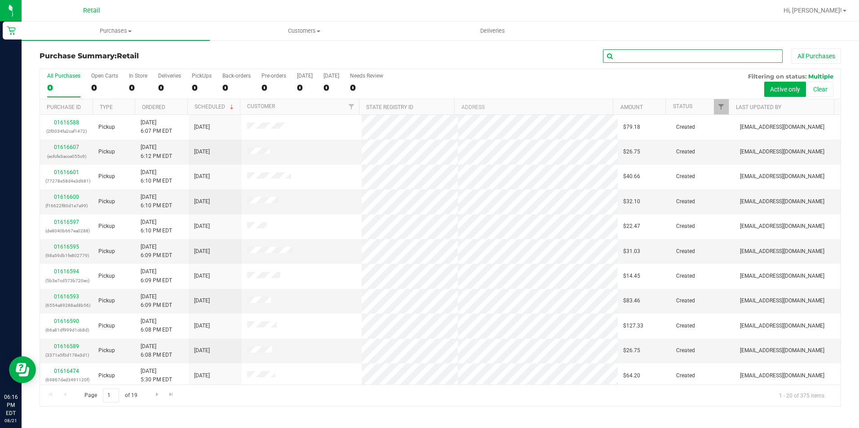
click at [645, 57] on input "text" at bounding box center [693, 55] width 180 height 13
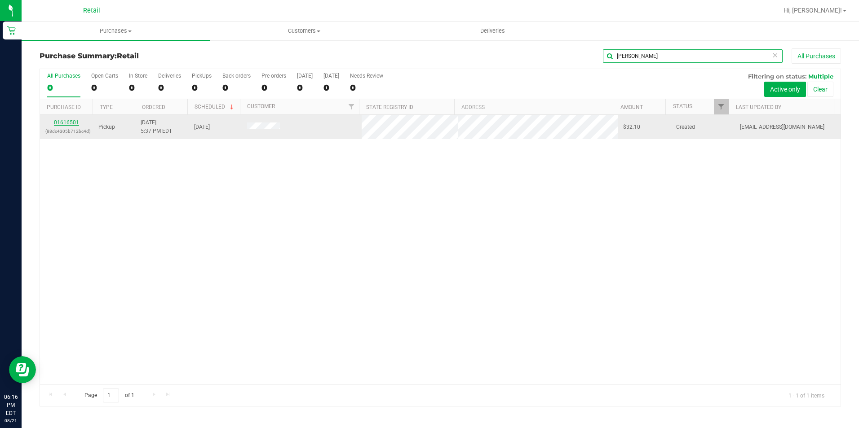
type input "[PERSON_NAME]"
click at [67, 121] on link "01616501" at bounding box center [66, 122] width 25 height 6
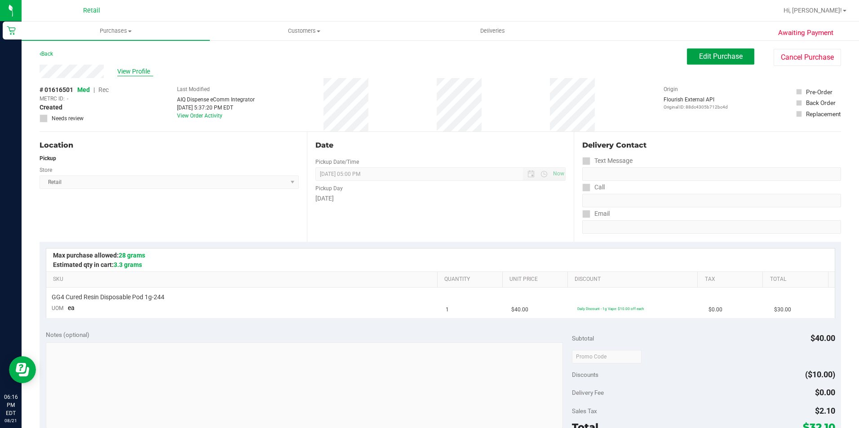
click at [735, 58] on span "Edit Purchase" at bounding box center [721, 56] width 44 height 9
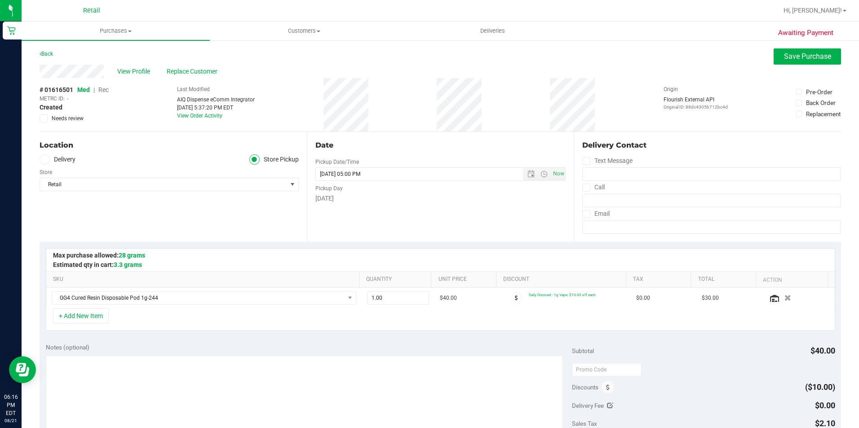
click at [102, 89] on span "Rec" at bounding box center [103, 89] width 10 height 7
click at [775, 56] on button "Save Purchase" at bounding box center [806, 56] width 67 height 16
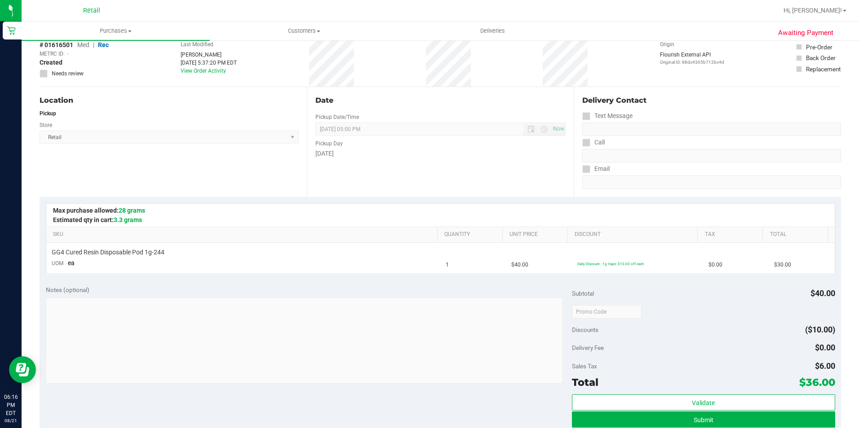
scroll to position [135, 0]
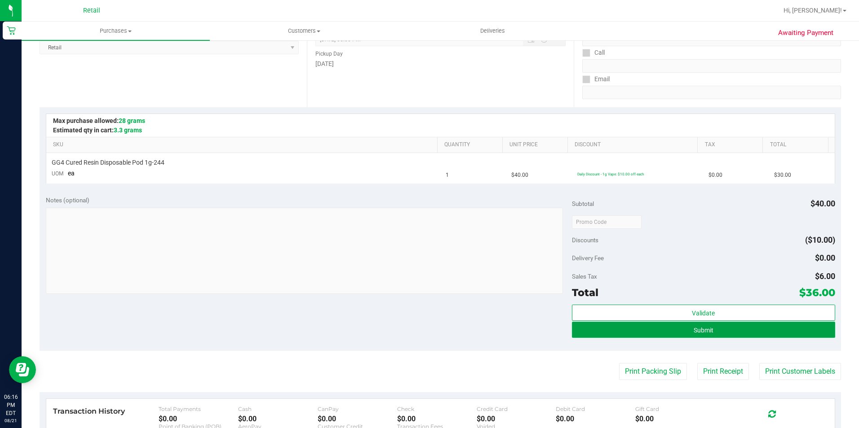
click at [608, 326] on button "Submit" at bounding box center [703, 330] width 263 height 16
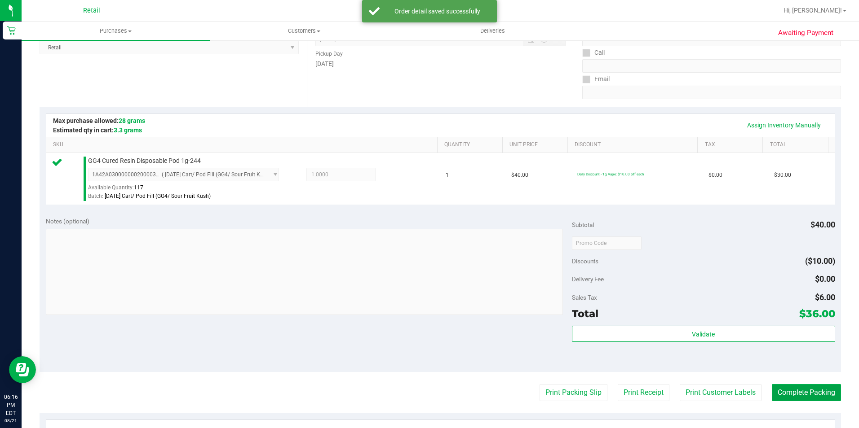
click at [794, 395] on button "Complete Packing" at bounding box center [805, 392] width 69 height 17
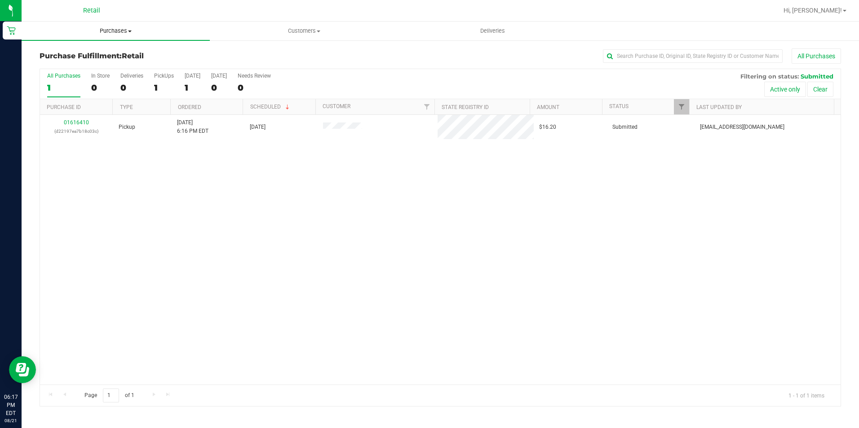
click at [108, 36] on uib-tab-heading "Purchases Summary of purchases Fulfillment All purchases" at bounding box center [116, 31] width 188 height 19
click at [89, 50] on span "Summary of purchases" at bounding box center [68, 54] width 92 height 8
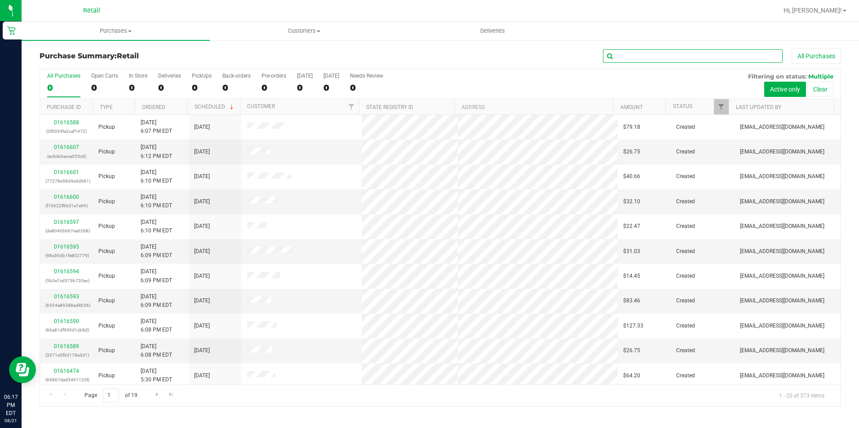
click at [651, 52] on input "text" at bounding box center [693, 55] width 180 height 13
click at [647, 54] on input "text" at bounding box center [693, 55] width 180 height 13
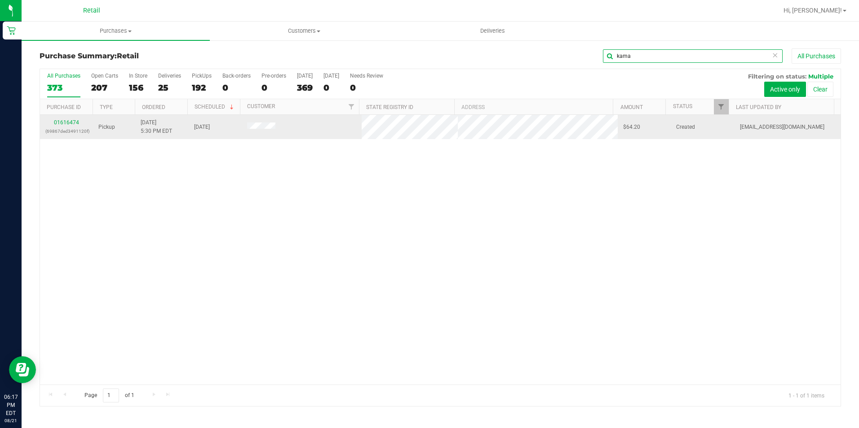
type input "kama"
click at [68, 122] on link "01616474" at bounding box center [66, 122] width 25 height 6
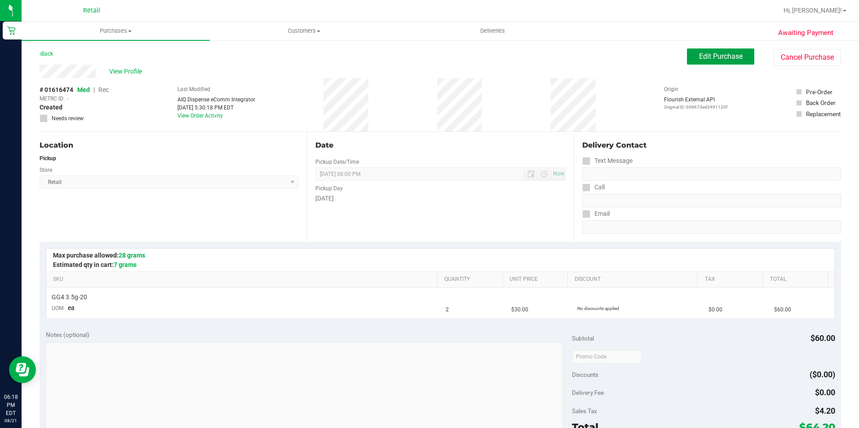
click at [702, 58] on span "Edit Purchase" at bounding box center [721, 56] width 44 height 9
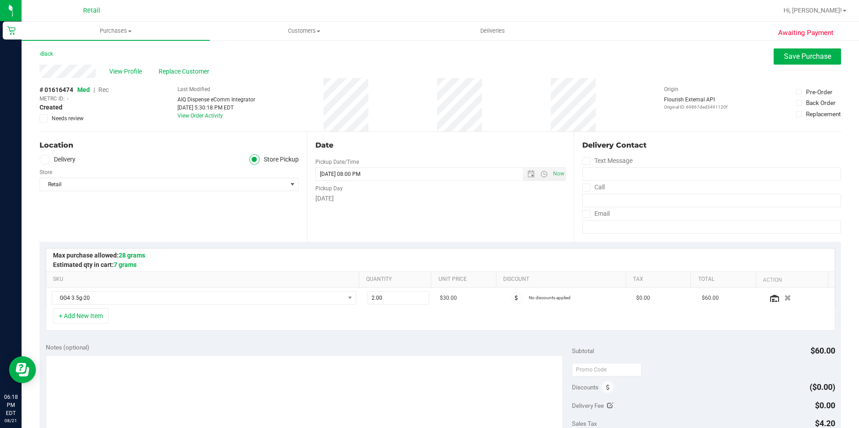
click at [101, 89] on span "Rec" at bounding box center [103, 89] width 10 height 7
click at [785, 53] on span "Save Purchase" at bounding box center [807, 56] width 47 height 9
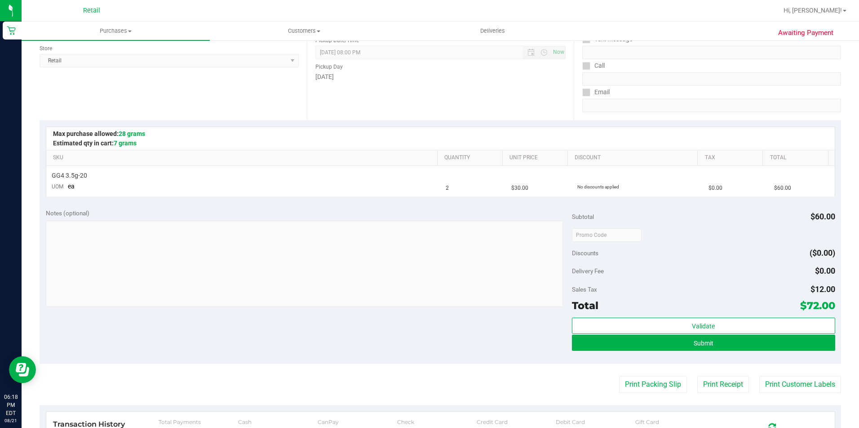
scroll to position [135, 0]
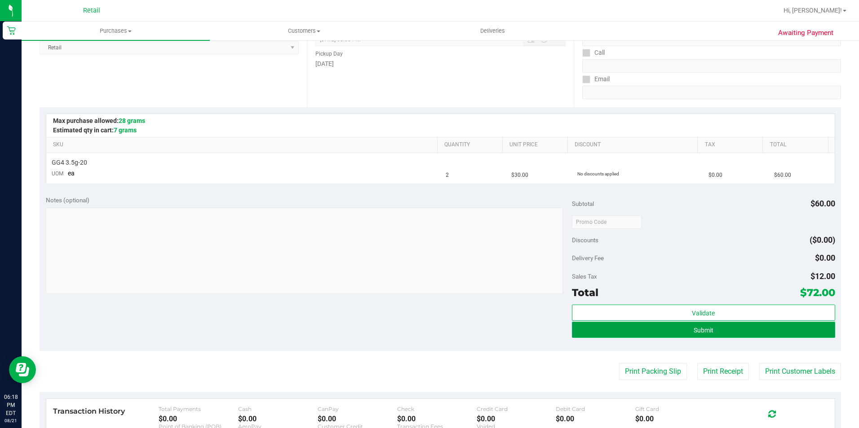
click at [595, 328] on button "Submit" at bounding box center [703, 330] width 263 height 16
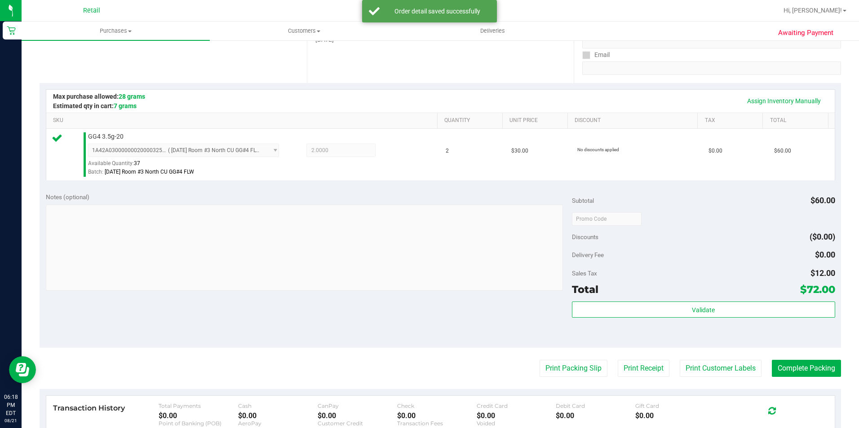
scroll to position [180, 0]
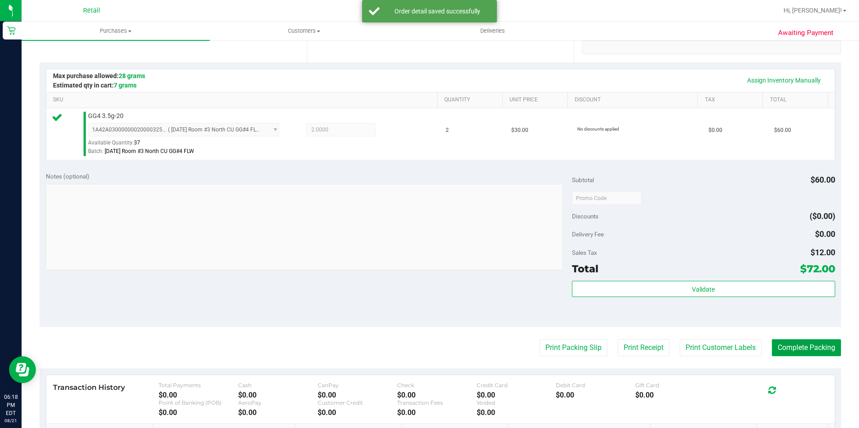
click at [794, 356] on button "Complete Packing" at bounding box center [805, 347] width 69 height 17
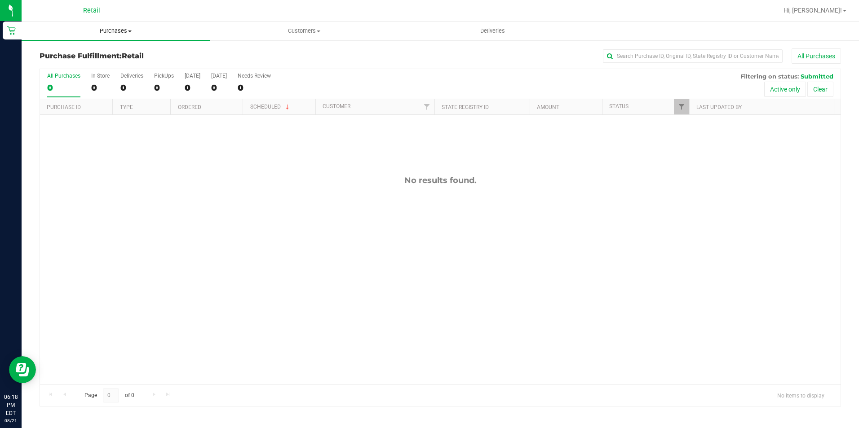
click at [119, 40] on uib-tab-heading "Purchases Summary of purchases Fulfillment All purchases" at bounding box center [116, 31] width 188 height 19
click at [113, 31] on span "Purchases" at bounding box center [116, 31] width 188 height 8
click at [97, 52] on span "Summary of purchases" at bounding box center [68, 54] width 92 height 8
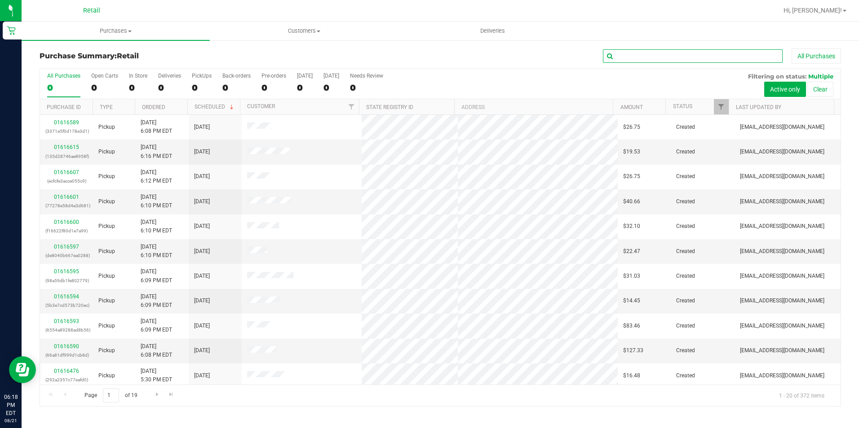
click at [631, 54] on input "text" at bounding box center [693, 55] width 180 height 13
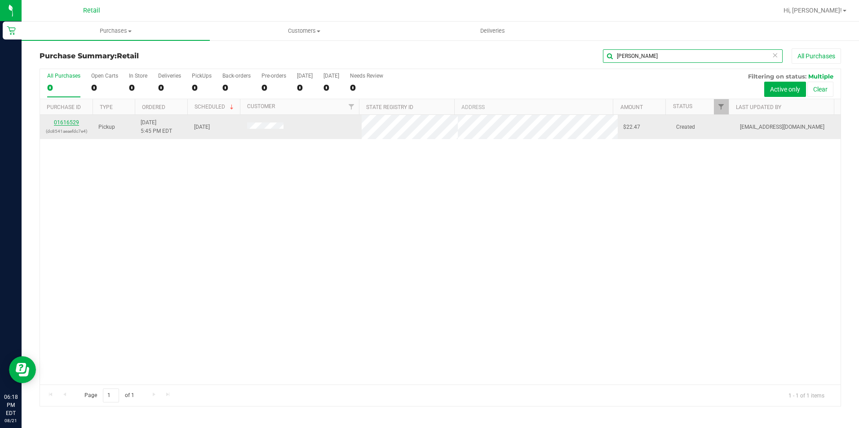
type input "[PERSON_NAME]"
click at [70, 125] on link "01616529" at bounding box center [66, 122] width 25 height 6
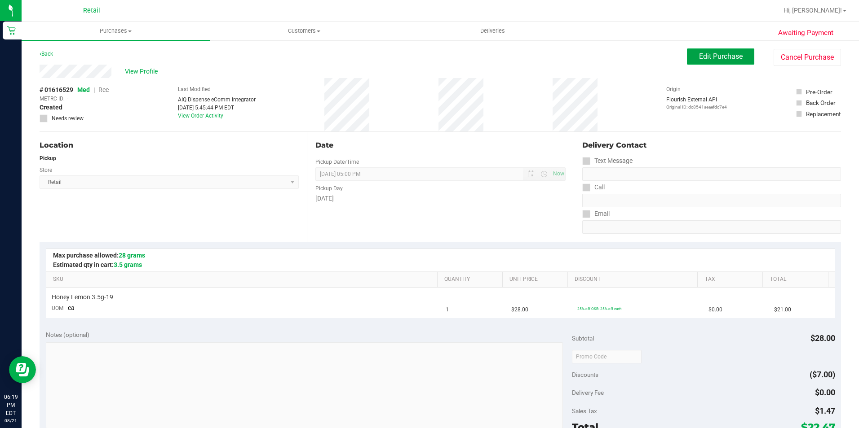
click at [713, 56] on span "Edit Purchase" at bounding box center [721, 56] width 44 height 9
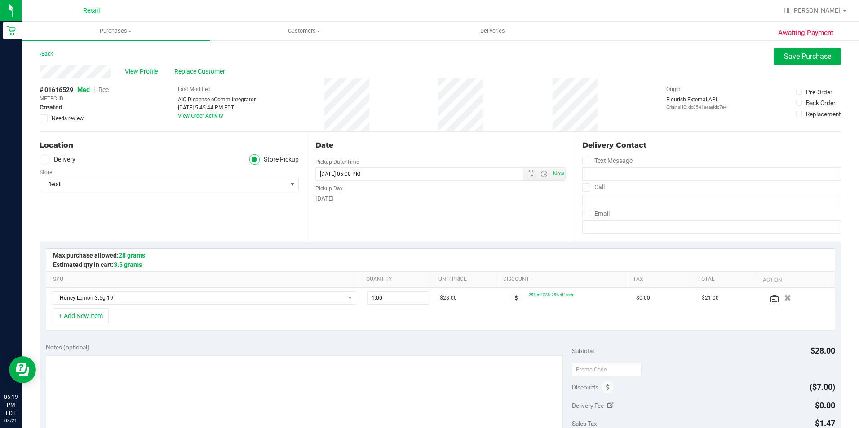
click at [104, 90] on span "Rec" at bounding box center [103, 89] width 10 height 7
click at [773, 58] on button "Save Purchase" at bounding box center [806, 56] width 67 height 16
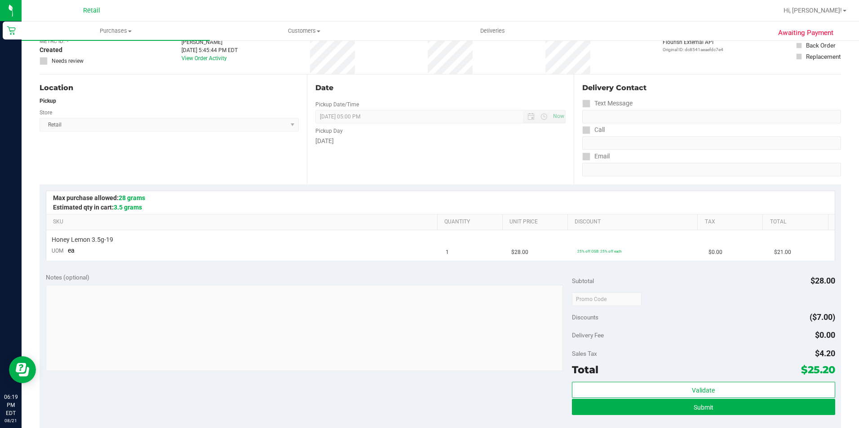
scroll to position [90, 0]
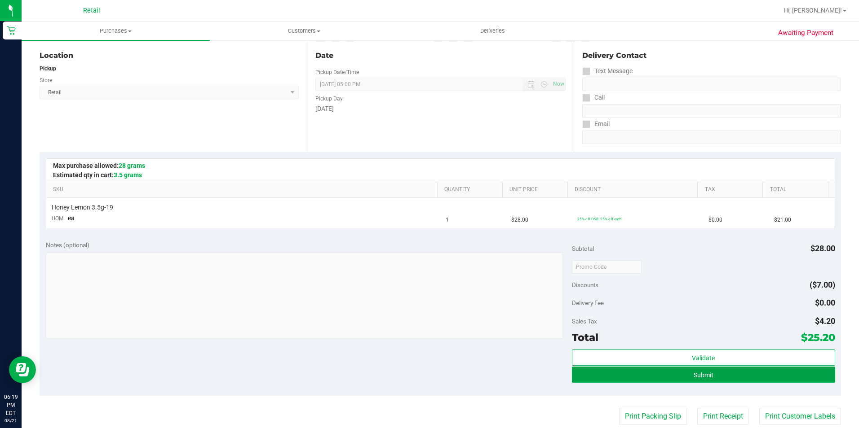
click at [575, 370] on button "Submit" at bounding box center [703, 375] width 263 height 16
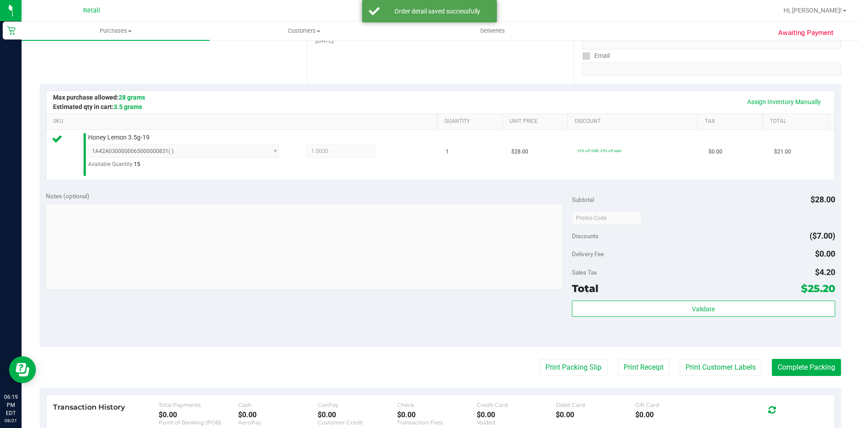
scroll to position [180, 0]
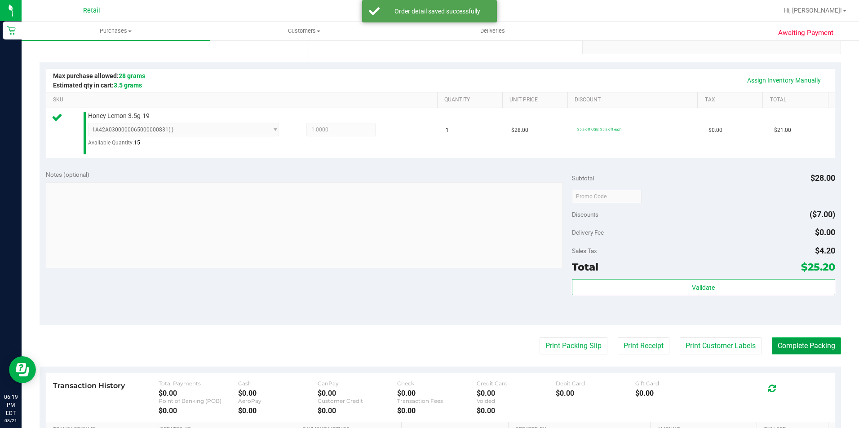
click at [795, 347] on button "Complete Packing" at bounding box center [805, 346] width 69 height 17
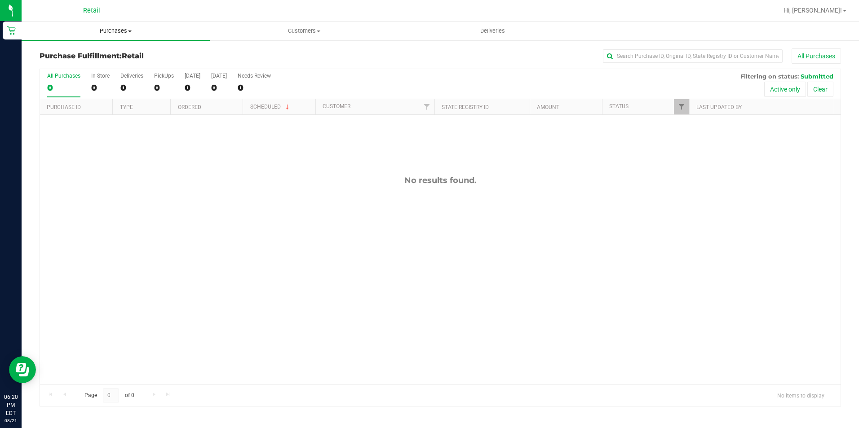
click at [100, 31] on span "Purchases" at bounding box center [116, 31] width 188 height 8
click at [92, 57] on span "Summary of purchases" at bounding box center [68, 54] width 92 height 8
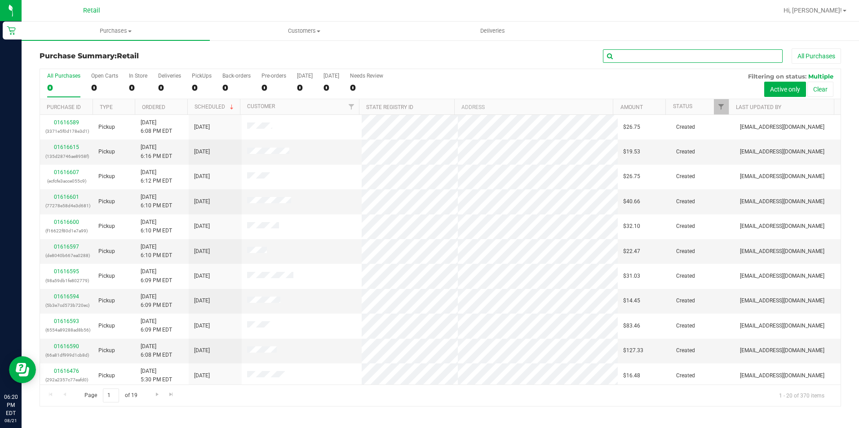
click at [636, 52] on input "text" at bounding box center [693, 55] width 180 height 13
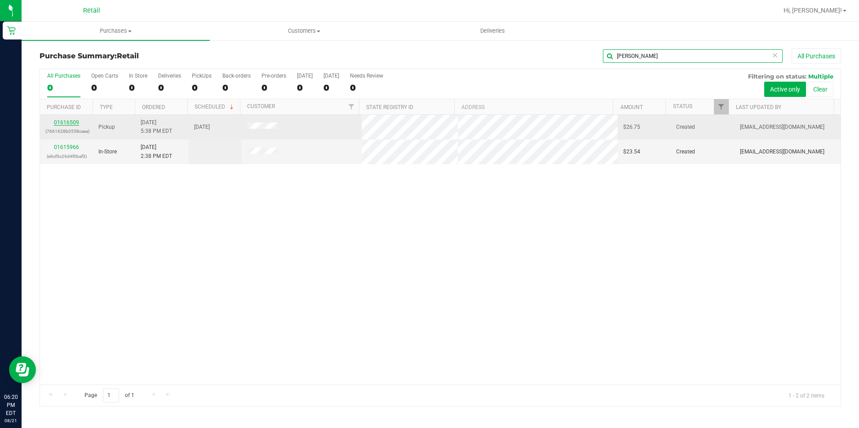
type input "[PERSON_NAME]"
click at [63, 122] on link "01616509" at bounding box center [66, 122] width 25 height 6
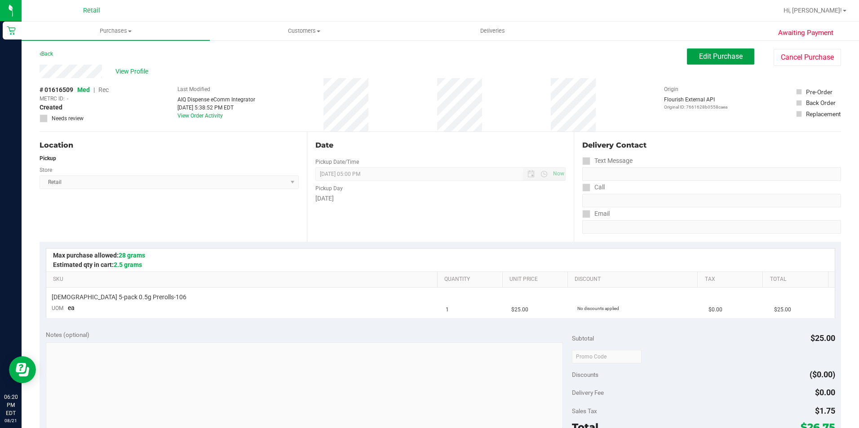
click at [687, 61] on button "Edit Purchase" at bounding box center [720, 56] width 67 height 16
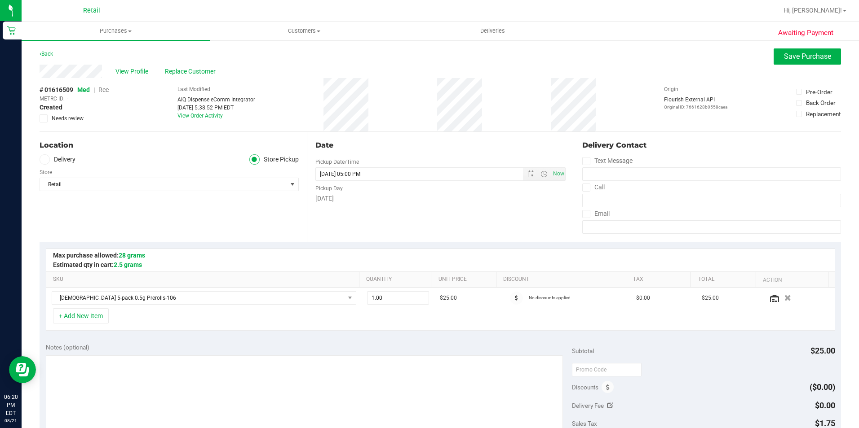
click at [102, 90] on span "Rec" at bounding box center [103, 89] width 10 height 7
click at [784, 54] on span "Save Purchase" at bounding box center [807, 56] width 47 height 9
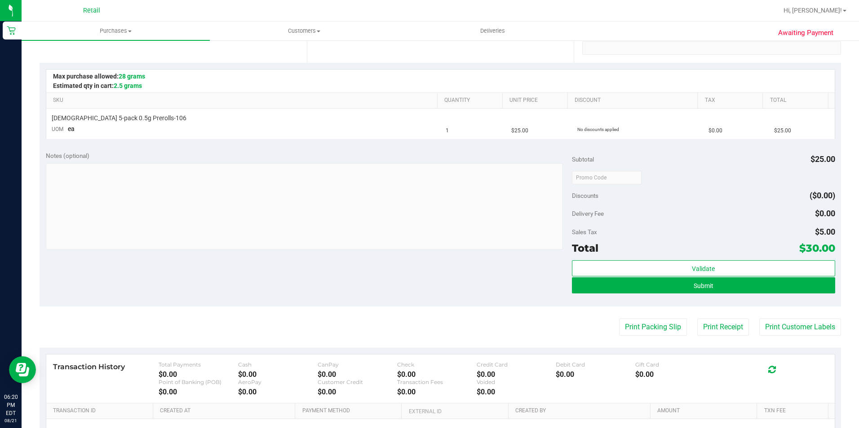
scroll to position [180, 0]
click at [614, 284] on button "Submit" at bounding box center [703, 285] width 263 height 16
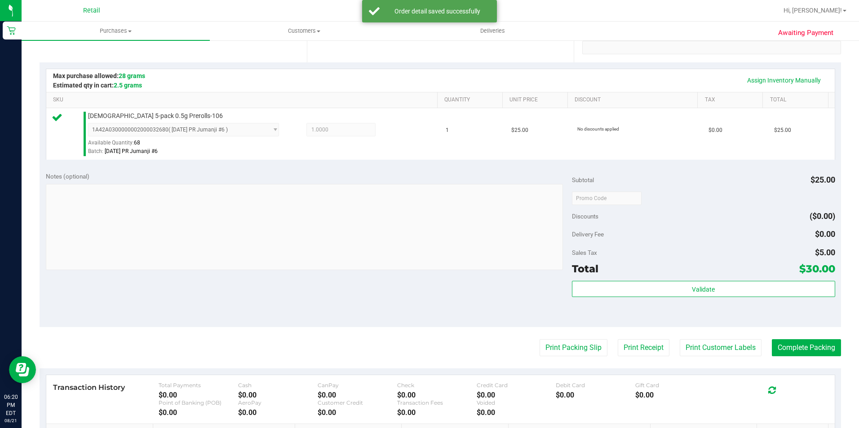
click at [816, 360] on purchase-details "Back Edit Purchase Cancel Purchase View Profile # 01616509 Med | Rec METRC ID: …" at bounding box center [440, 203] width 801 height 668
click at [788, 338] on purchase-details "Back Edit Purchase Cancel Purchase View Profile # 01616509 Med | Rec METRC ID: …" at bounding box center [440, 203] width 801 height 668
click at [787, 343] on button "Complete Packing" at bounding box center [805, 347] width 69 height 17
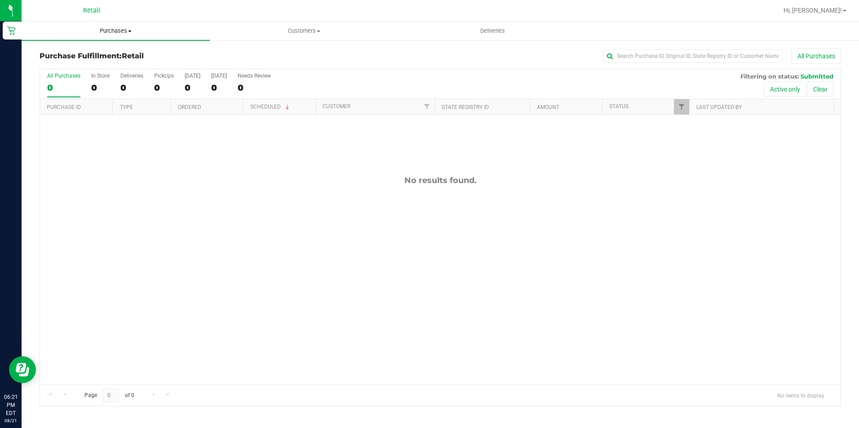
click at [119, 33] on span "Purchases" at bounding box center [116, 31] width 188 height 8
click at [93, 53] on span "Summary of purchases" at bounding box center [68, 54] width 92 height 8
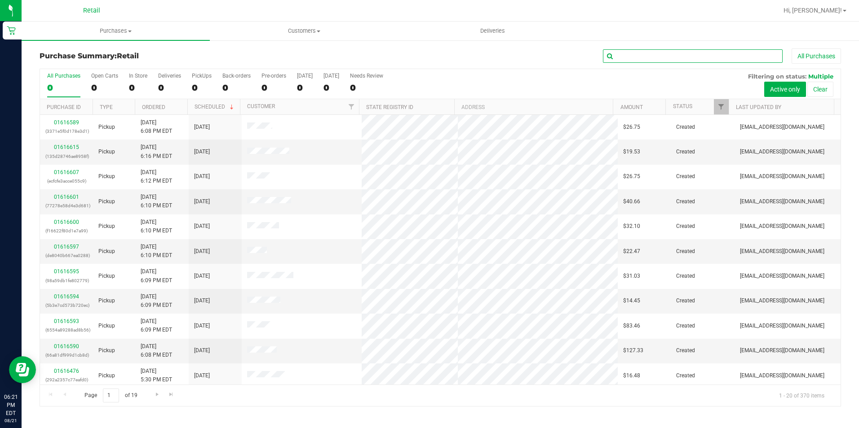
click at [623, 55] on input "text" at bounding box center [693, 55] width 180 height 13
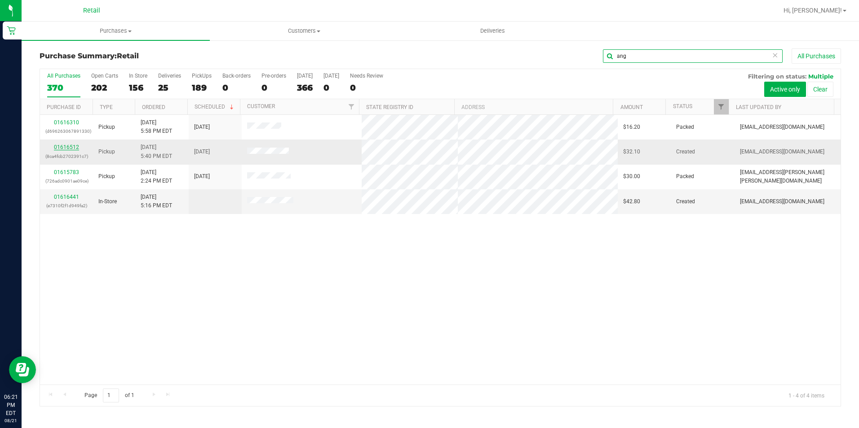
type input "ang"
click at [67, 145] on link "01616512" at bounding box center [66, 147] width 25 height 6
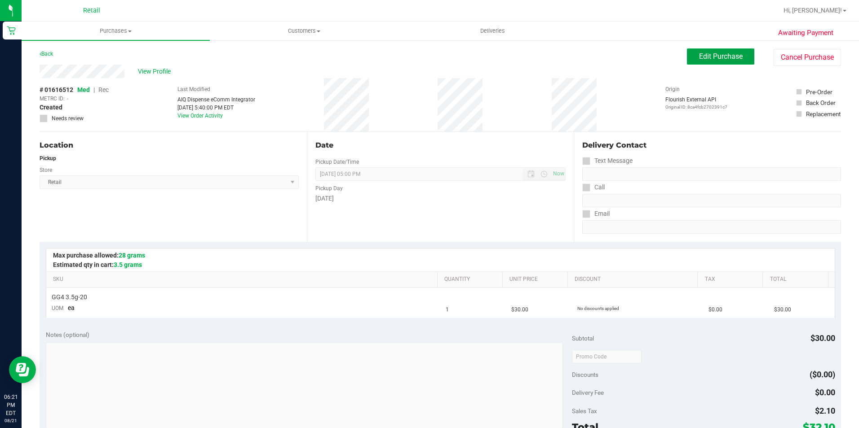
click at [699, 53] on span "Edit Purchase" at bounding box center [721, 56] width 44 height 9
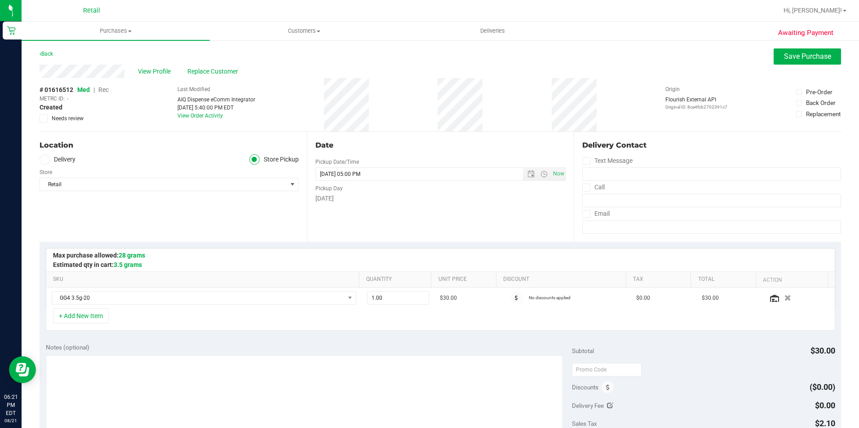
click at [103, 89] on span "Rec" at bounding box center [103, 89] width 10 height 7
click at [773, 56] on button "Save Purchase" at bounding box center [806, 56] width 67 height 16
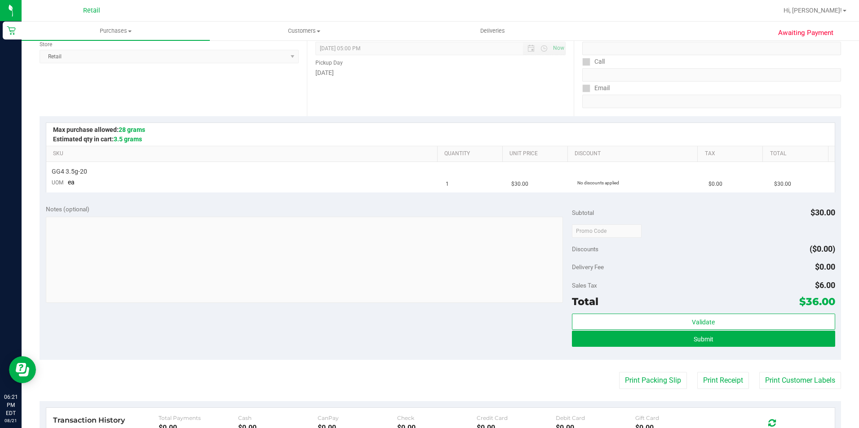
scroll to position [135, 0]
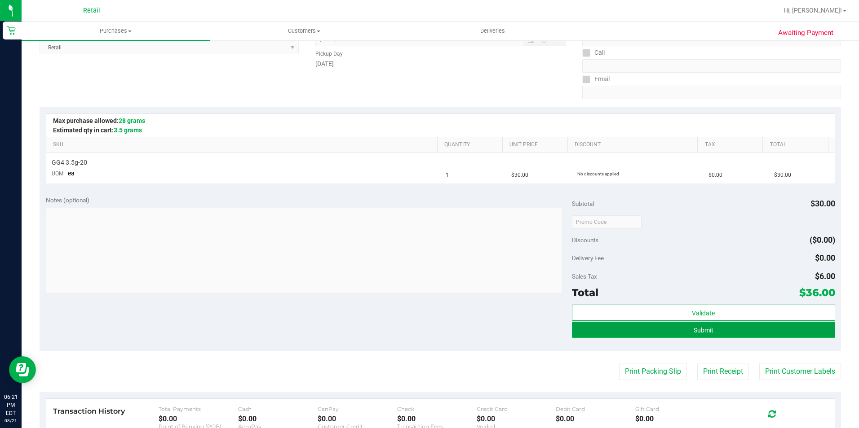
click at [584, 330] on button "Submit" at bounding box center [703, 330] width 263 height 16
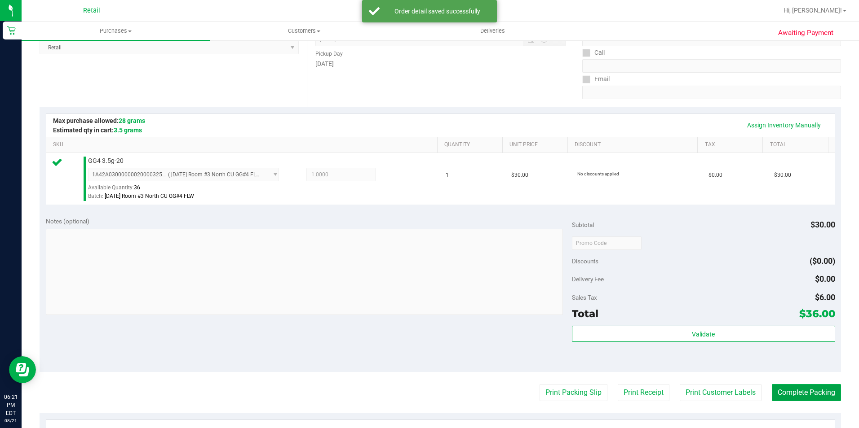
click at [797, 401] on button "Complete Packing" at bounding box center [805, 392] width 69 height 17
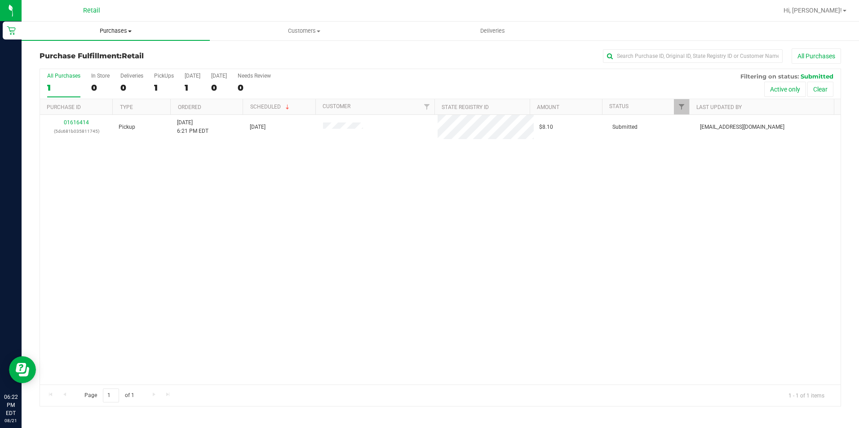
click at [107, 27] on span "Purchases" at bounding box center [116, 31] width 188 height 8
click at [94, 50] on span "Summary of purchases" at bounding box center [68, 54] width 92 height 8
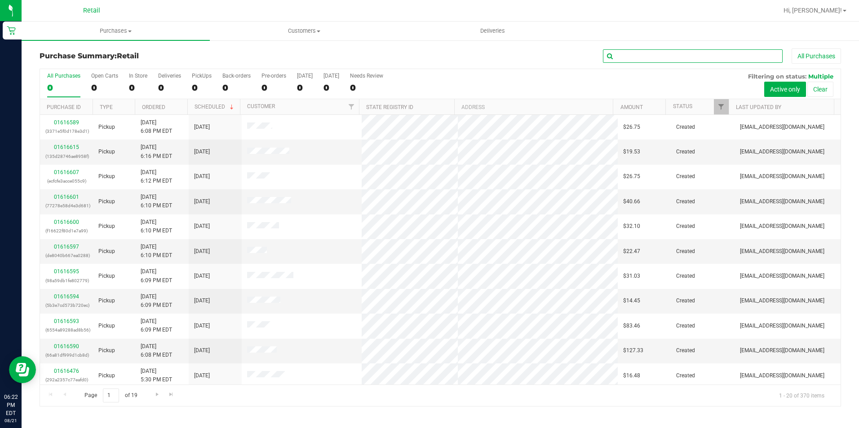
click at [622, 58] on input "text" at bounding box center [693, 55] width 180 height 13
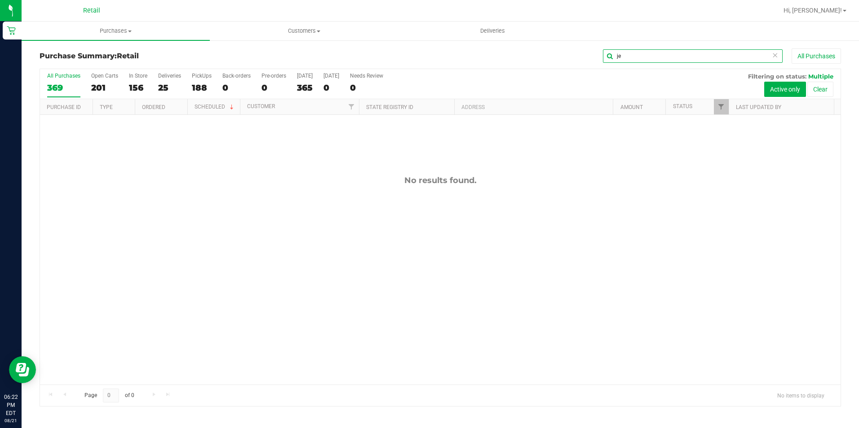
type input "j"
type input "s"
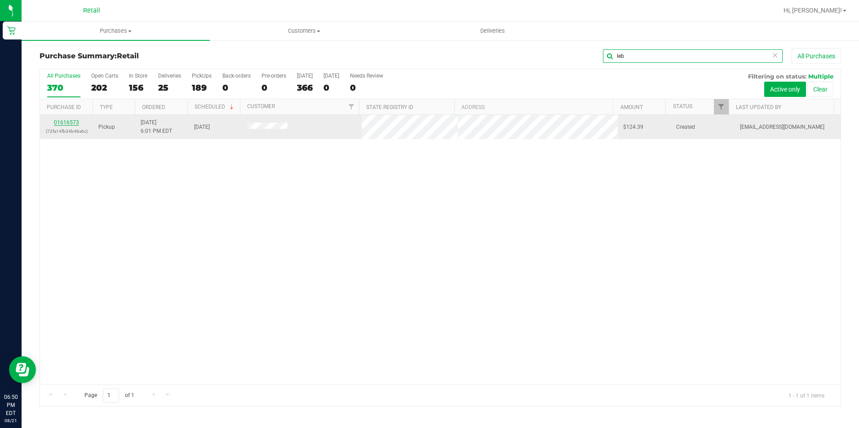
type input "leb"
click at [62, 120] on link "01616573" at bounding box center [66, 122] width 25 height 6
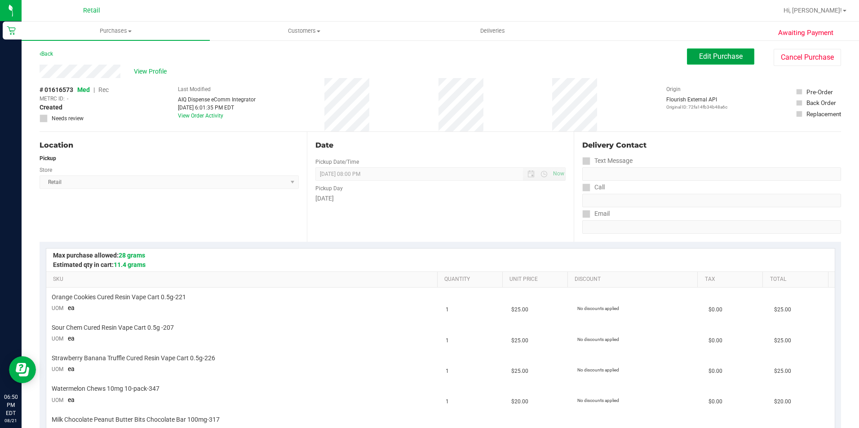
click at [707, 53] on span "Edit Purchase" at bounding box center [721, 56] width 44 height 9
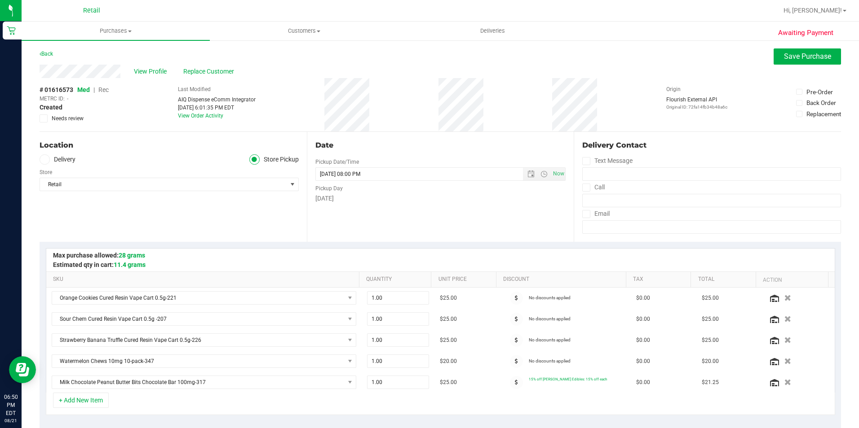
click at [107, 89] on span "Rec" at bounding box center [103, 89] width 10 height 7
click at [773, 57] on button "Save Purchase" at bounding box center [806, 56] width 67 height 16
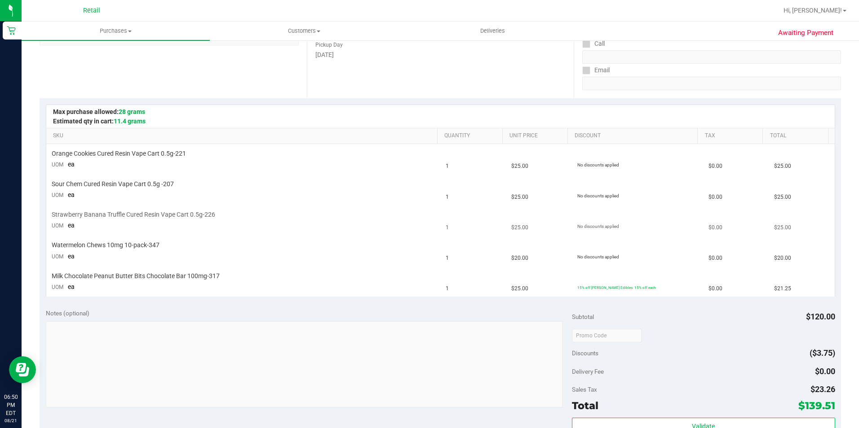
scroll to position [180, 0]
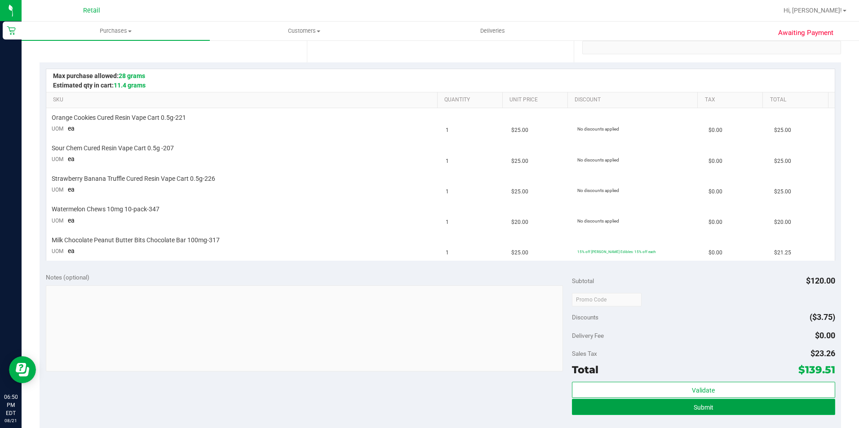
click at [608, 412] on button "Submit" at bounding box center [703, 407] width 263 height 16
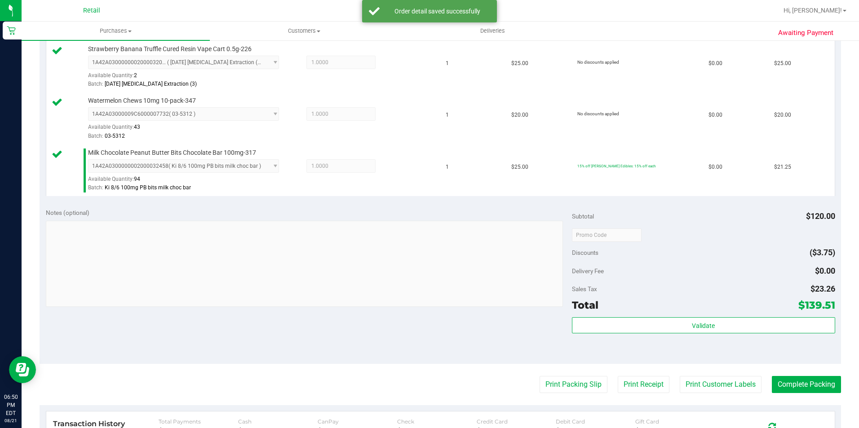
scroll to position [359, 0]
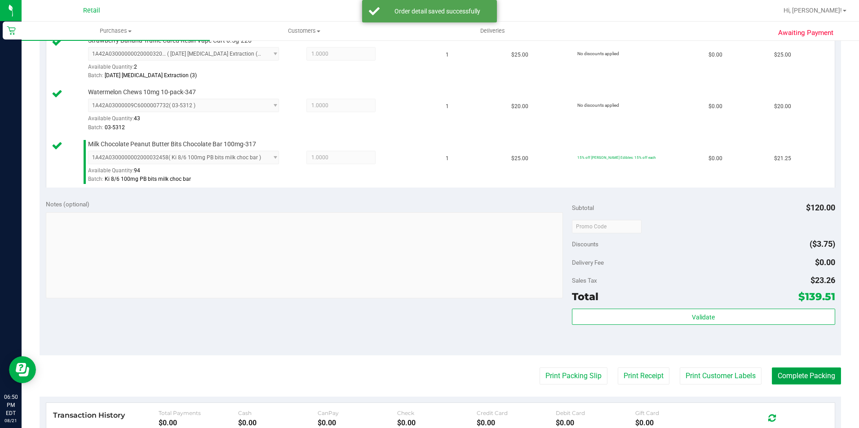
click at [782, 372] on button "Complete Packing" at bounding box center [805, 376] width 69 height 17
